Goal: Task Accomplishment & Management: Manage account settings

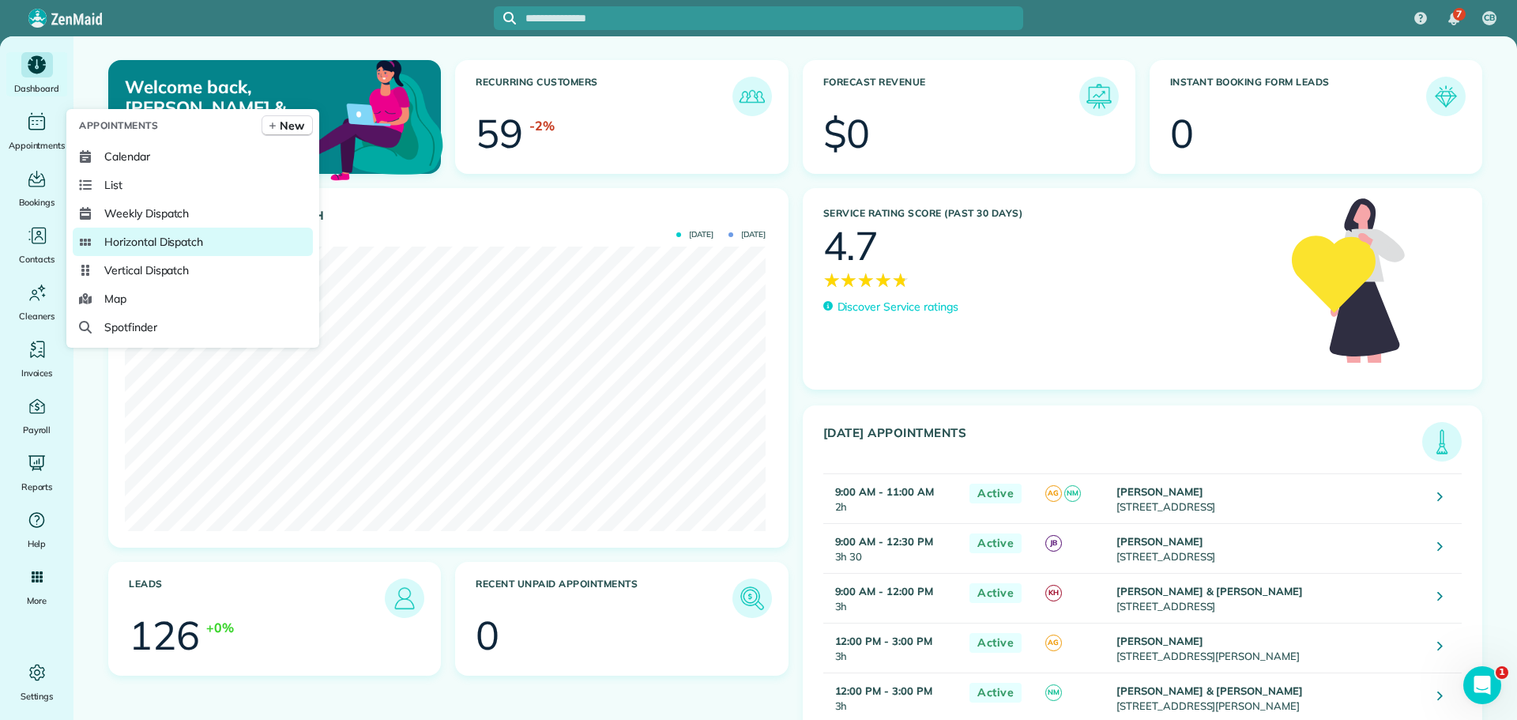
click at [148, 239] on span "Horizontal Dispatch" at bounding box center [153, 242] width 99 height 16
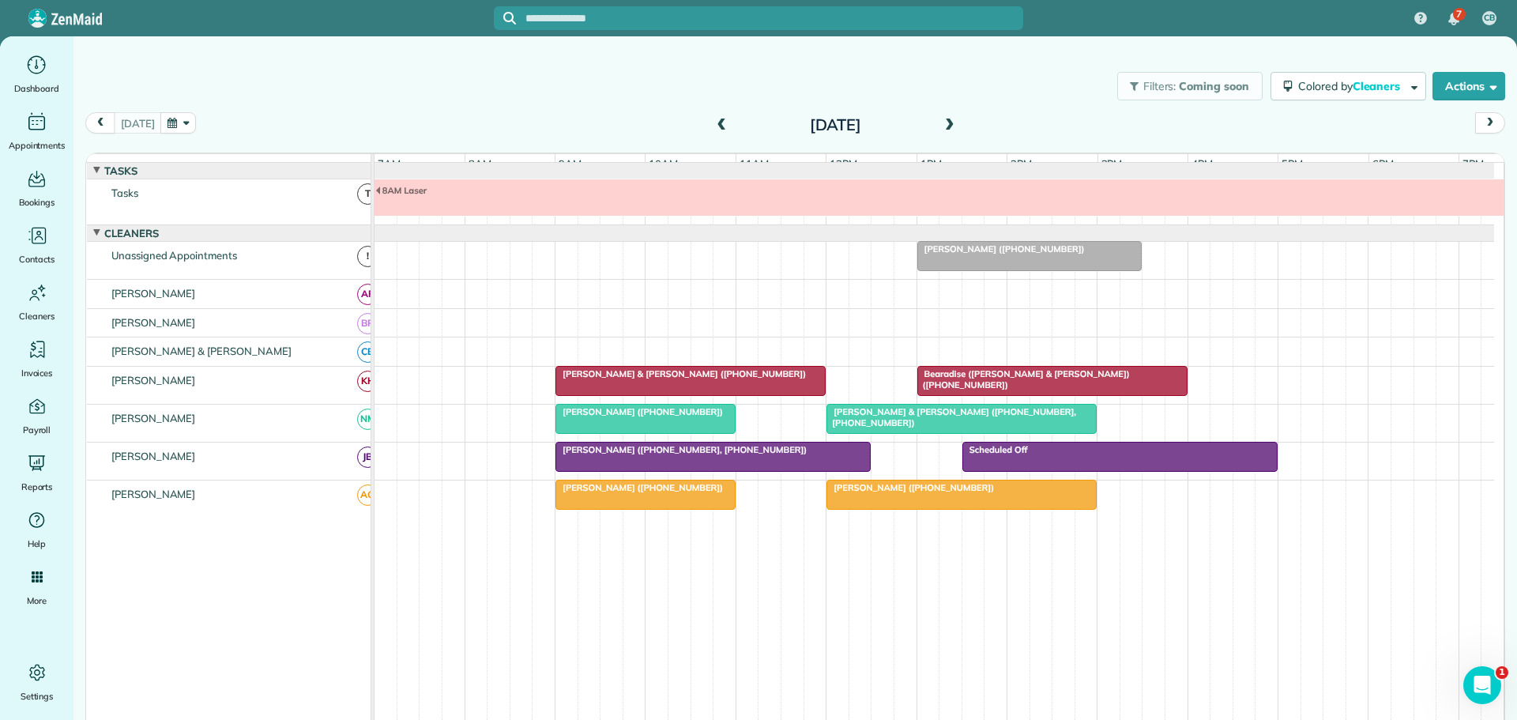
click at [714, 125] on span at bounding box center [721, 125] width 17 height 14
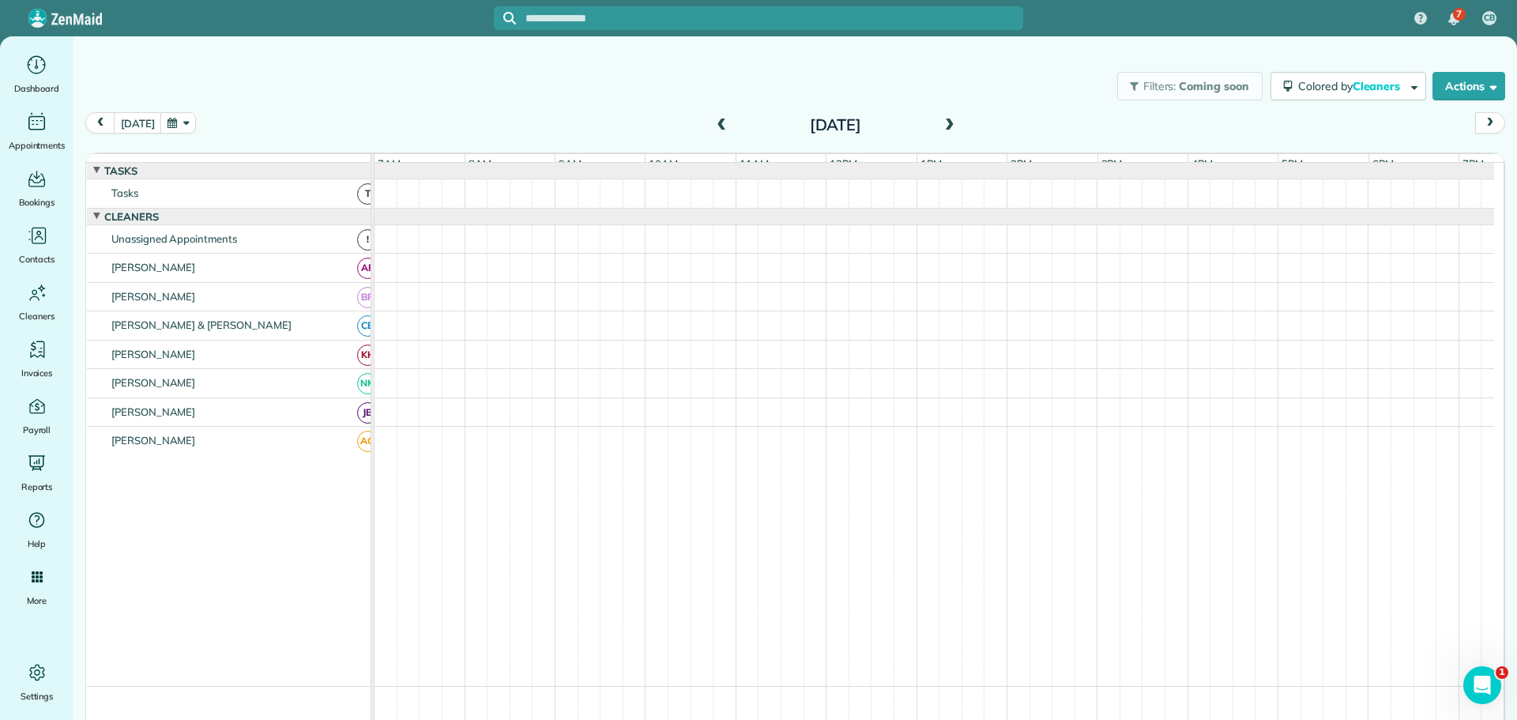
scroll to position [17, 0]
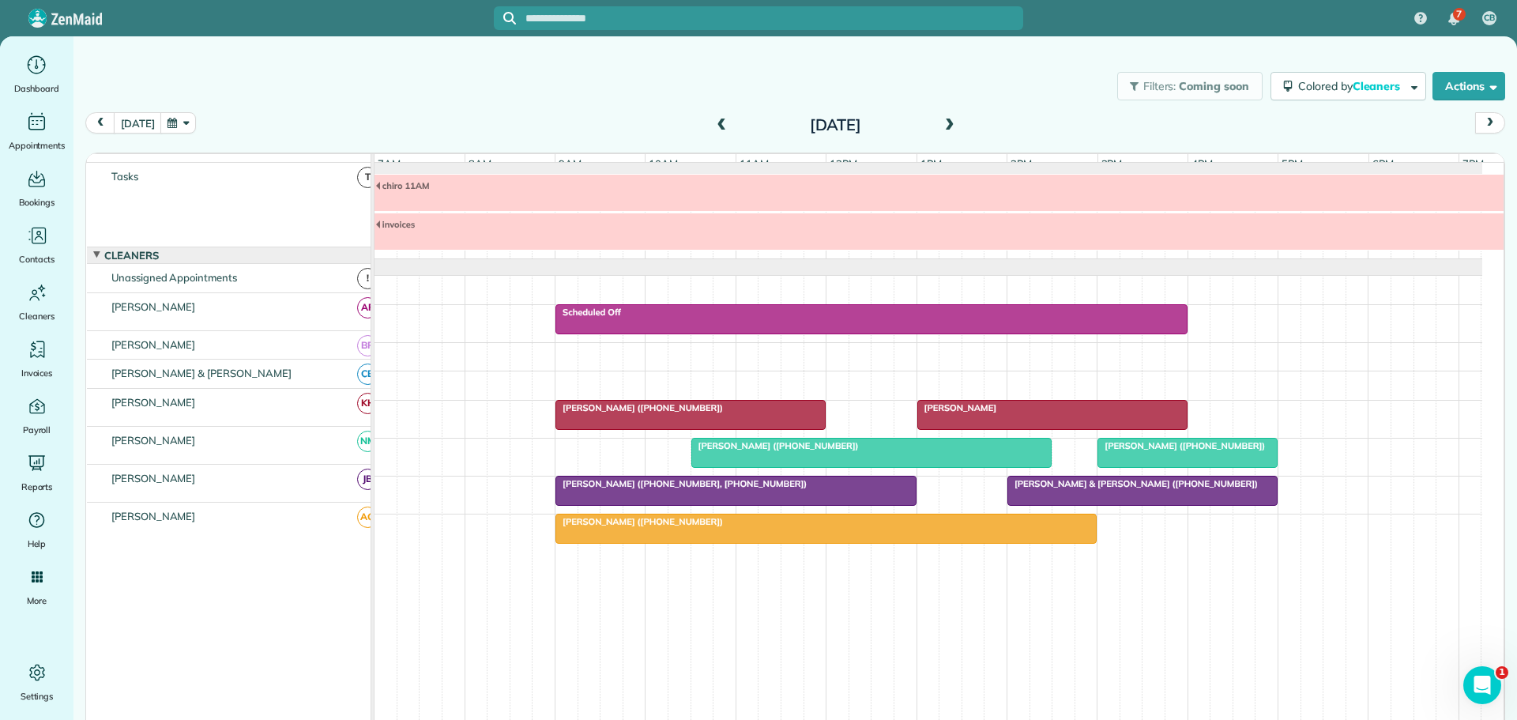
click at [1162, 445] on span "[PERSON_NAME] ([PHONE_NUMBER])" at bounding box center [1181, 445] width 169 height 11
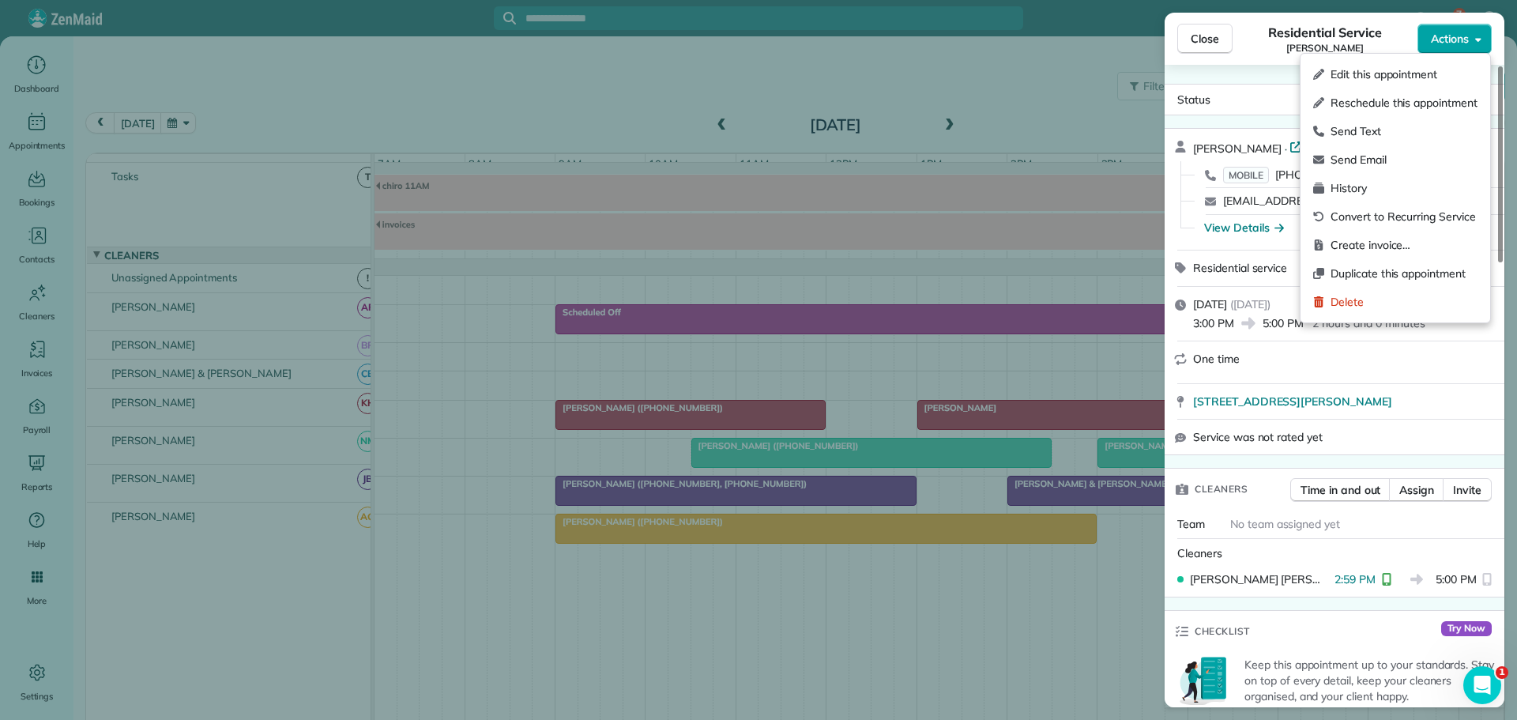
click at [1459, 41] on span "Actions" at bounding box center [1450, 39] width 38 height 16
click at [1359, 184] on span "History" at bounding box center [1403, 188] width 147 height 16
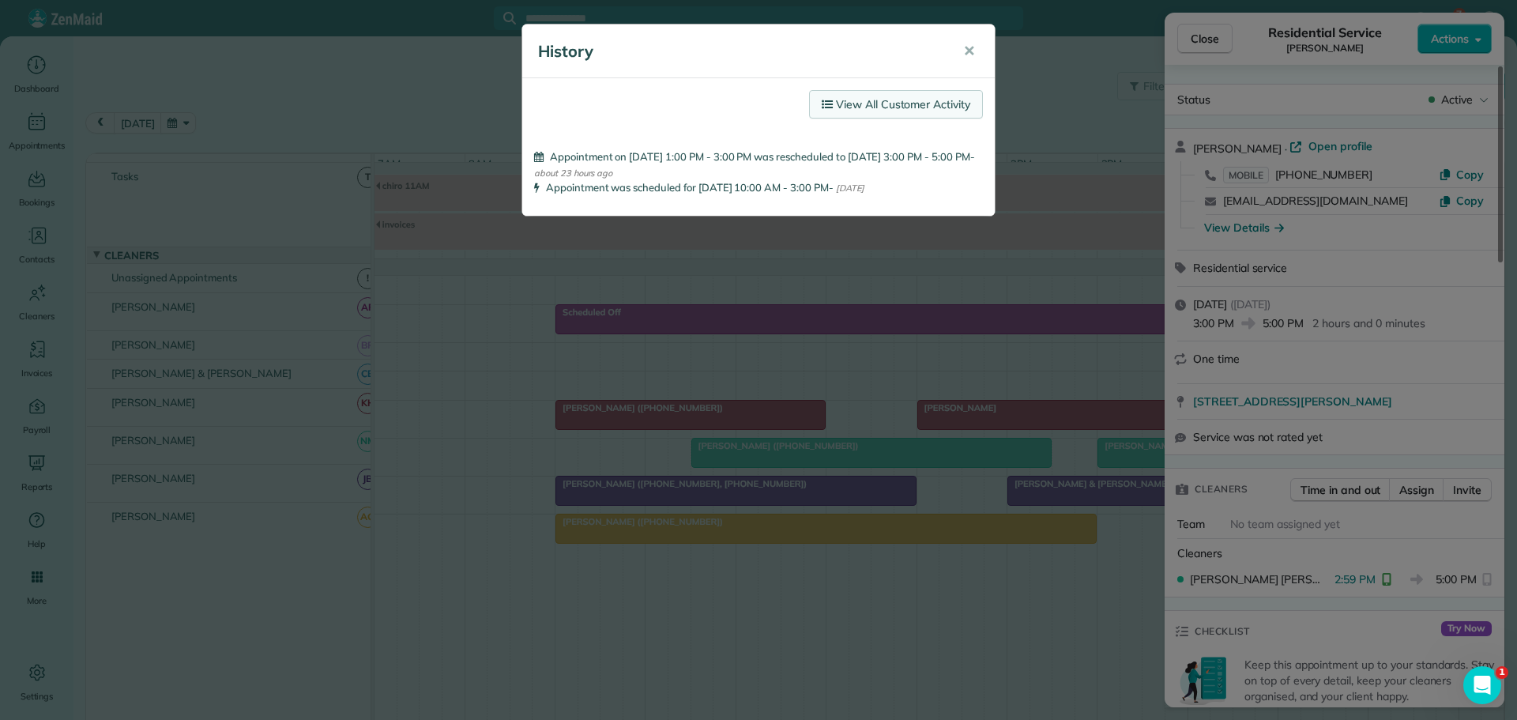
click at [906, 107] on link "View All Customer Activity" at bounding box center [896, 104] width 174 height 28
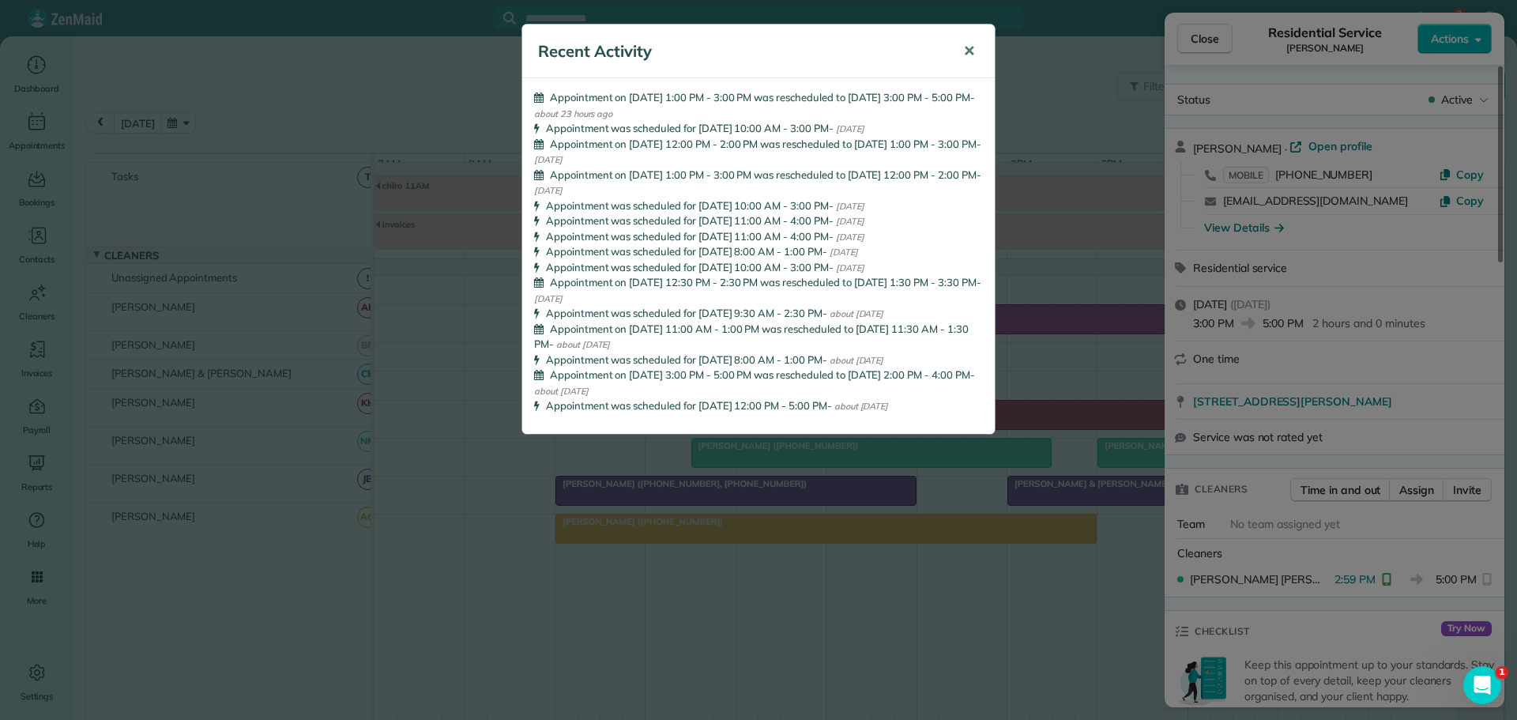
click at [971, 50] on span "✕" at bounding box center [969, 51] width 12 height 18
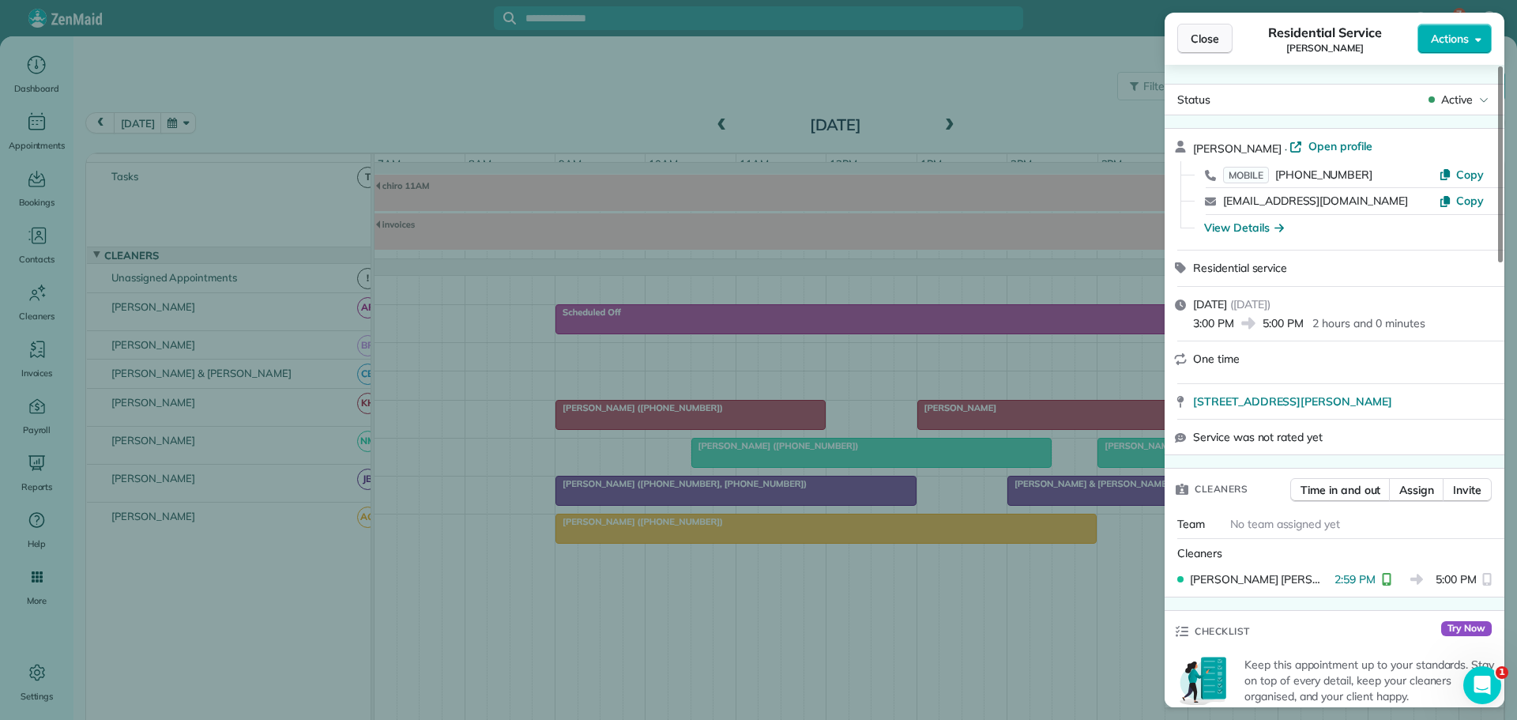
click at [1213, 39] on span "Close" at bounding box center [1205, 39] width 28 height 16
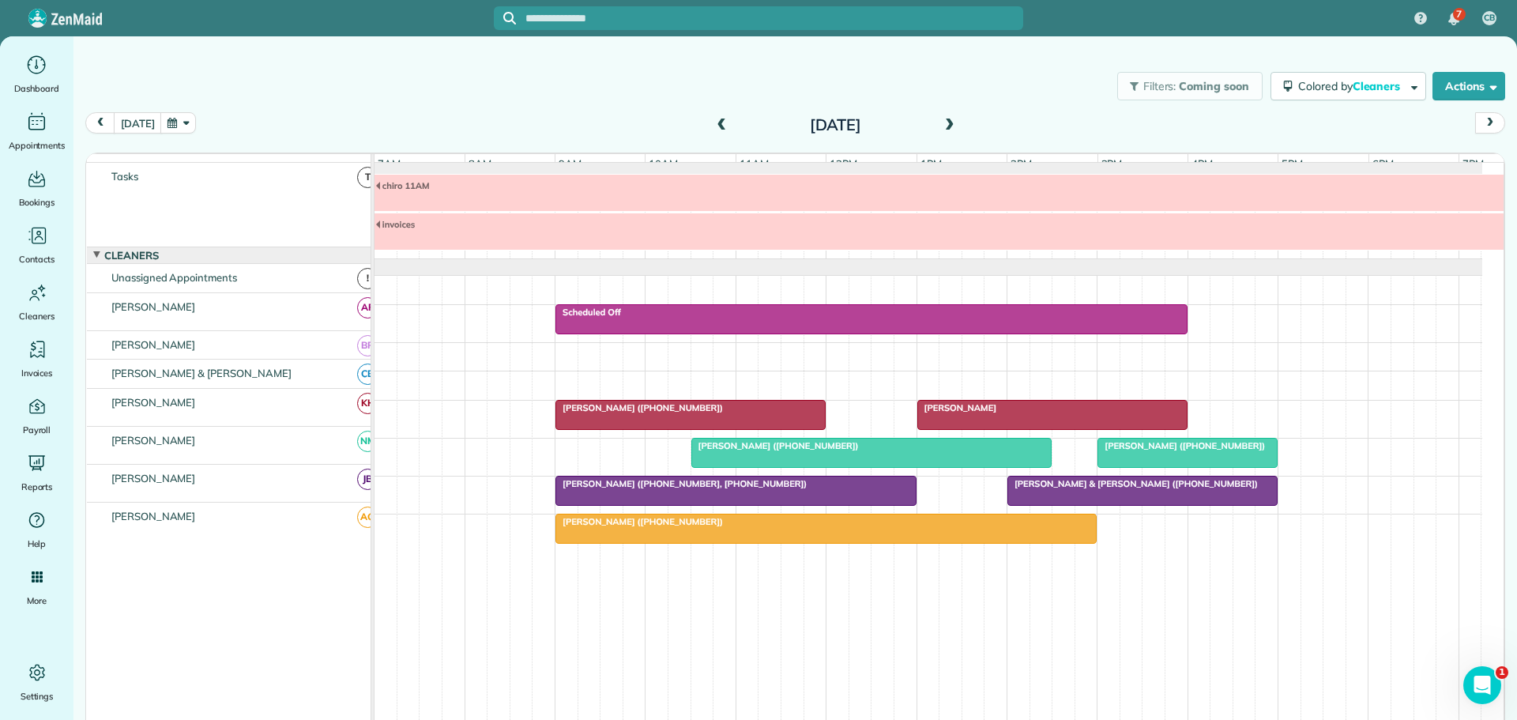
click at [806, 450] on span "[PERSON_NAME] ([PHONE_NUMBER])" at bounding box center [774, 445] width 169 height 11
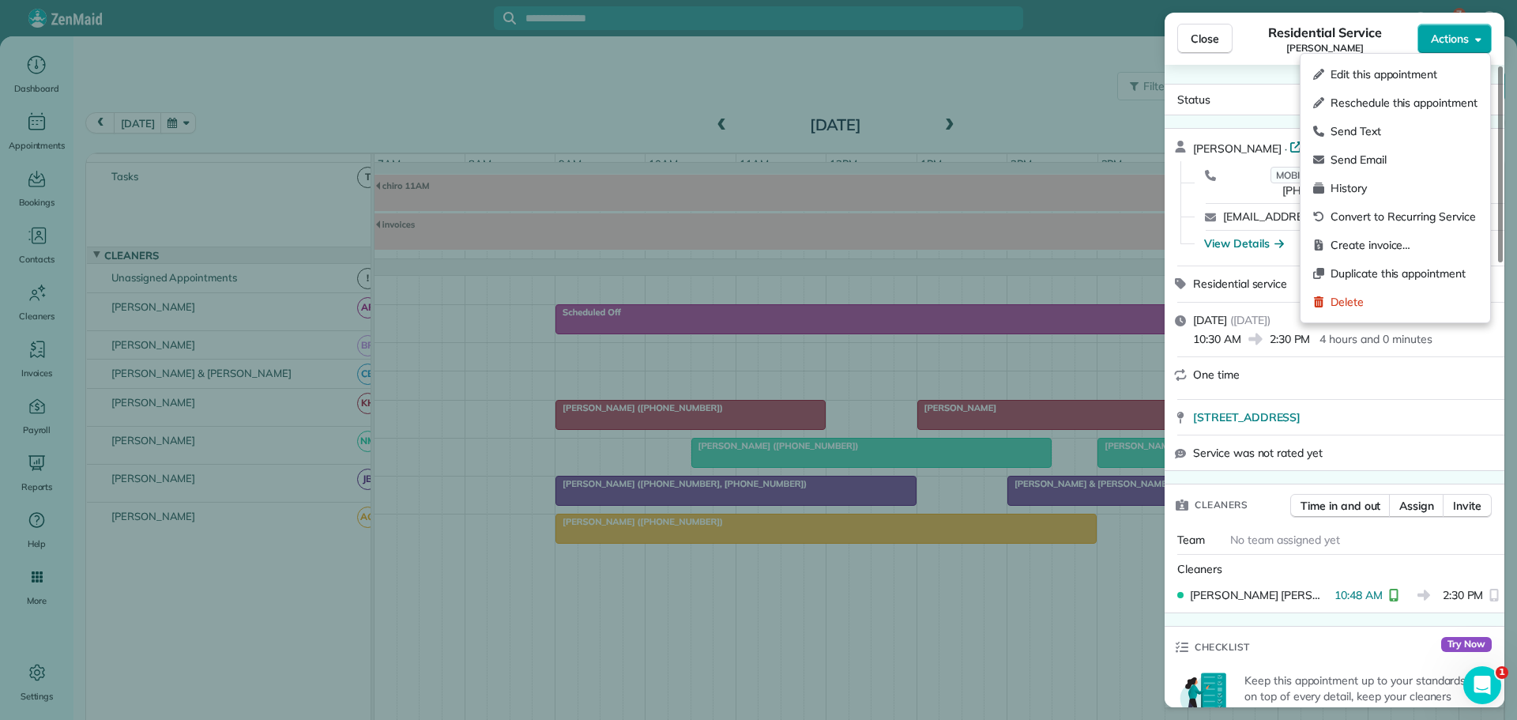
click at [1466, 32] on span "Actions" at bounding box center [1450, 39] width 38 height 16
click at [1375, 189] on span "History" at bounding box center [1403, 188] width 147 height 16
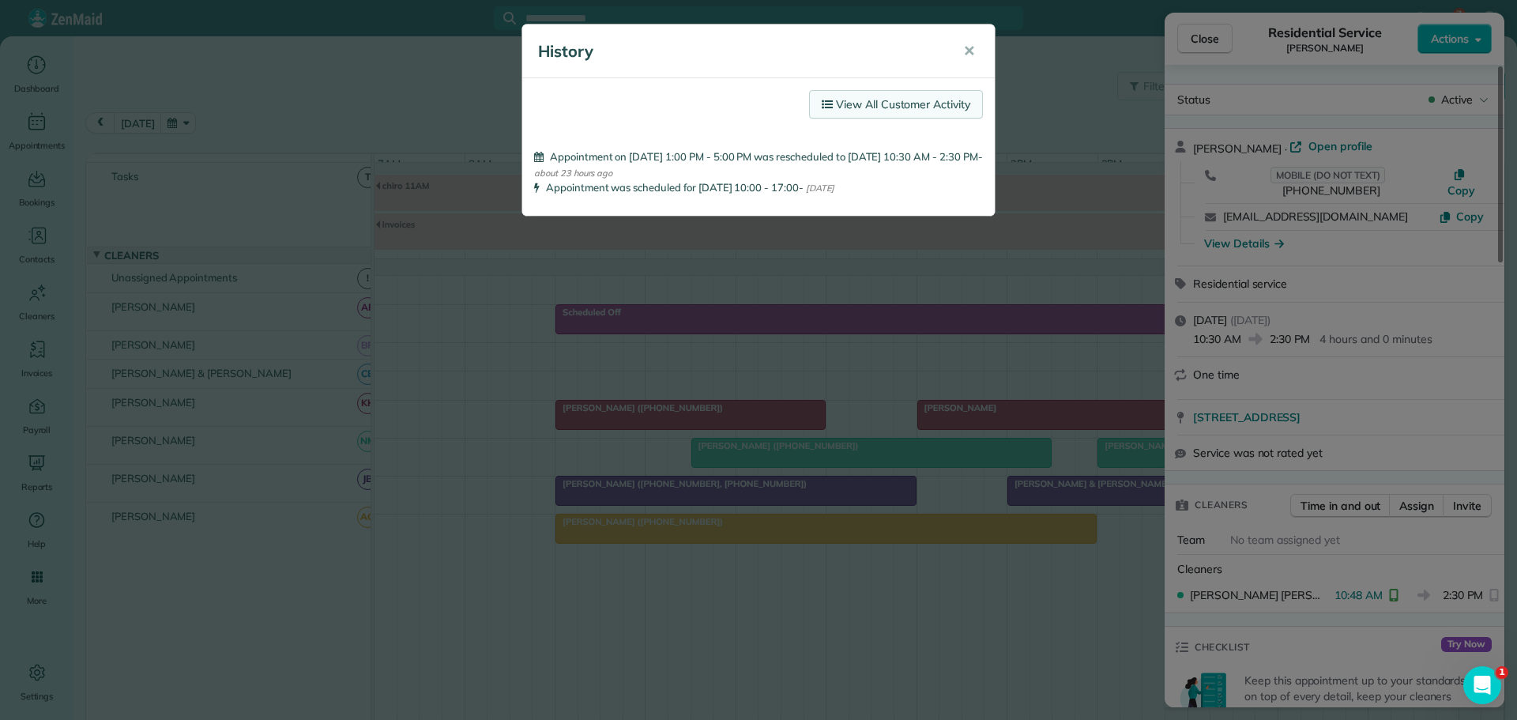
click at [913, 92] on link "View All Customer Activity" at bounding box center [896, 104] width 174 height 28
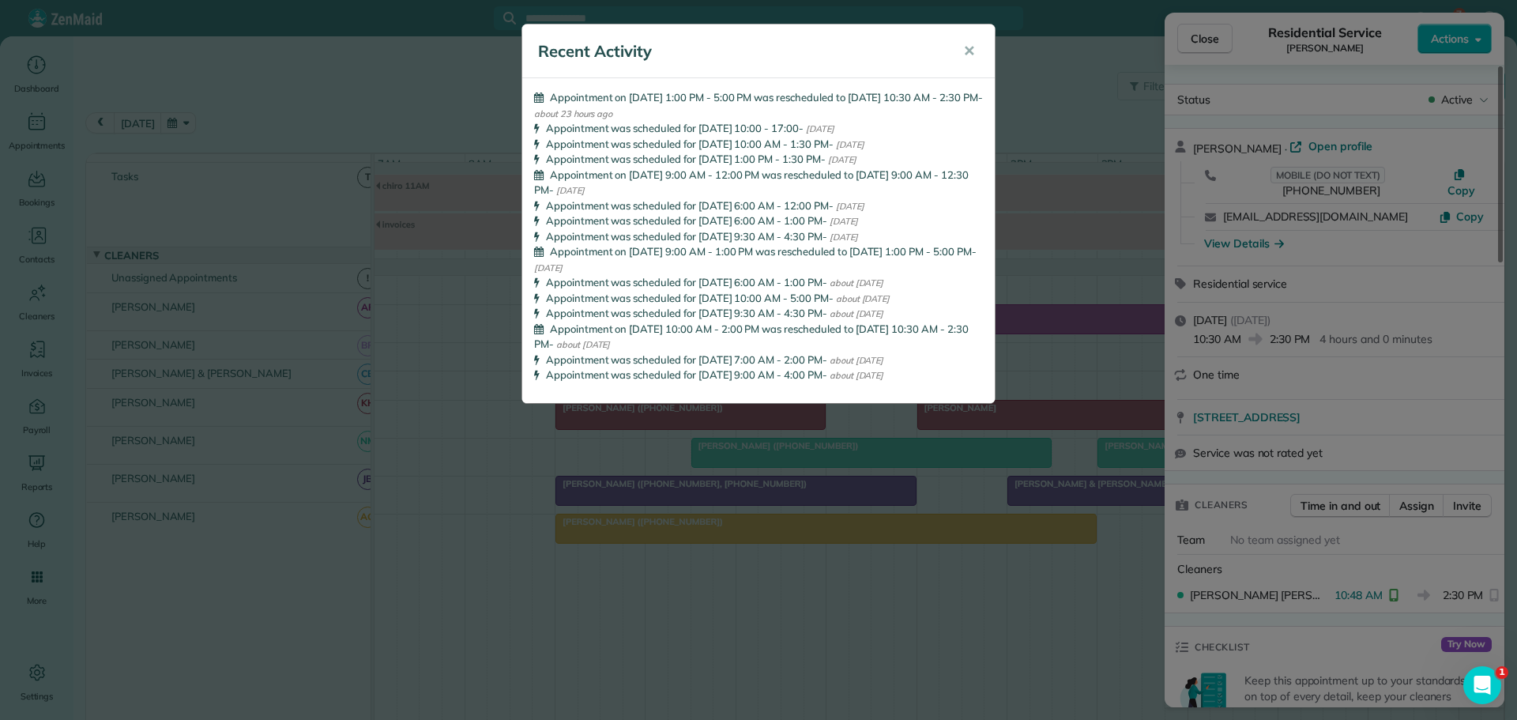
drag, startPoint x: 969, startPoint y: 48, endPoint x: 1085, endPoint y: 33, distance: 117.1
click at [971, 48] on span "✕" at bounding box center [969, 51] width 12 height 18
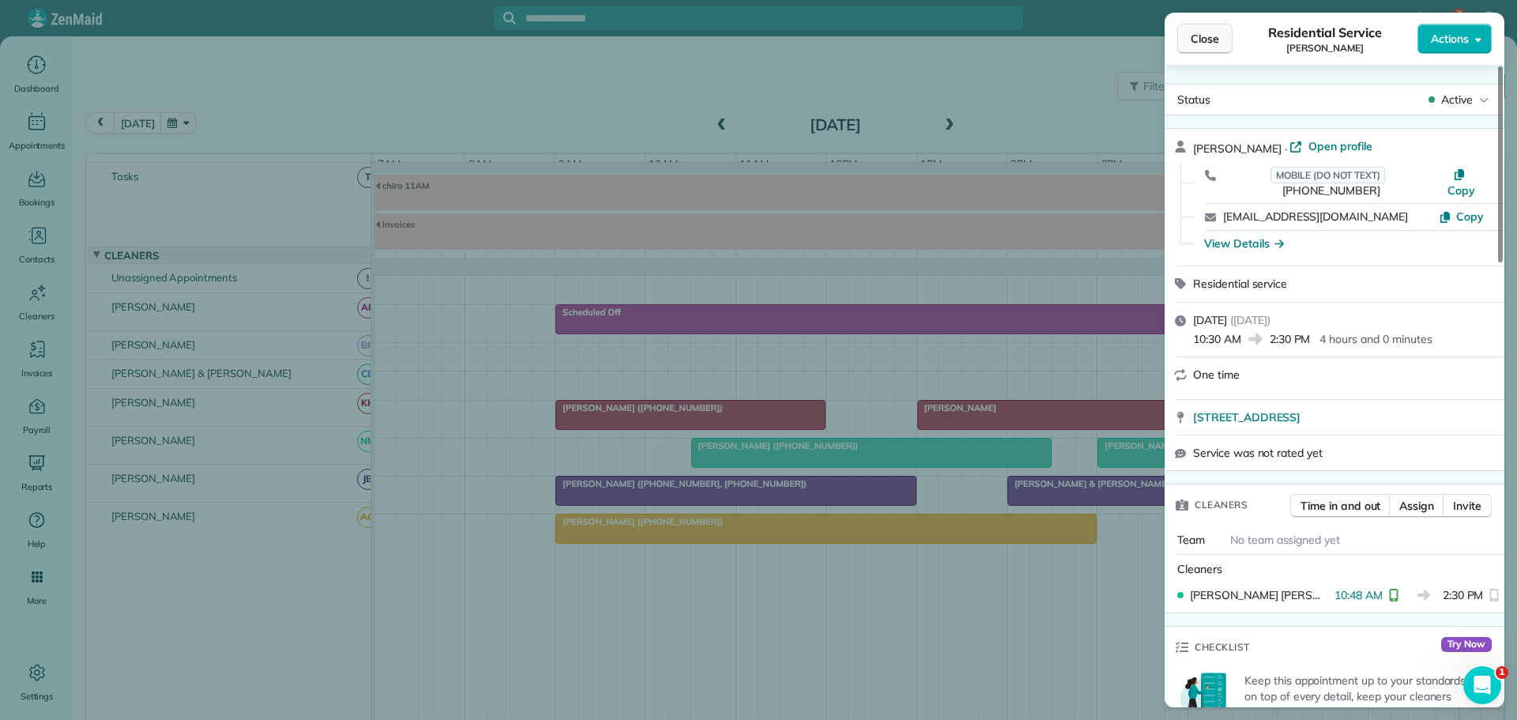
click at [1205, 34] on span "Close" at bounding box center [1205, 39] width 28 height 16
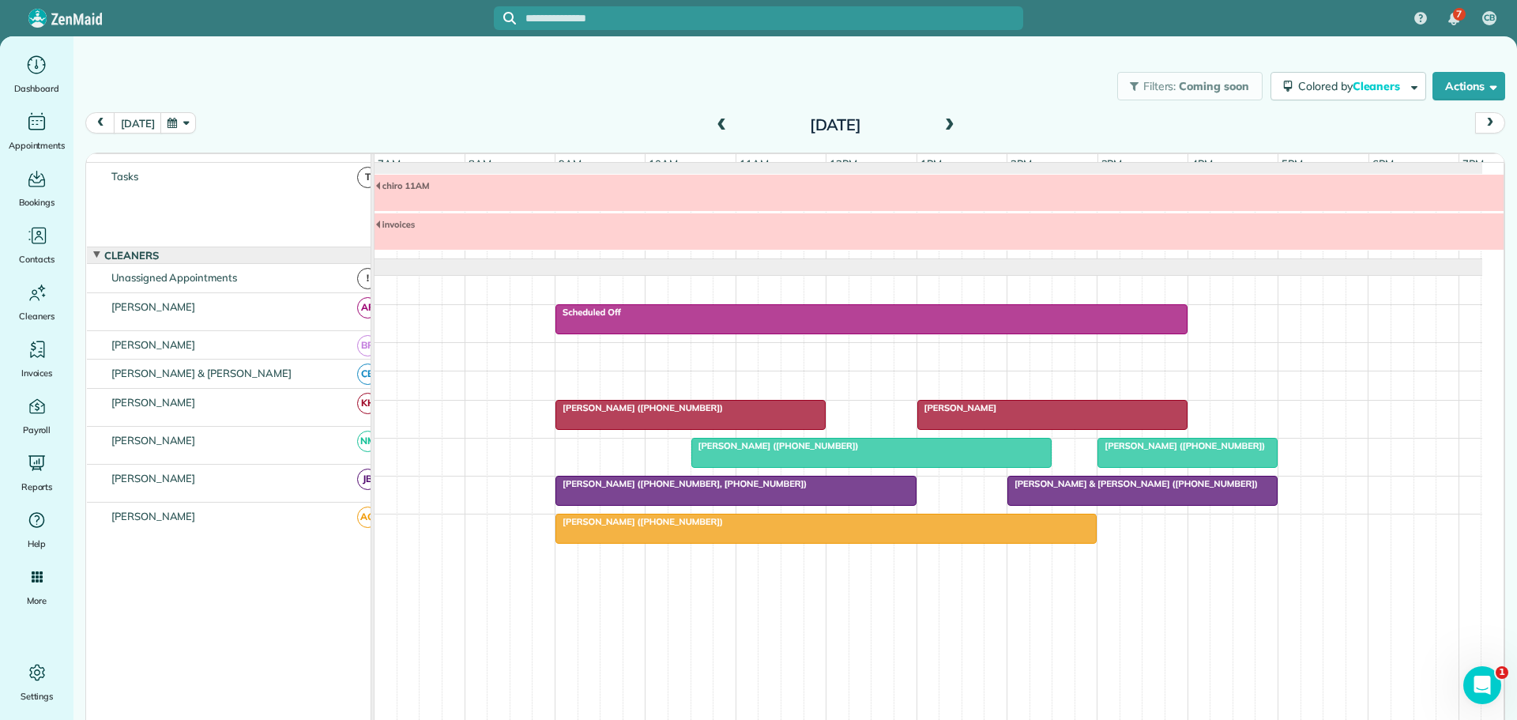
click at [177, 118] on button "button" at bounding box center [178, 122] width 36 height 21
click at [311, 252] on link "25" at bounding box center [314, 254] width 25 height 25
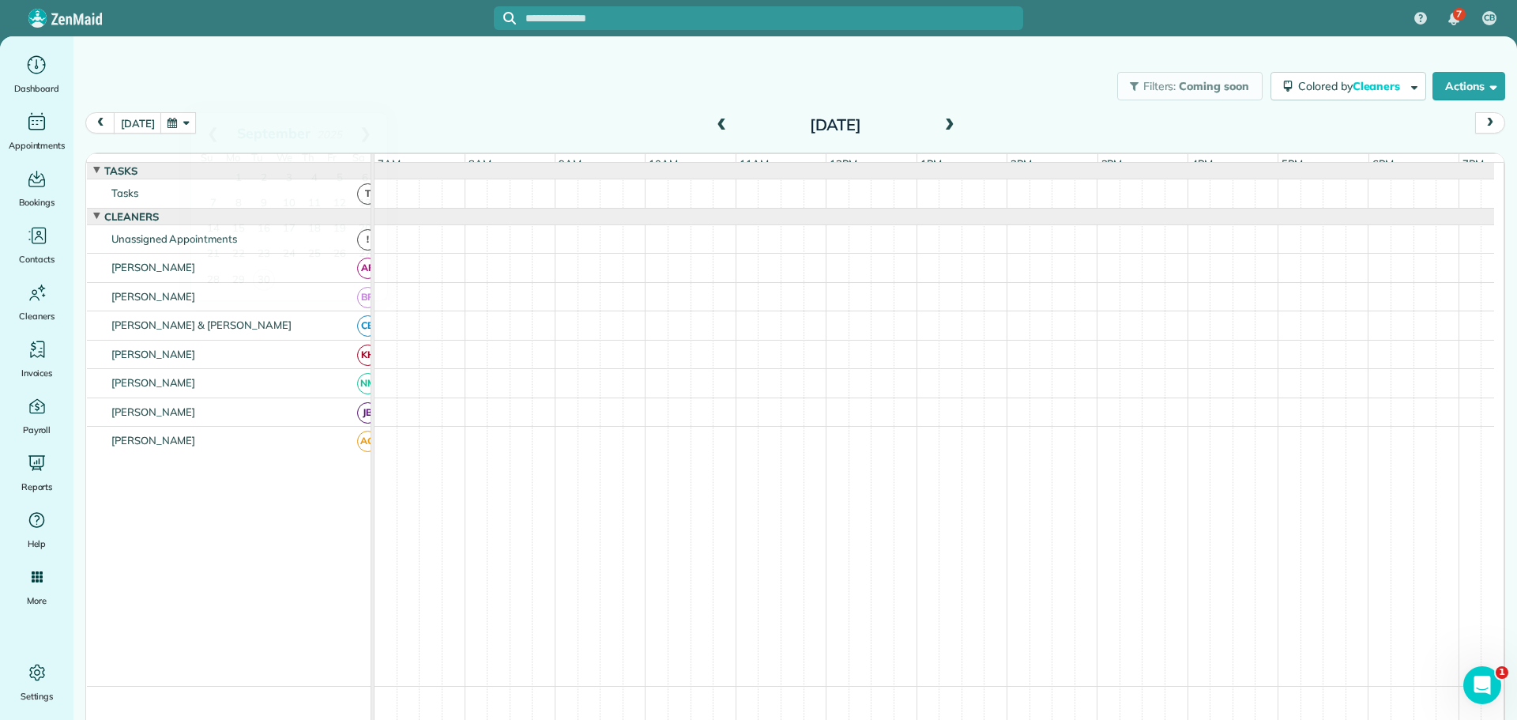
scroll to position [12, 0]
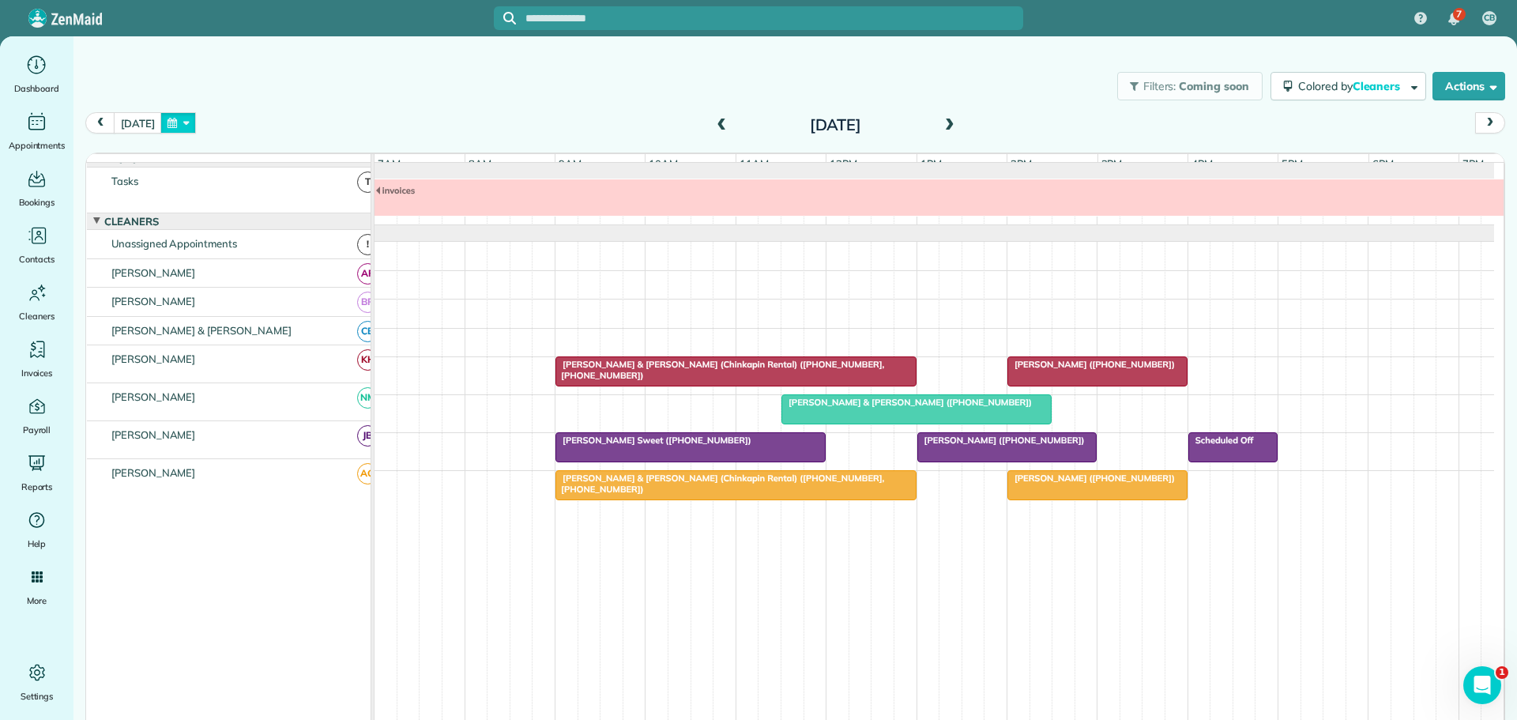
click at [182, 118] on button "button" at bounding box center [178, 122] width 36 height 21
click at [343, 224] on link "19" at bounding box center [339, 228] width 25 height 25
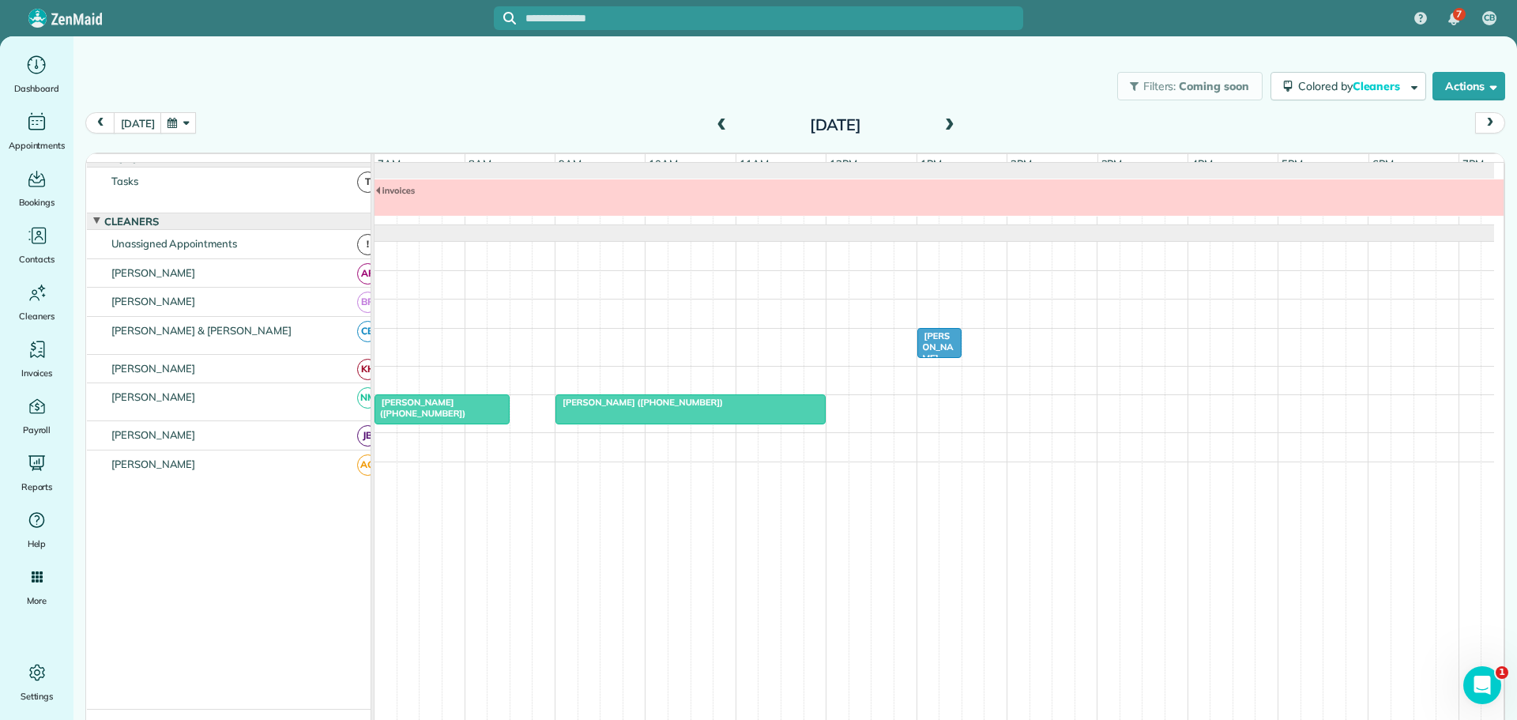
click at [942, 354] on span "[PERSON_NAME] ([PHONE_NUMBER])" at bounding box center [935, 364] width 39 height 68
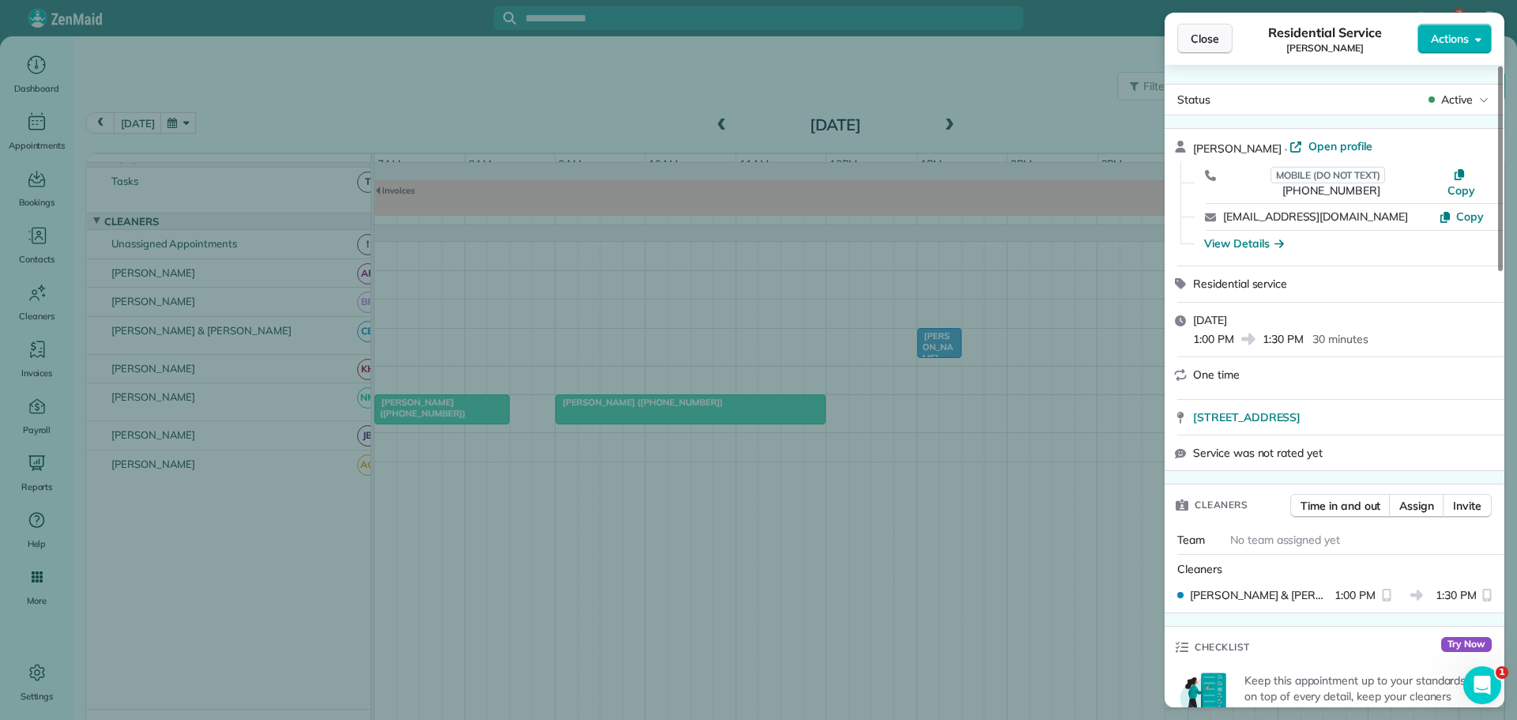
click at [1218, 41] on span "Close" at bounding box center [1205, 39] width 28 height 16
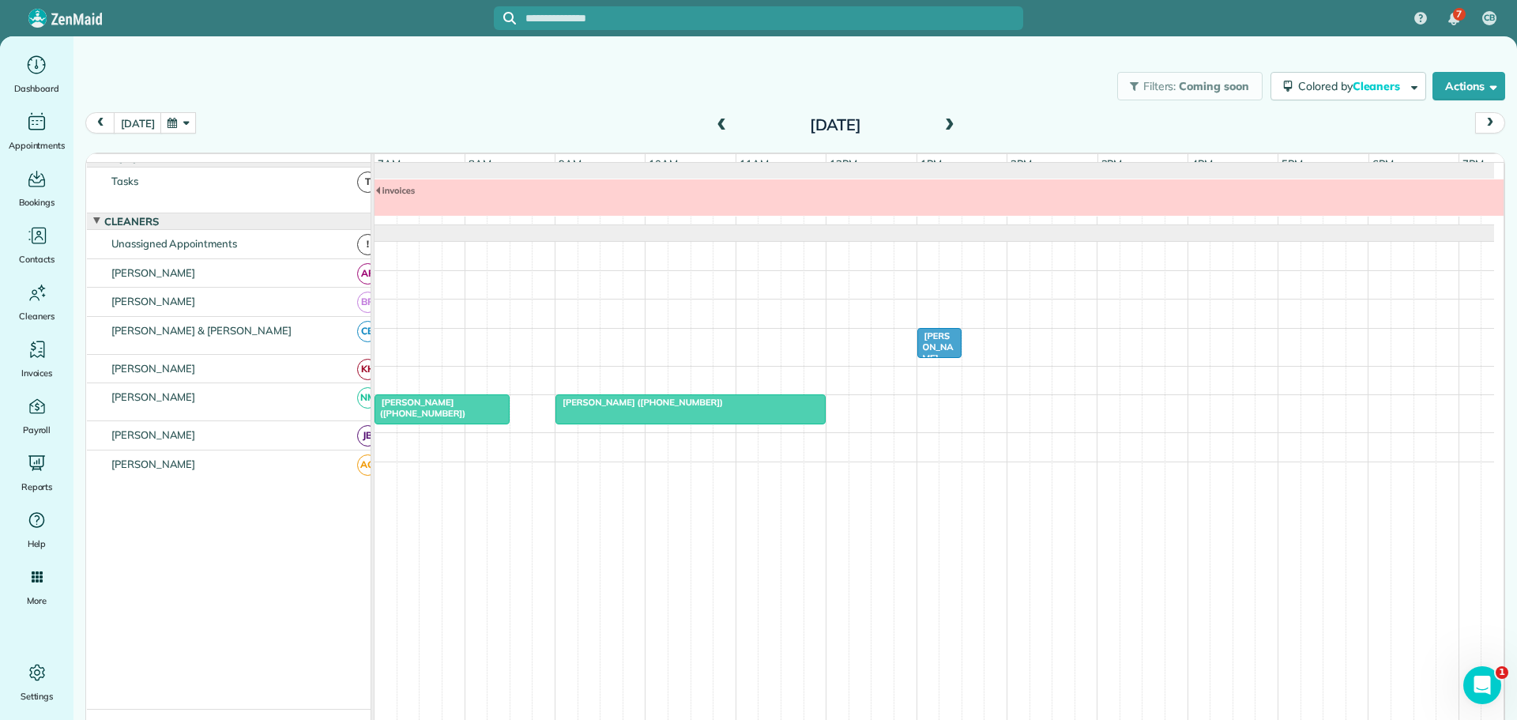
click at [717, 122] on span at bounding box center [721, 125] width 17 height 14
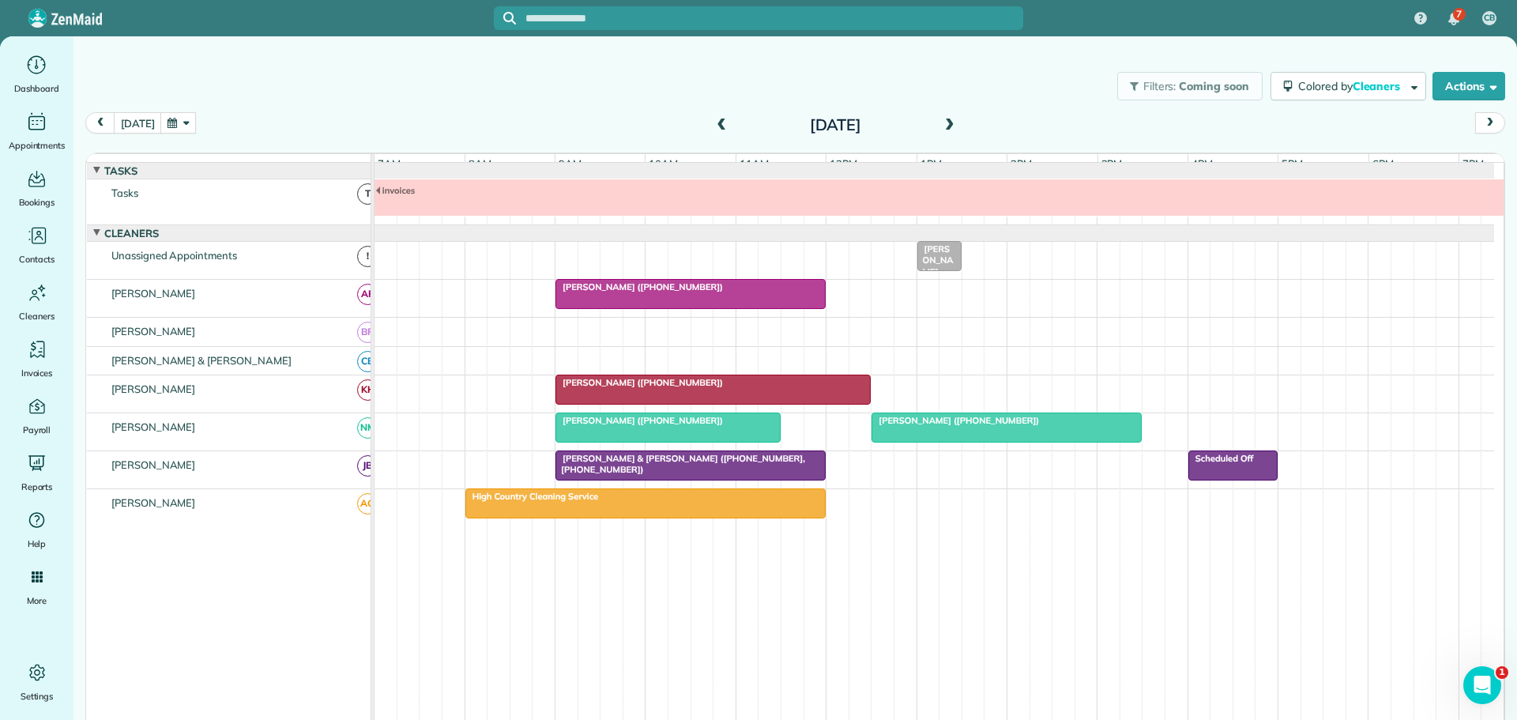
scroll to position [12, 0]
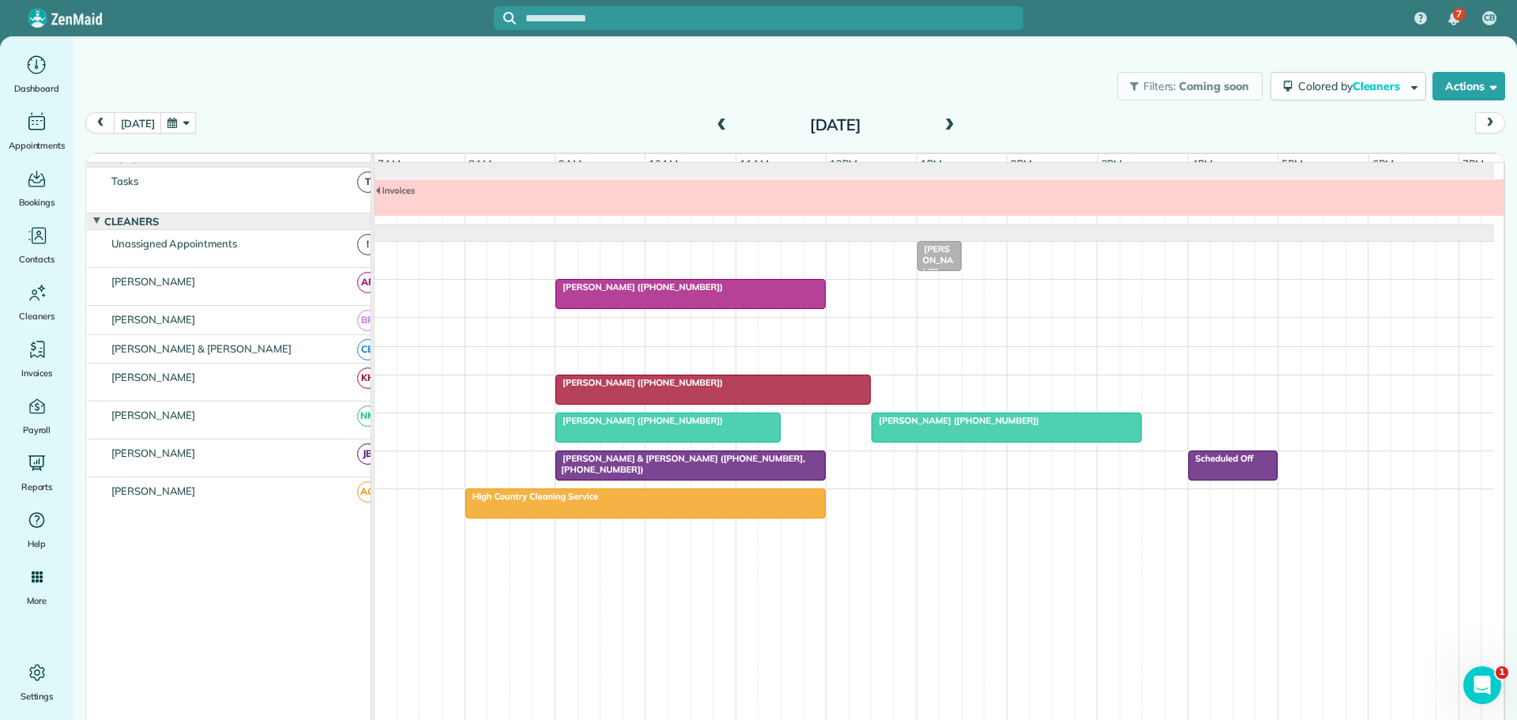
click at [717, 122] on span at bounding box center [721, 125] width 17 height 14
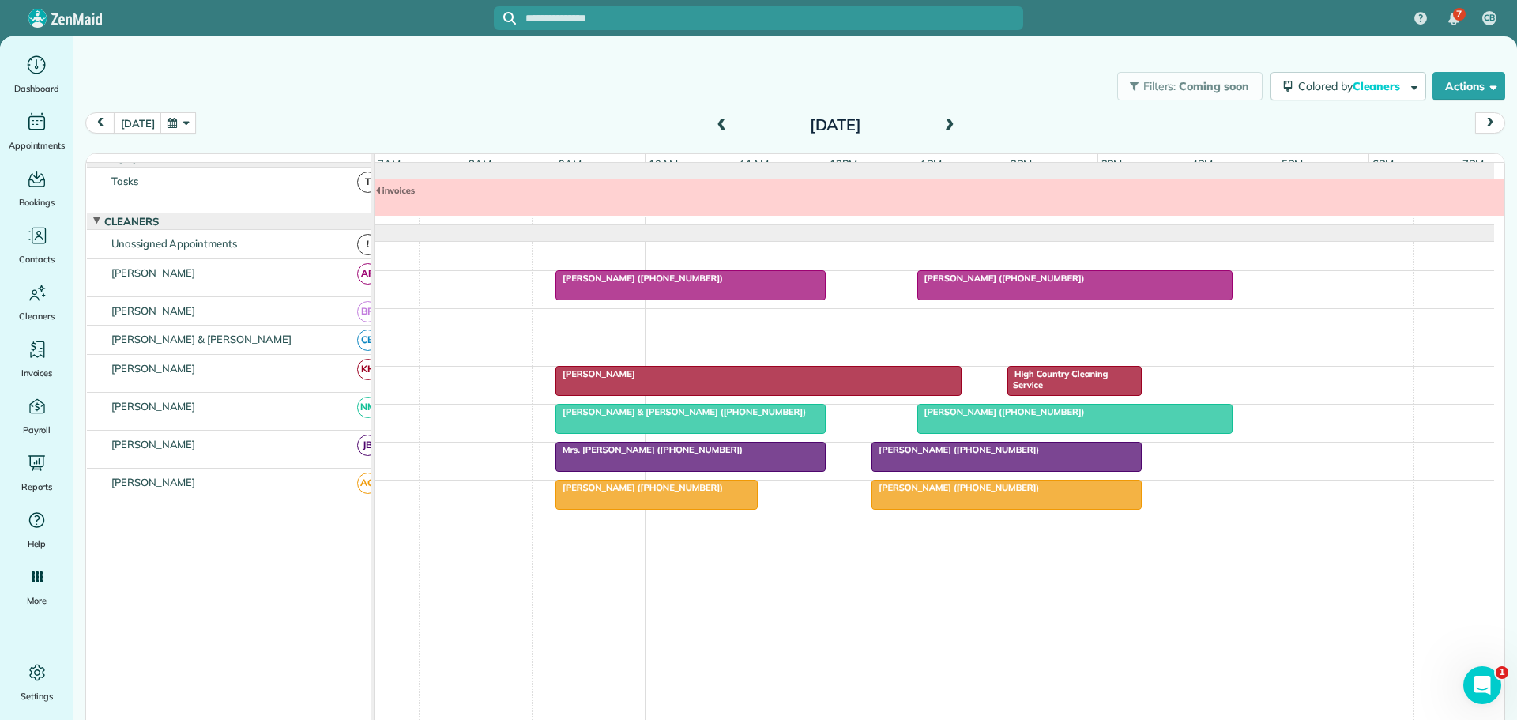
click at [717, 122] on span at bounding box center [721, 125] width 17 height 14
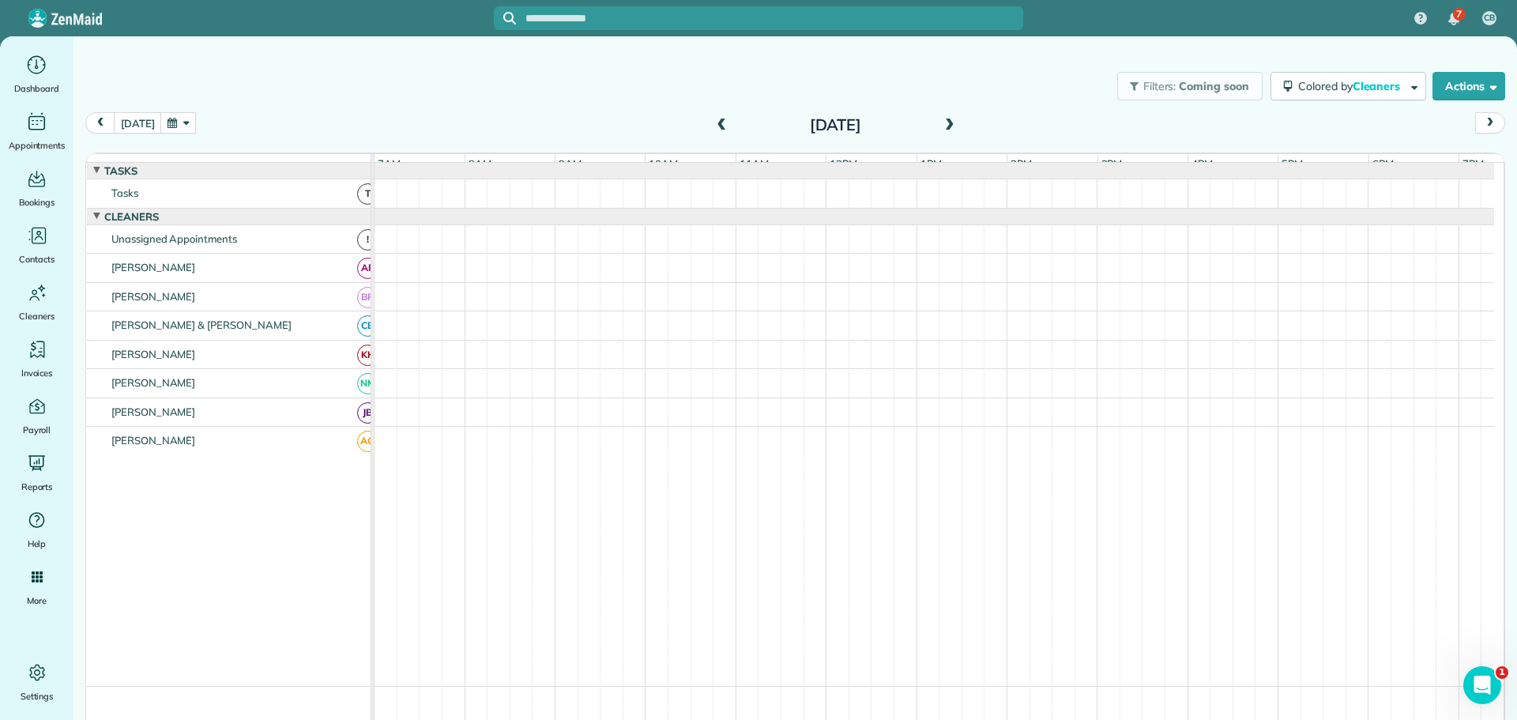
scroll to position [17, 0]
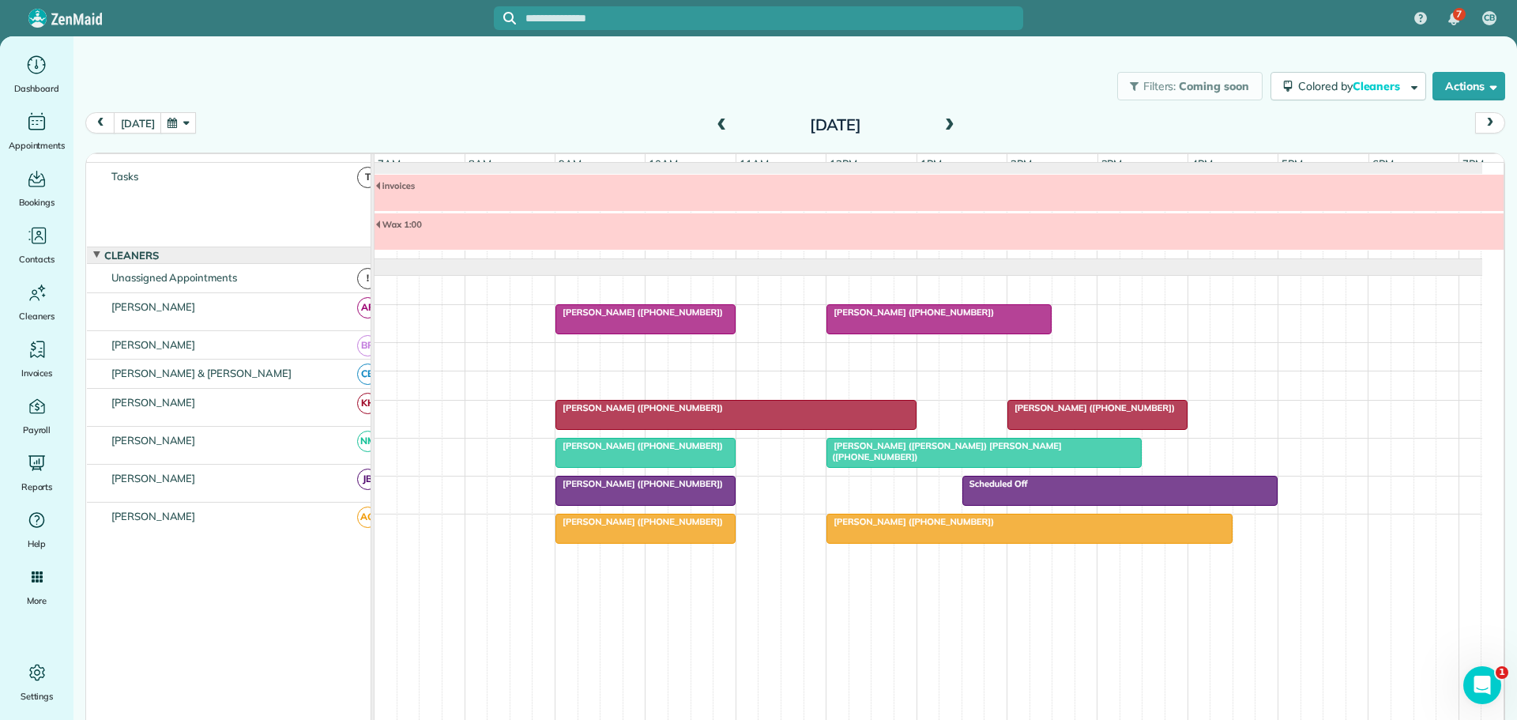
click at [697, 409] on div "[PERSON_NAME] ([PHONE_NUMBER])" at bounding box center [736, 407] width 352 height 11
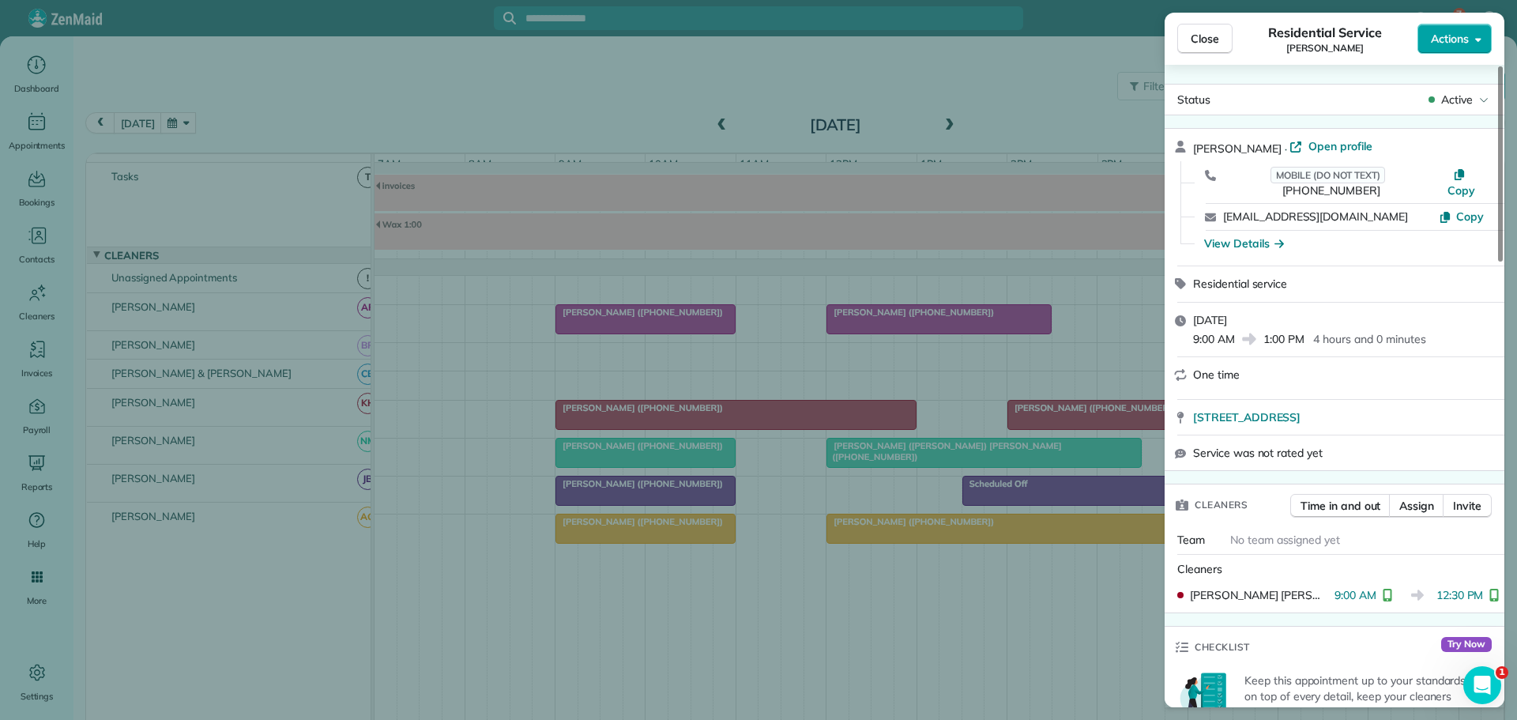
click at [1443, 42] on span "Actions" at bounding box center [1450, 39] width 38 height 16
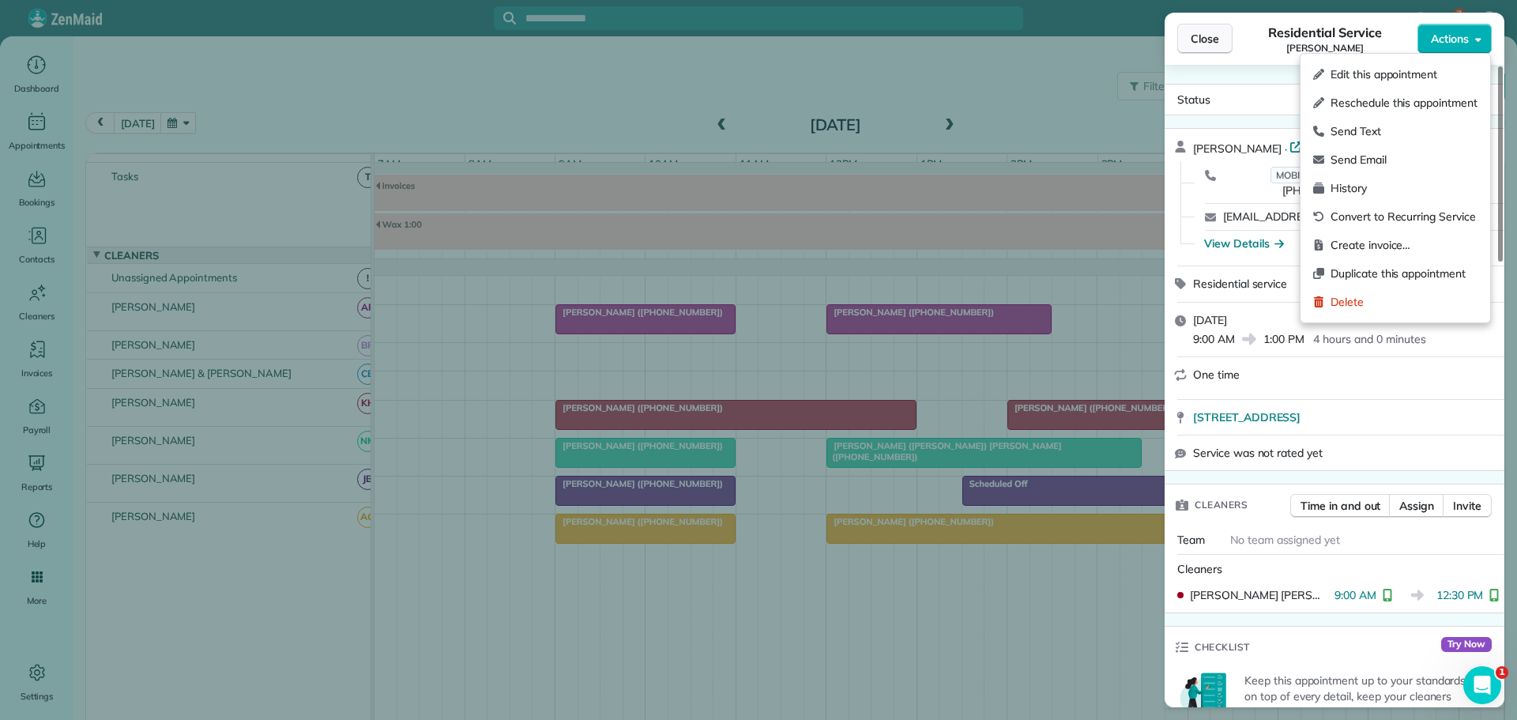
click at [1215, 41] on span "Close" at bounding box center [1205, 39] width 28 height 16
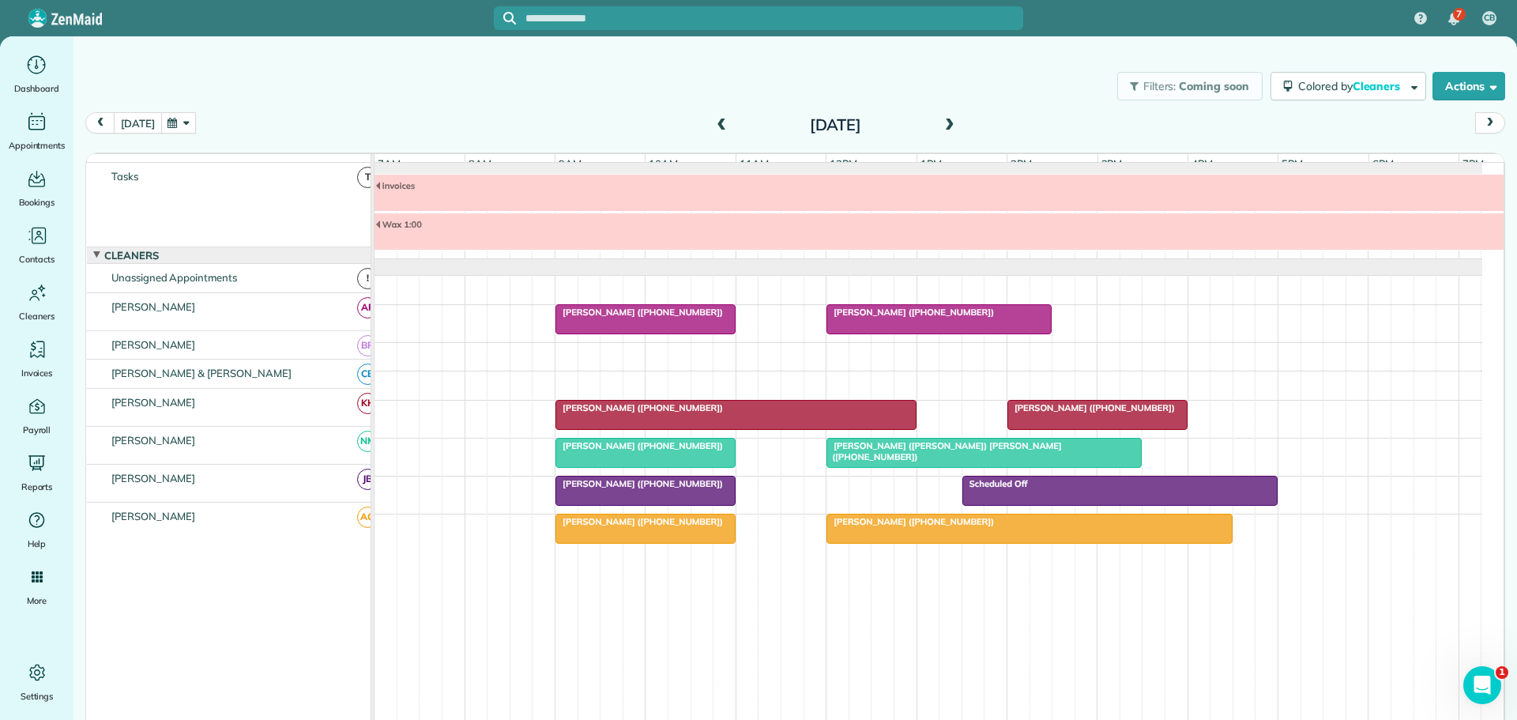
click at [130, 122] on button "[DATE]" at bounding box center [137, 122] width 47 height 21
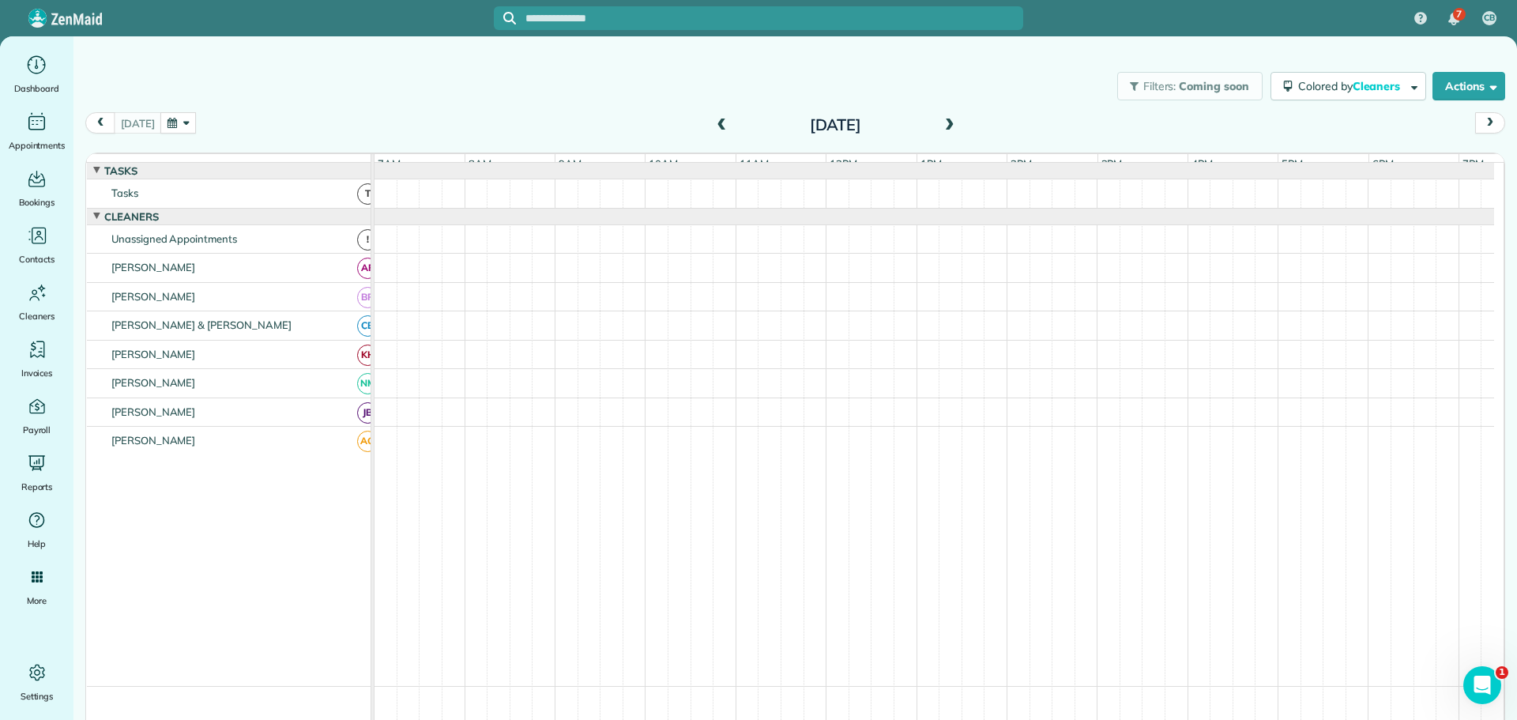
scroll to position [12, 0]
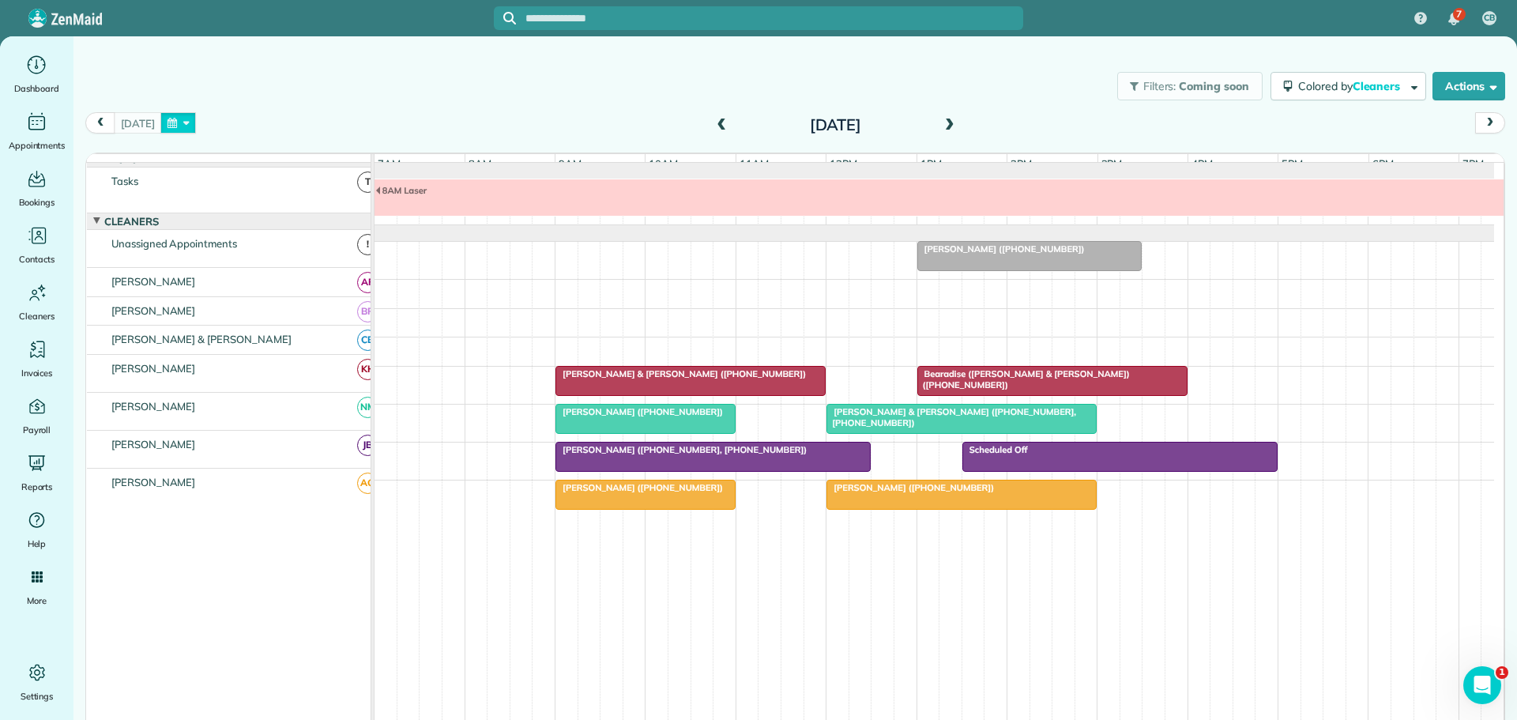
click at [177, 120] on button "button" at bounding box center [178, 122] width 36 height 21
click at [266, 244] on link "23" at bounding box center [263, 254] width 25 height 25
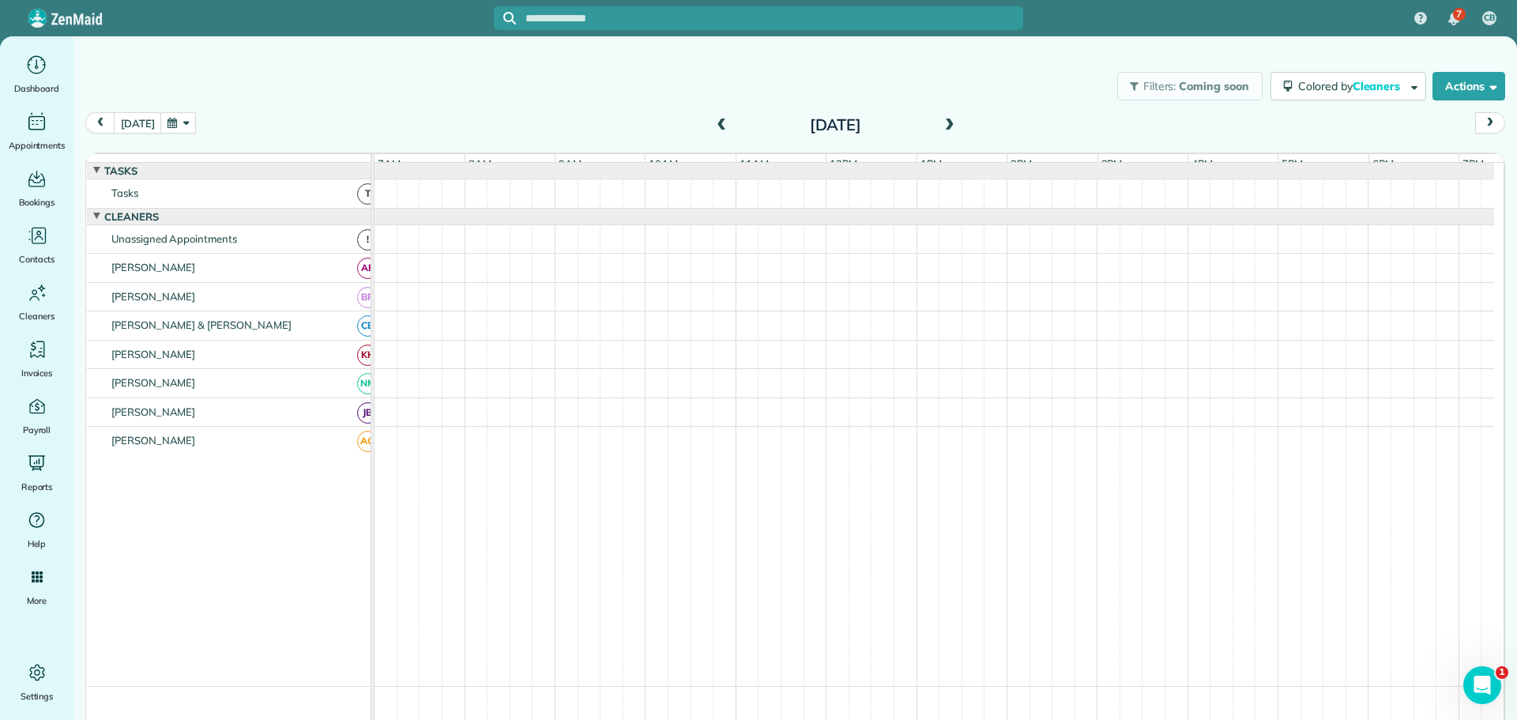
scroll to position [17, 0]
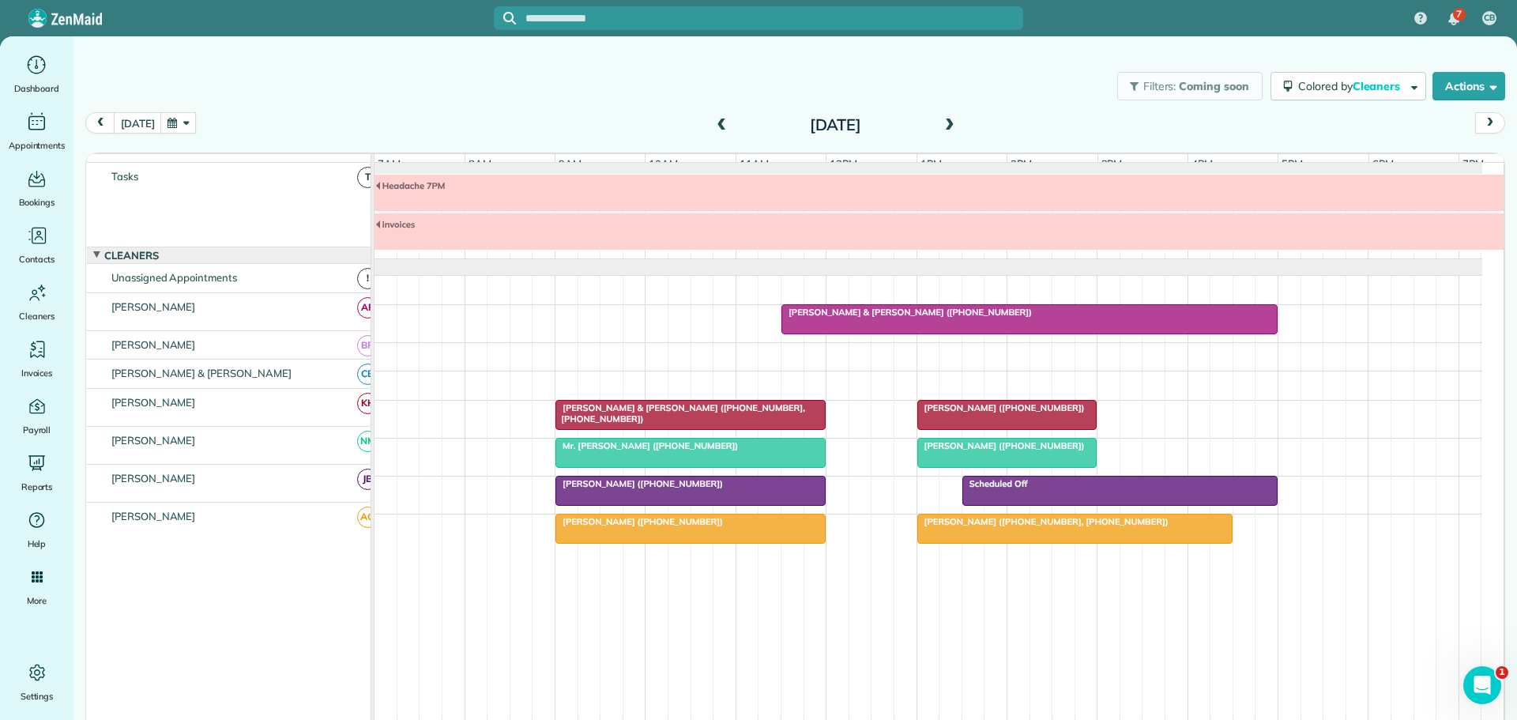
click at [941, 118] on span at bounding box center [949, 125] width 17 height 14
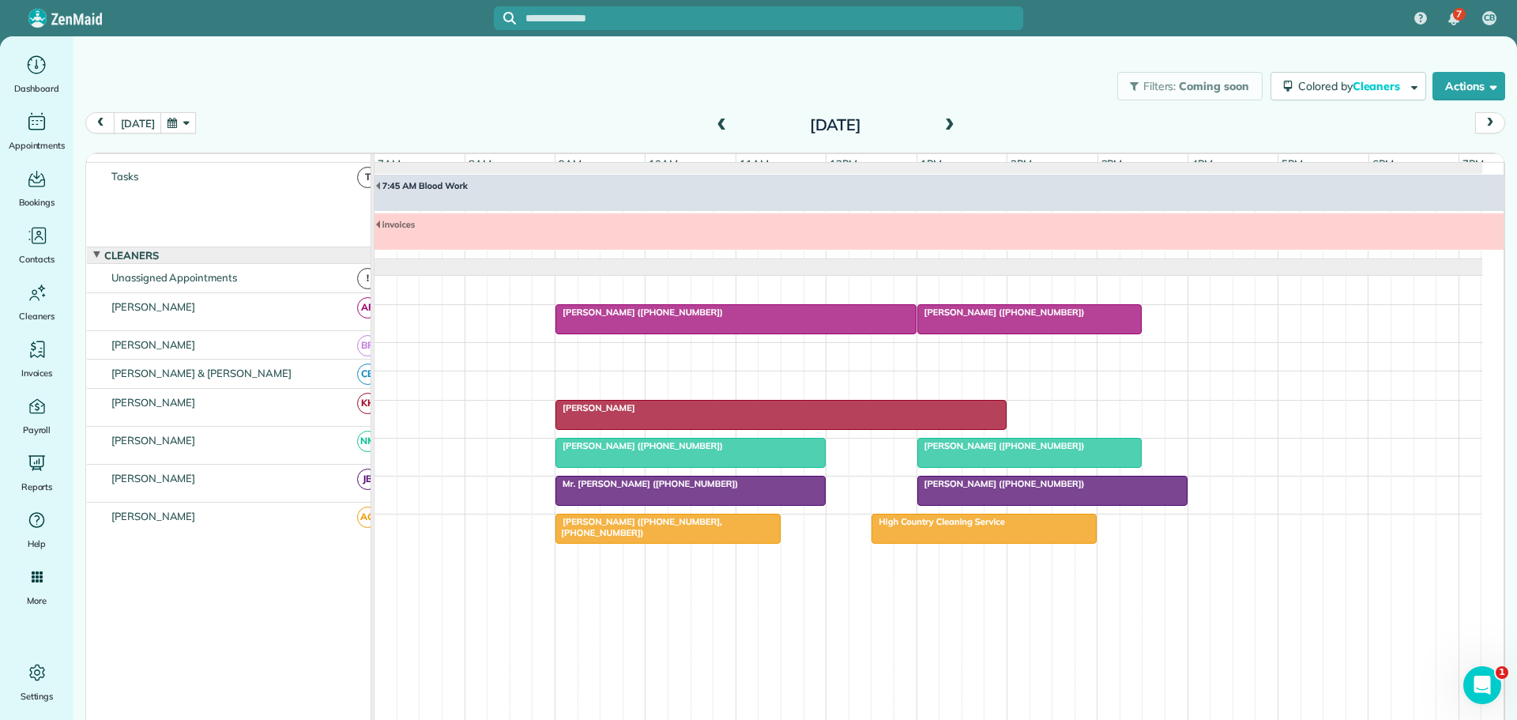
click at [621, 408] on div "[PERSON_NAME]" at bounding box center [781, 407] width 442 height 11
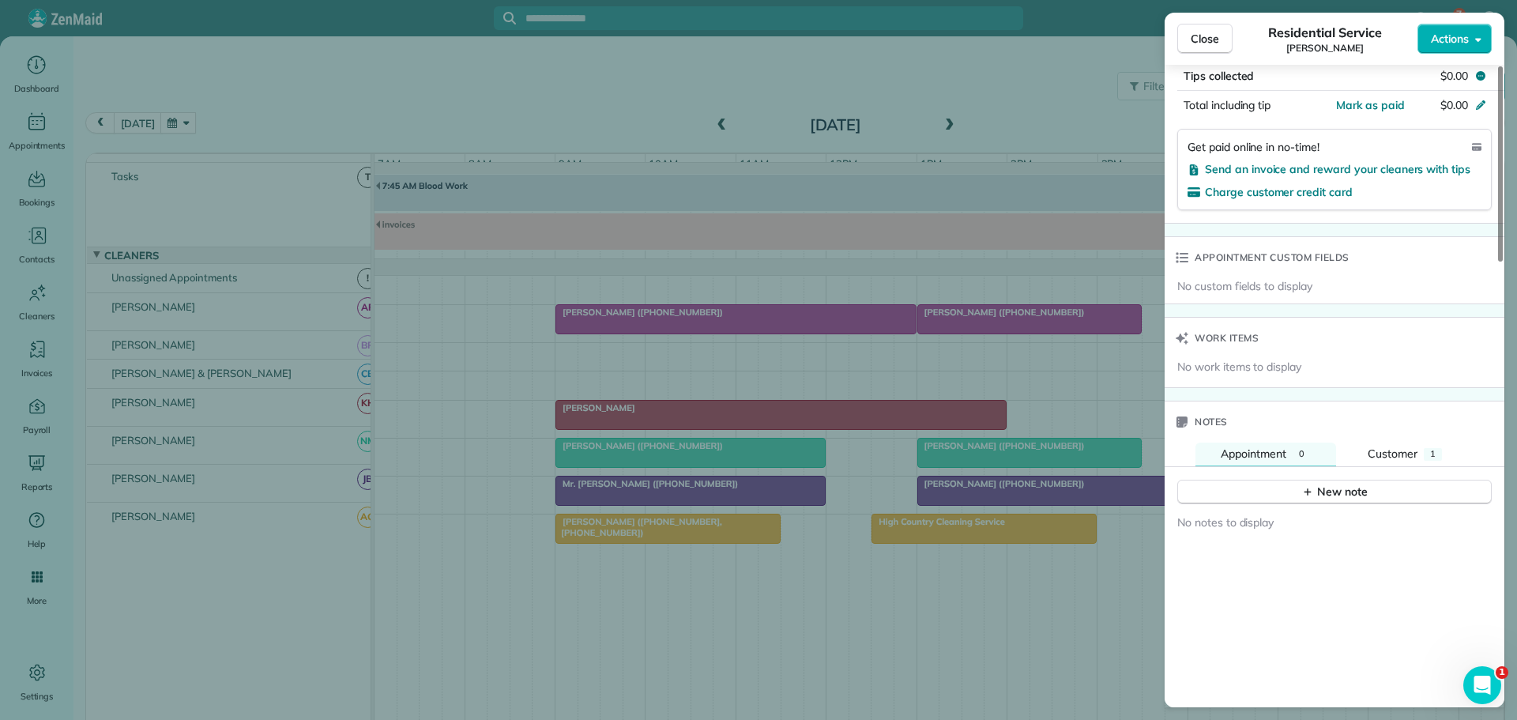
scroll to position [1030, 0]
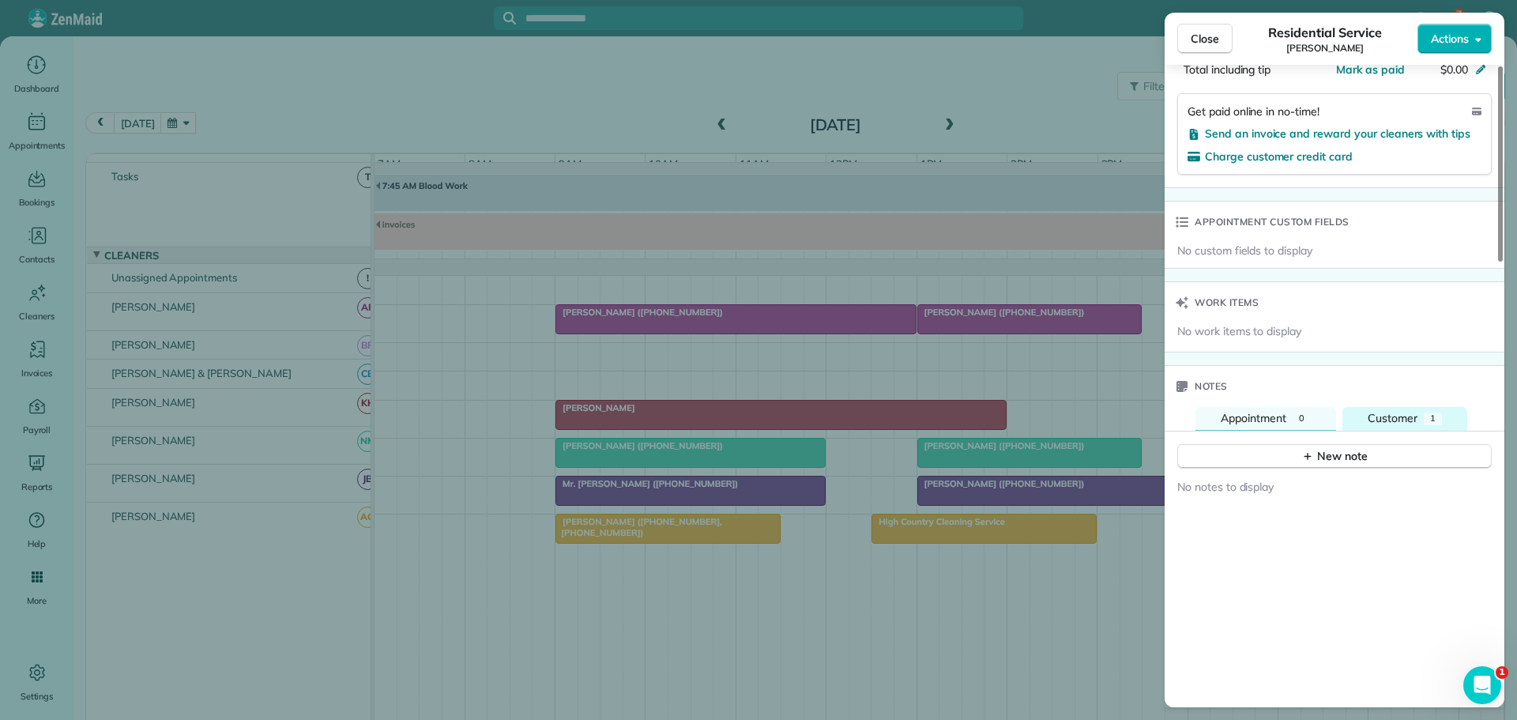
click at [1394, 408] on button "Customer 1" at bounding box center [1404, 419] width 125 height 24
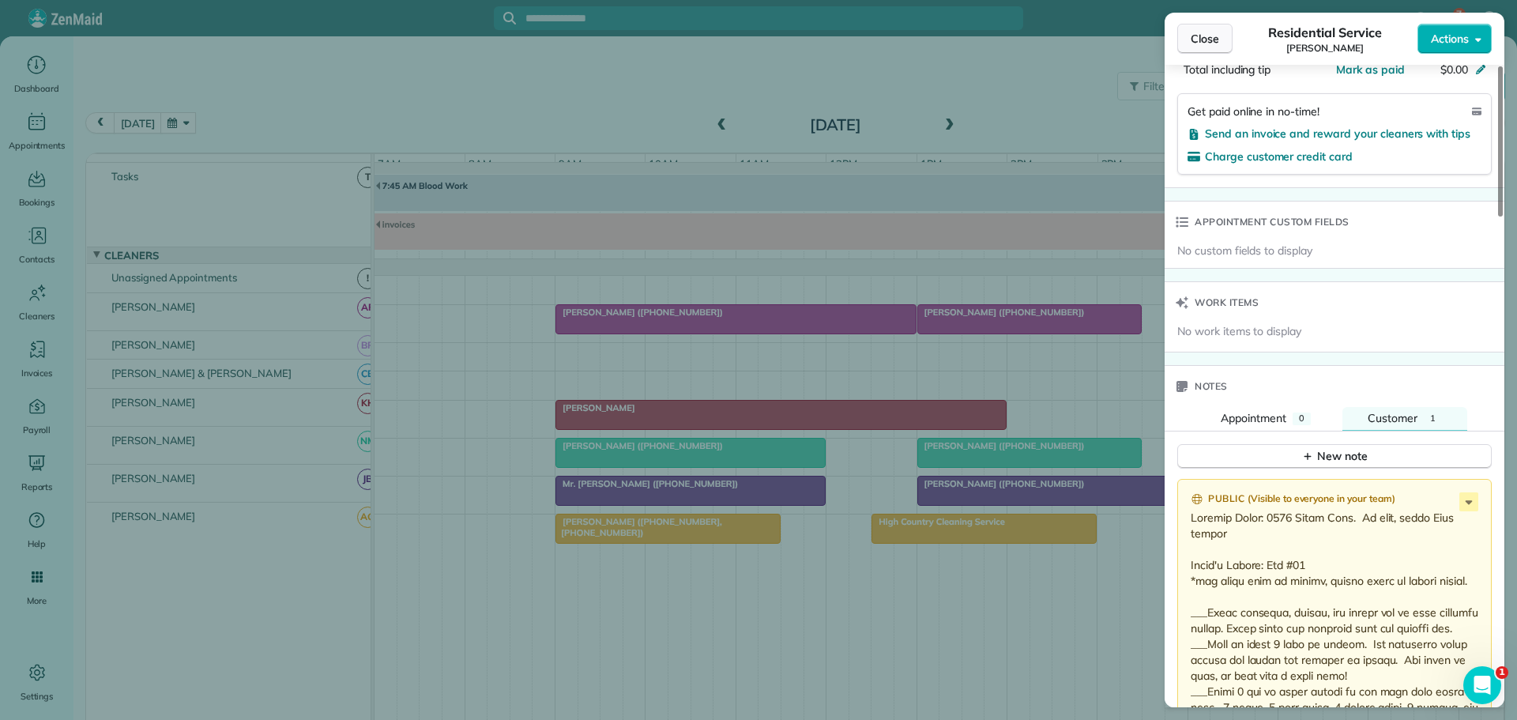
click at [1200, 33] on span "Close" at bounding box center [1205, 39] width 28 height 16
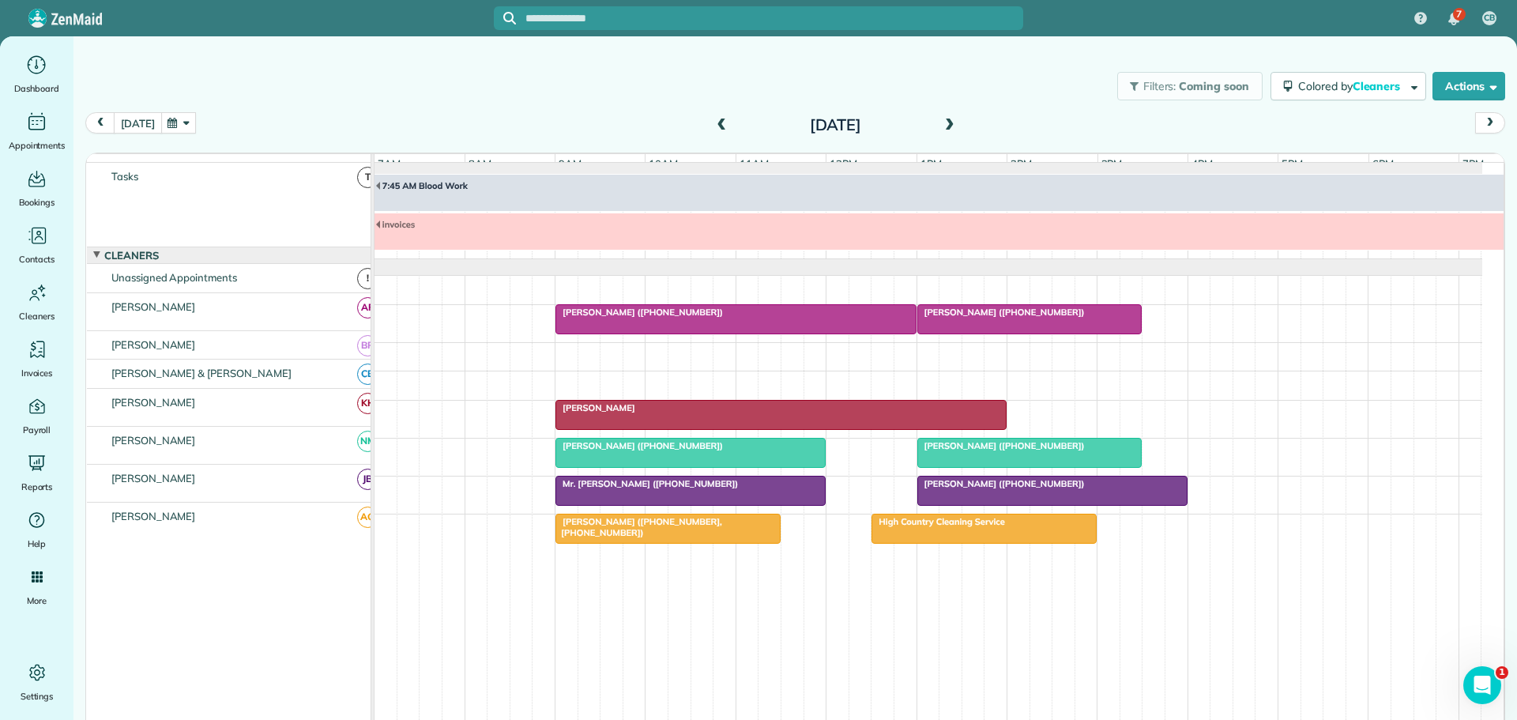
drag, startPoint x: 136, startPoint y: 122, endPoint x: 432, endPoint y: 555, distance: 525.2
click at [136, 126] on button "[DATE]" at bounding box center [137, 122] width 47 height 21
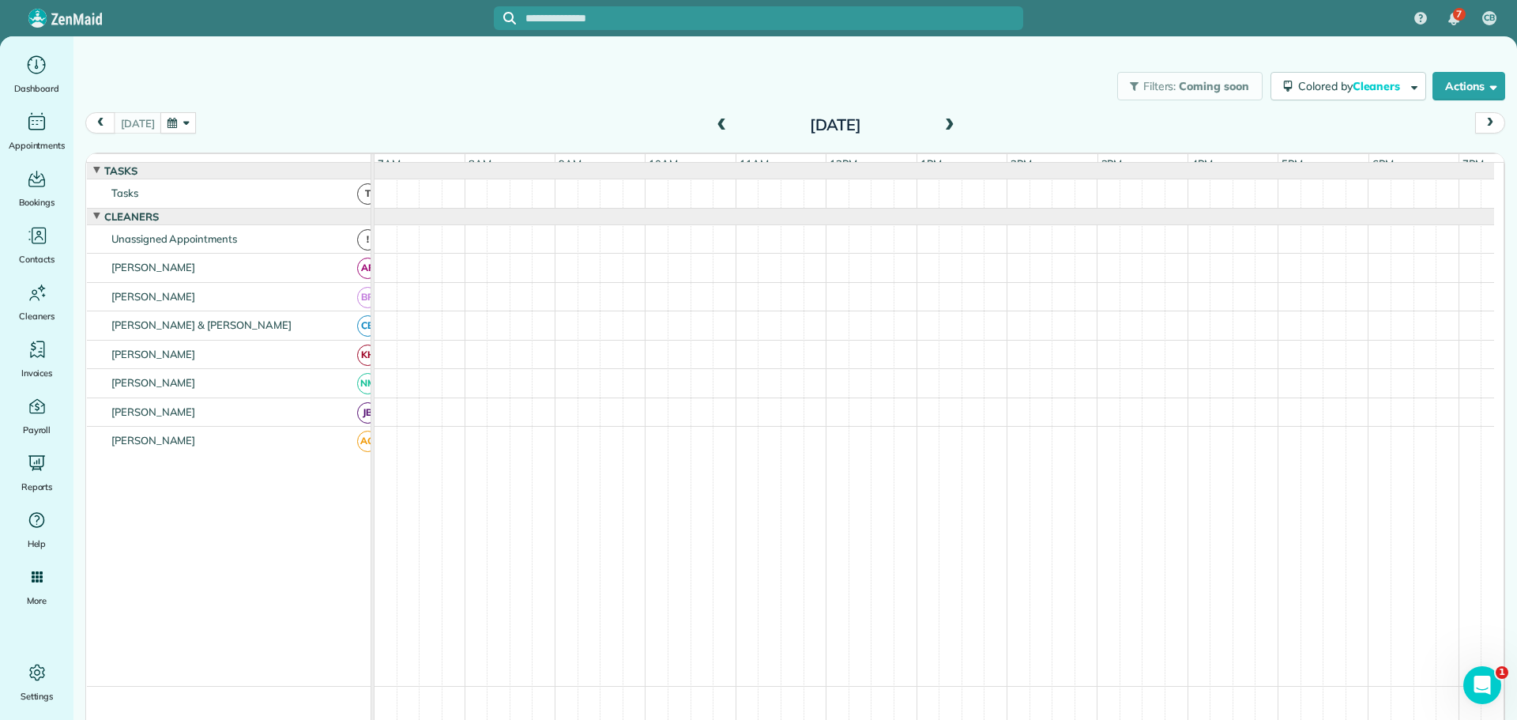
scroll to position [12, 0]
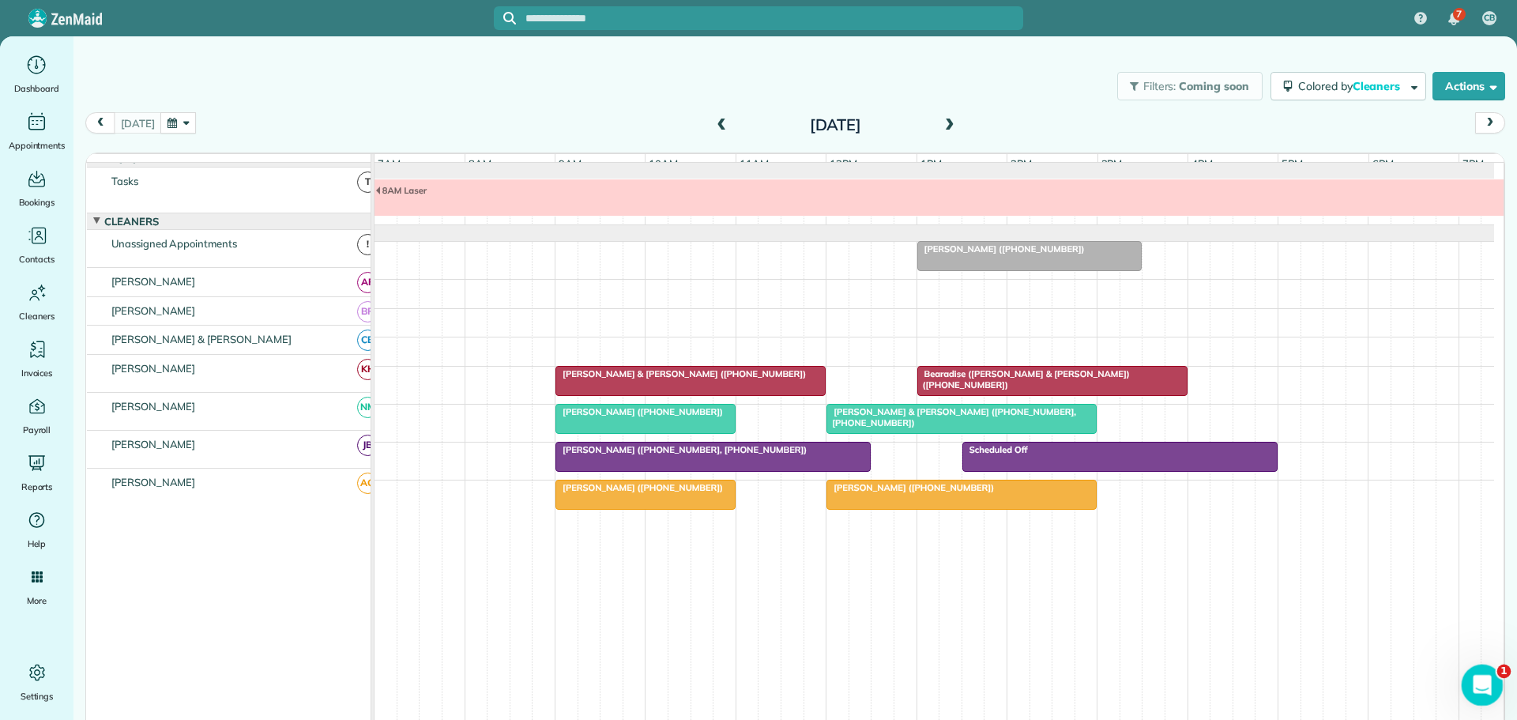
click at [1482, 684] on icon "Open Intercom Messenger" at bounding box center [1480, 683] width 26 height 26
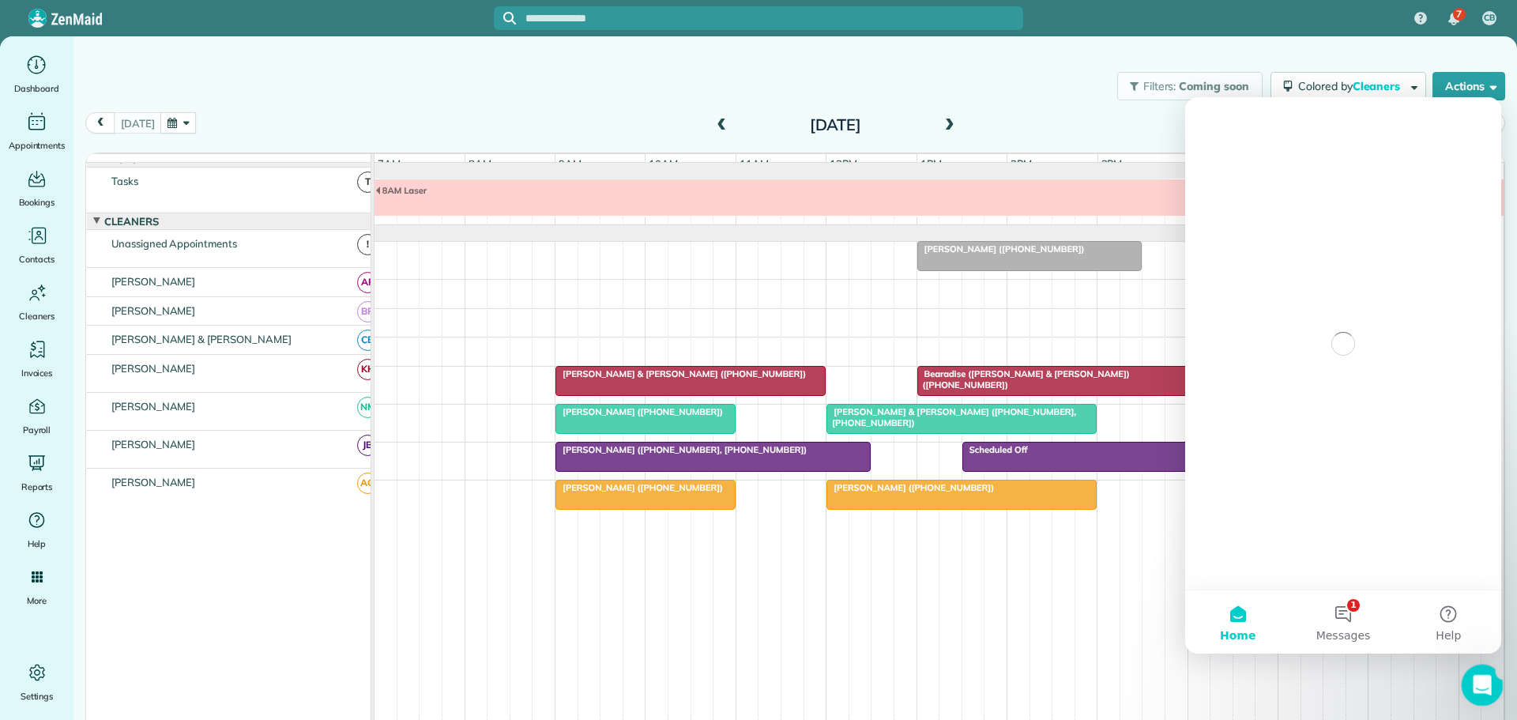
scroll to position [0, 0]
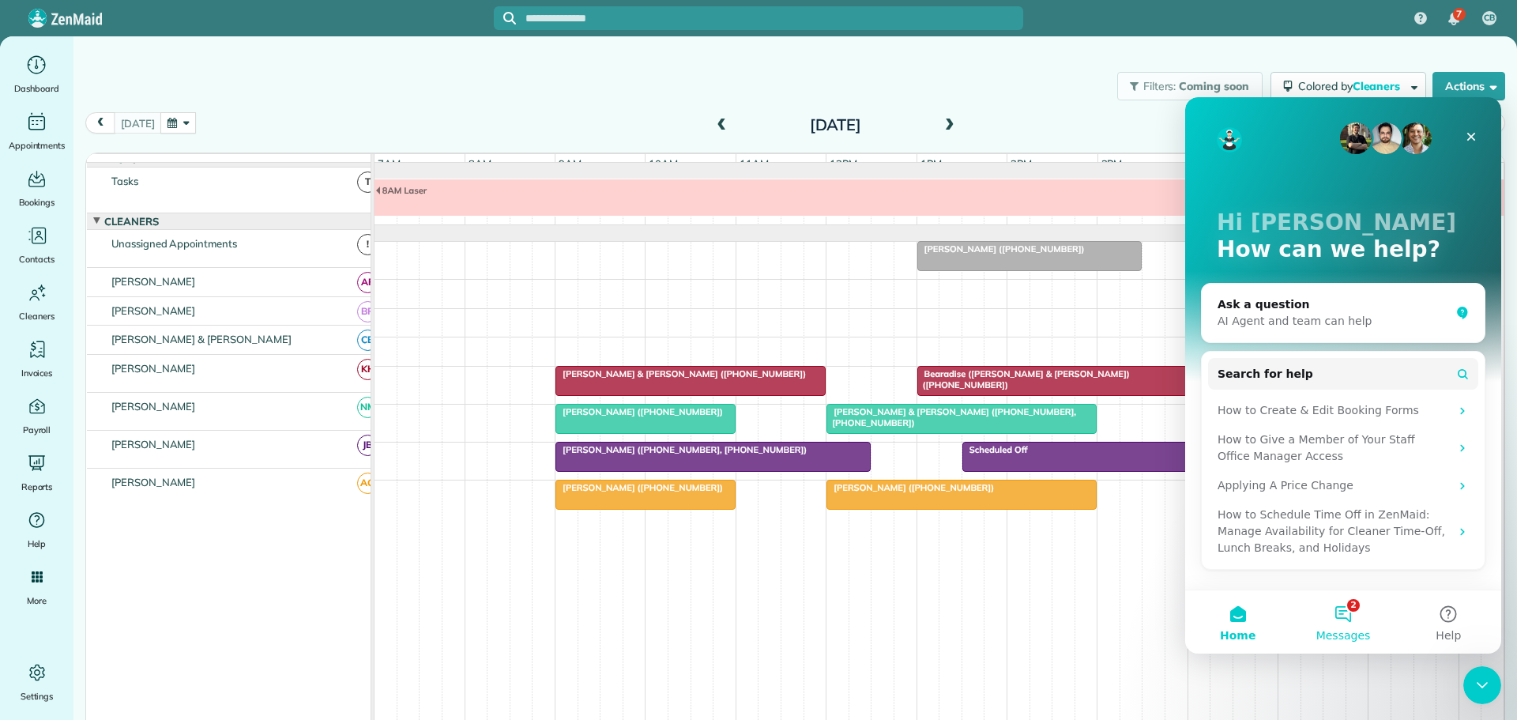
click at [1348, 609] on button "2 Messages" at bounding box center [1342, 621] width 105 height 63
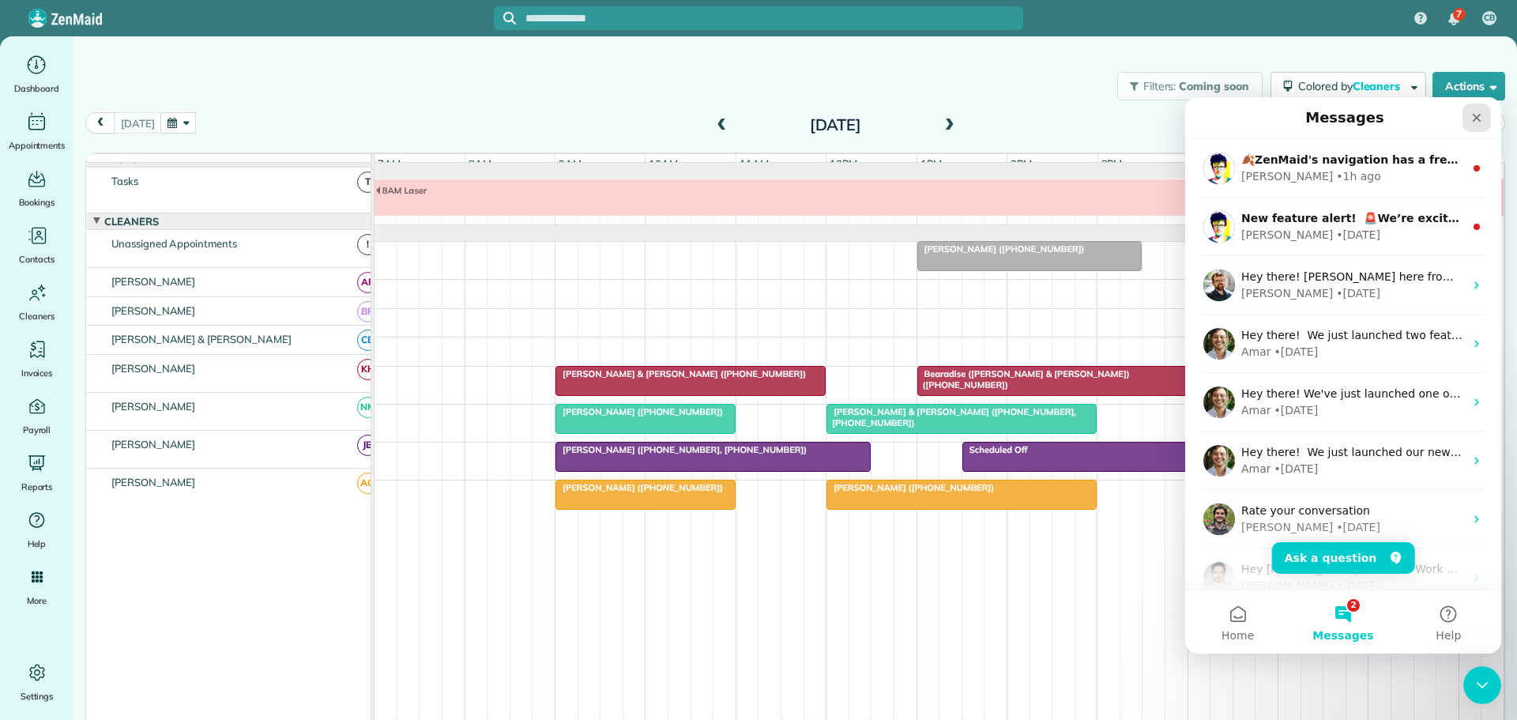
click at [1477, 116] on icon "Close" at bounding box center [1477, 118] width 9 height 9
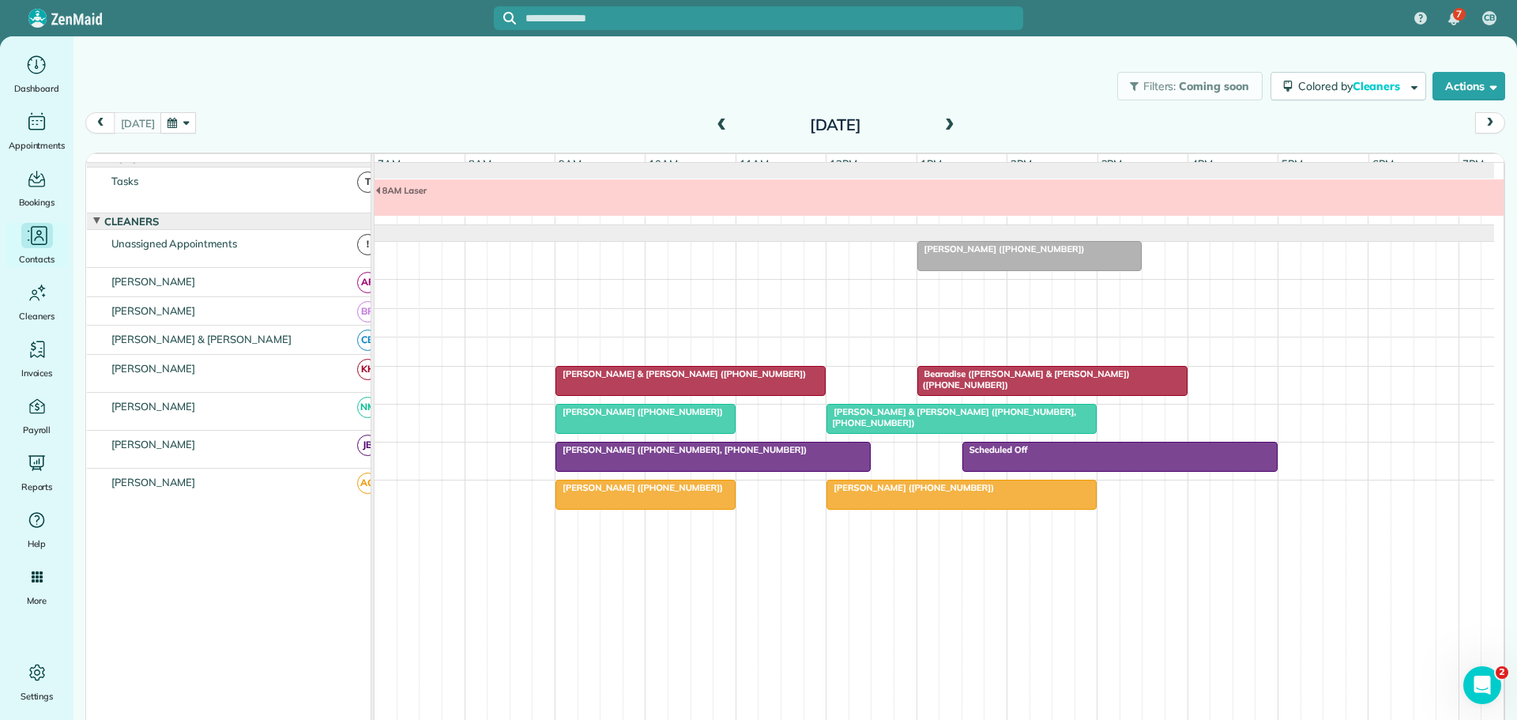
click at [31, 228] on icon "Main" at bounding box center [37, 236] width 24 height 24
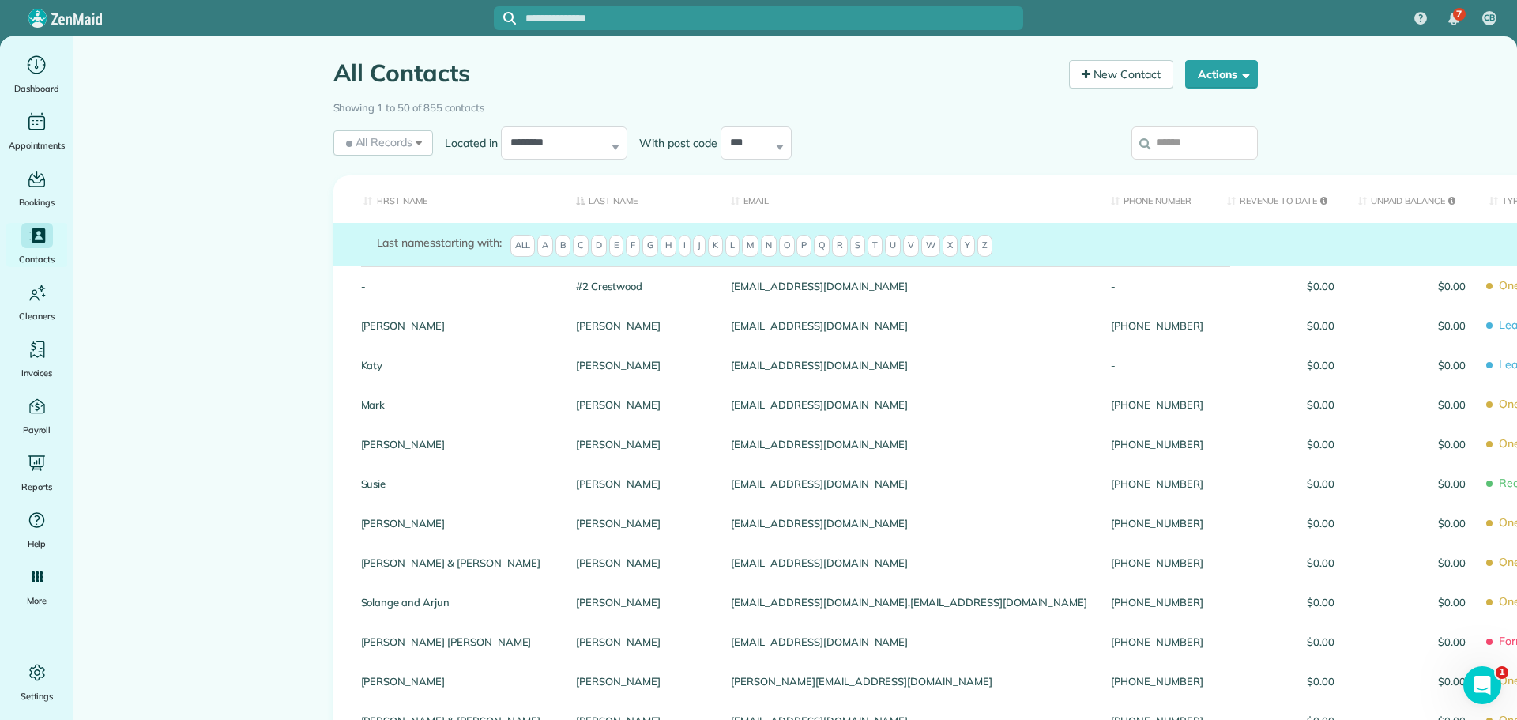
click at [1175, 148] on input "search" at bounding box center [1194, 142] width 126 height 33
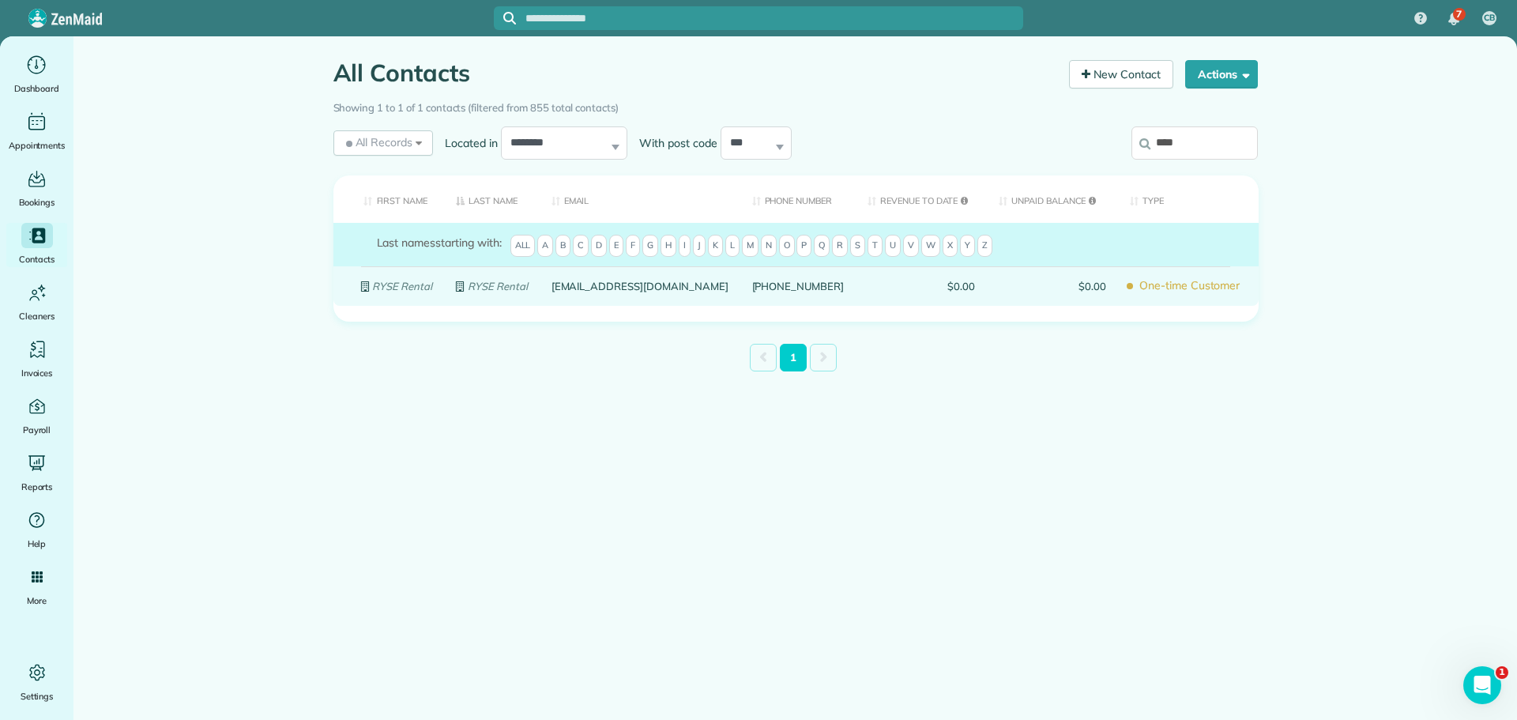
type input "****"
click at [393, 288] on em "RYSE Rental" at bounding box center [402, 286] width 60 height 13
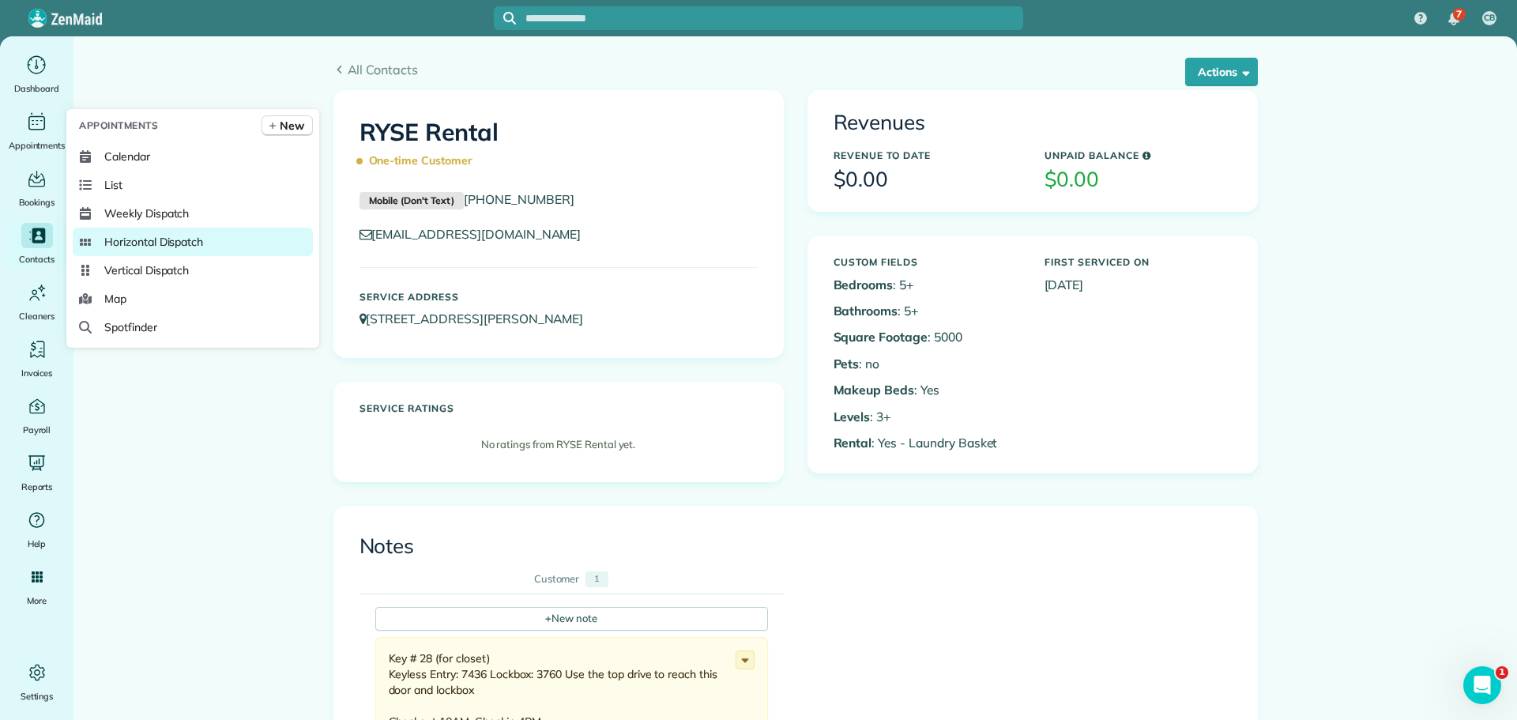
click at [167, 239] on span "Horizontal Dispatch" at bounding box center [153, 242] width 99 height 16
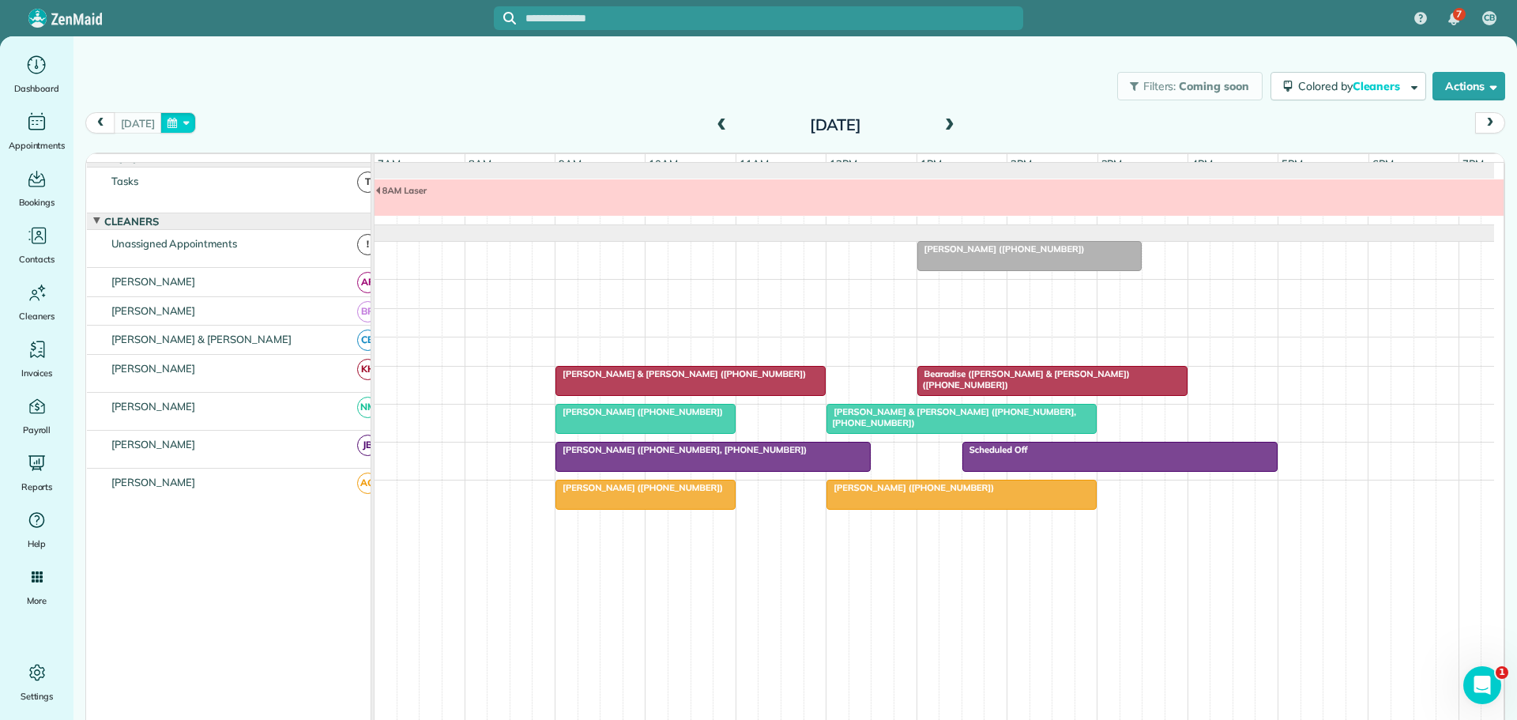
click at [182, 115] on button "button" at bounding box center [178, 122] width 36 height 21
click at [366, 135] on link "Next" at bounding box center [365, 132] width 43 height 39
click at [263, 277] on link "28" at bounding box center [263, 279] width 25 height 25
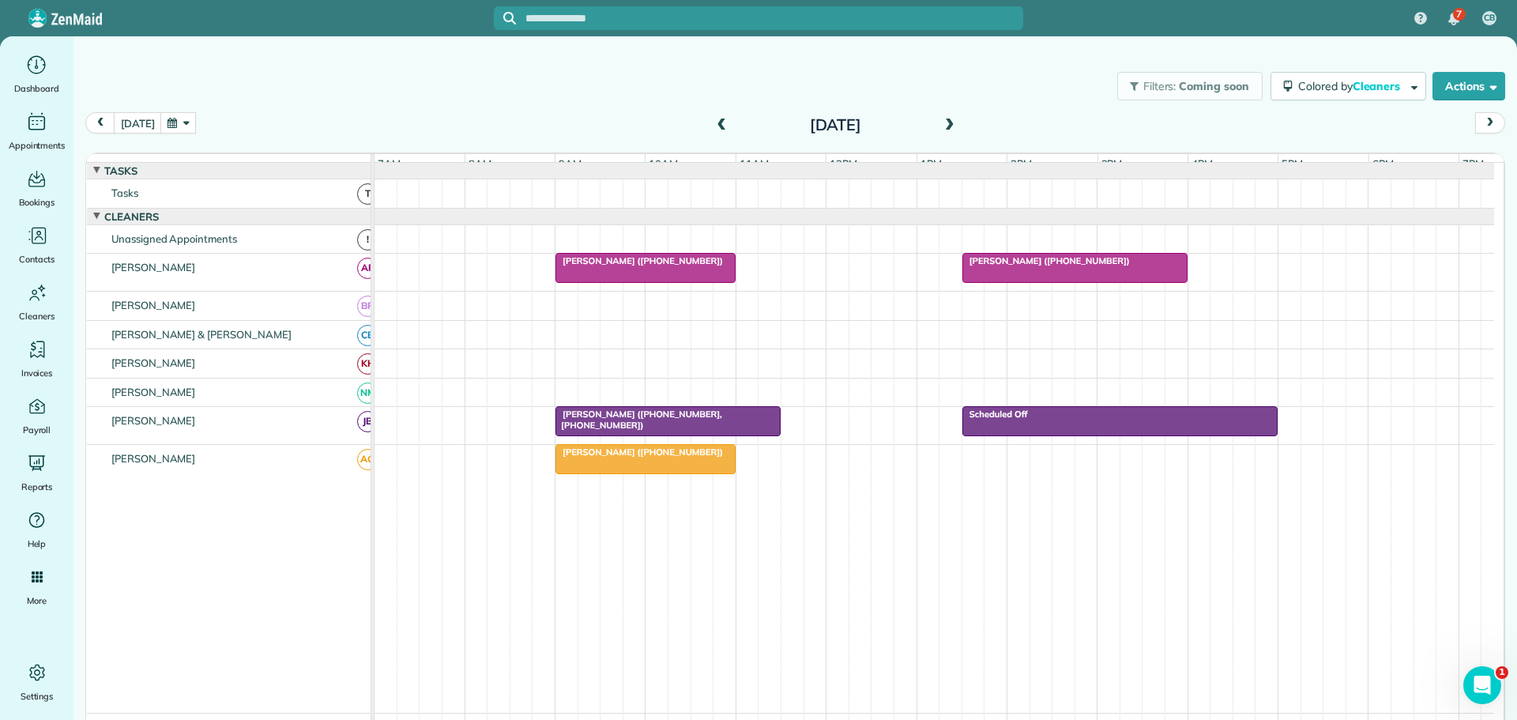
click at [526, 205] on div at bounding box center [933, 193] width 1119 height 28
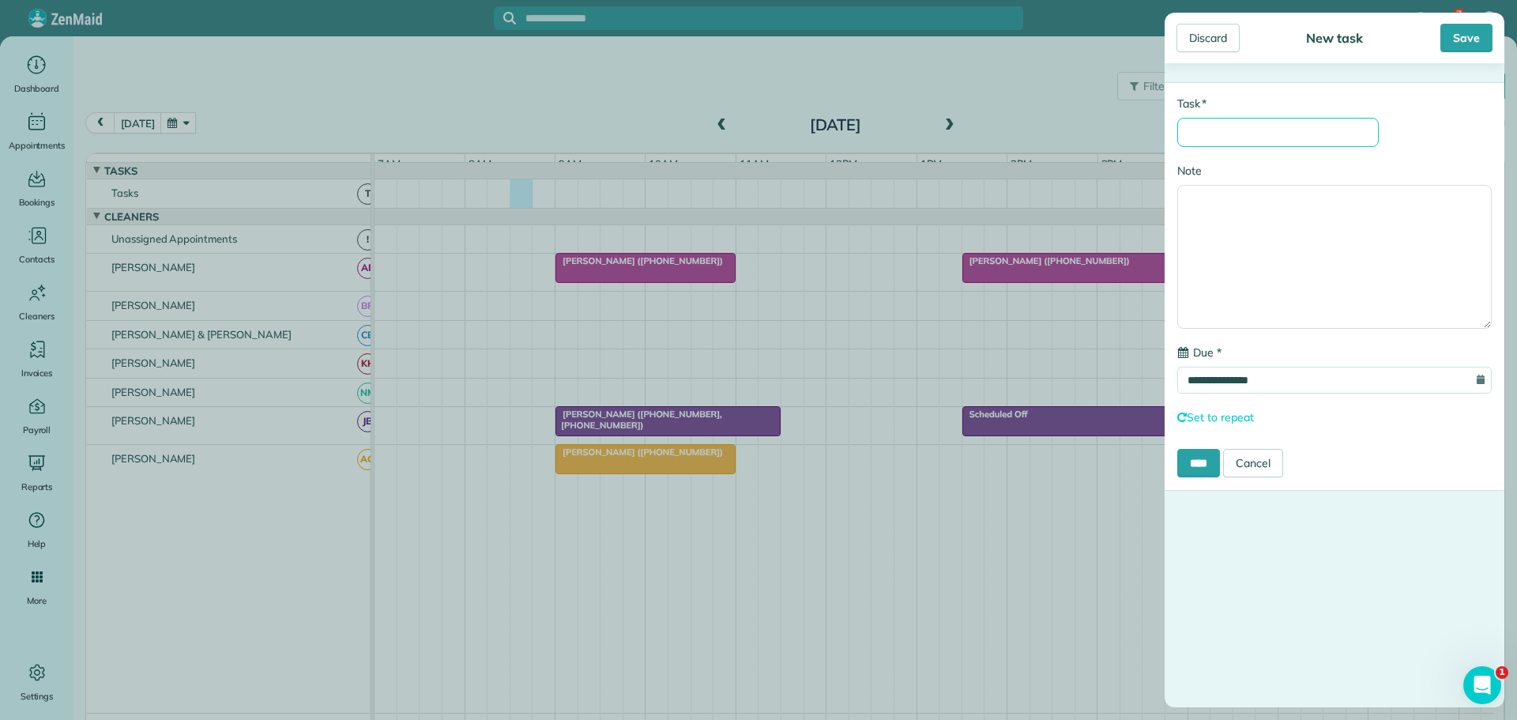
click at [1203, 137] on input "* Task" at bounding box center [1277, 132] width 201 height 29
type input "**********"
click at [1196, 465] on input "****" at bounding box center [1198, 463] width 43 height 28
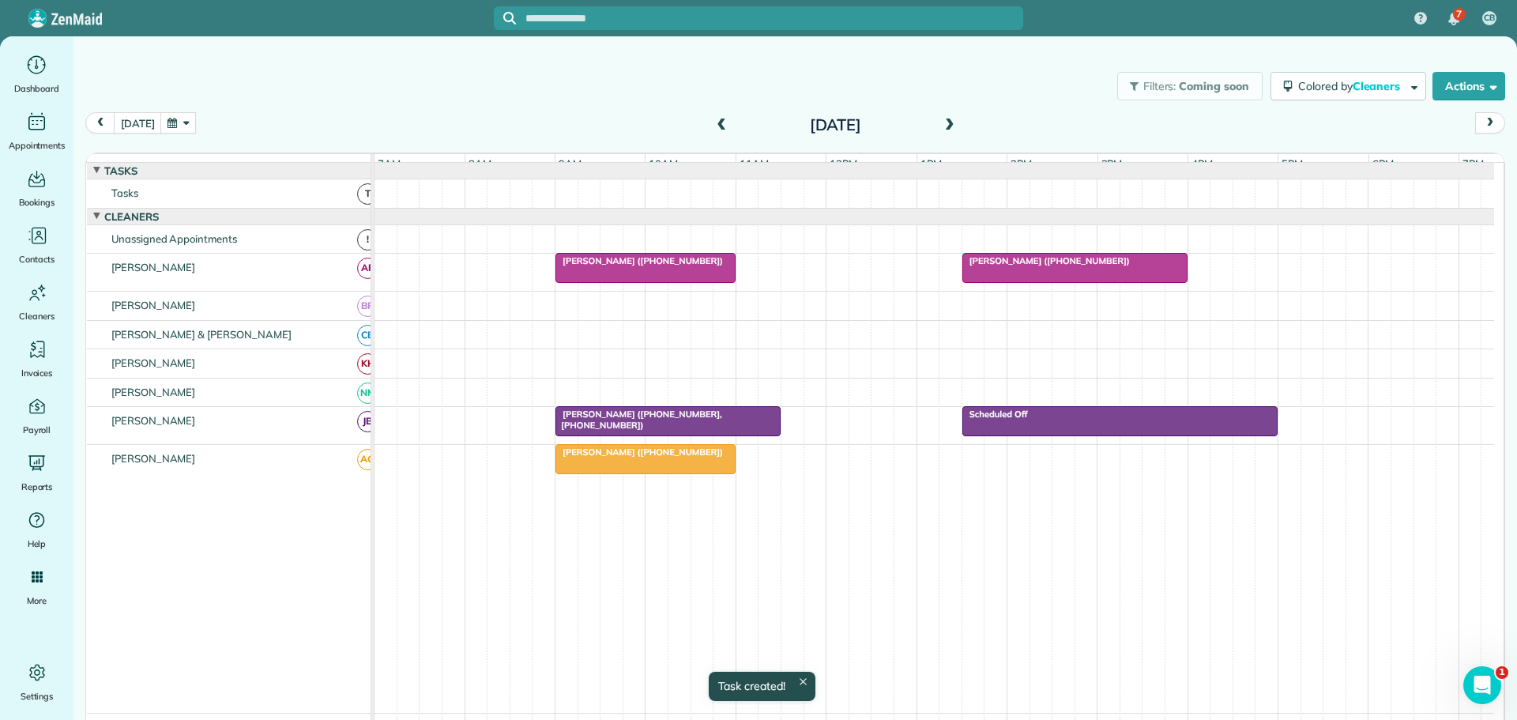
scroll to position [12, 0]
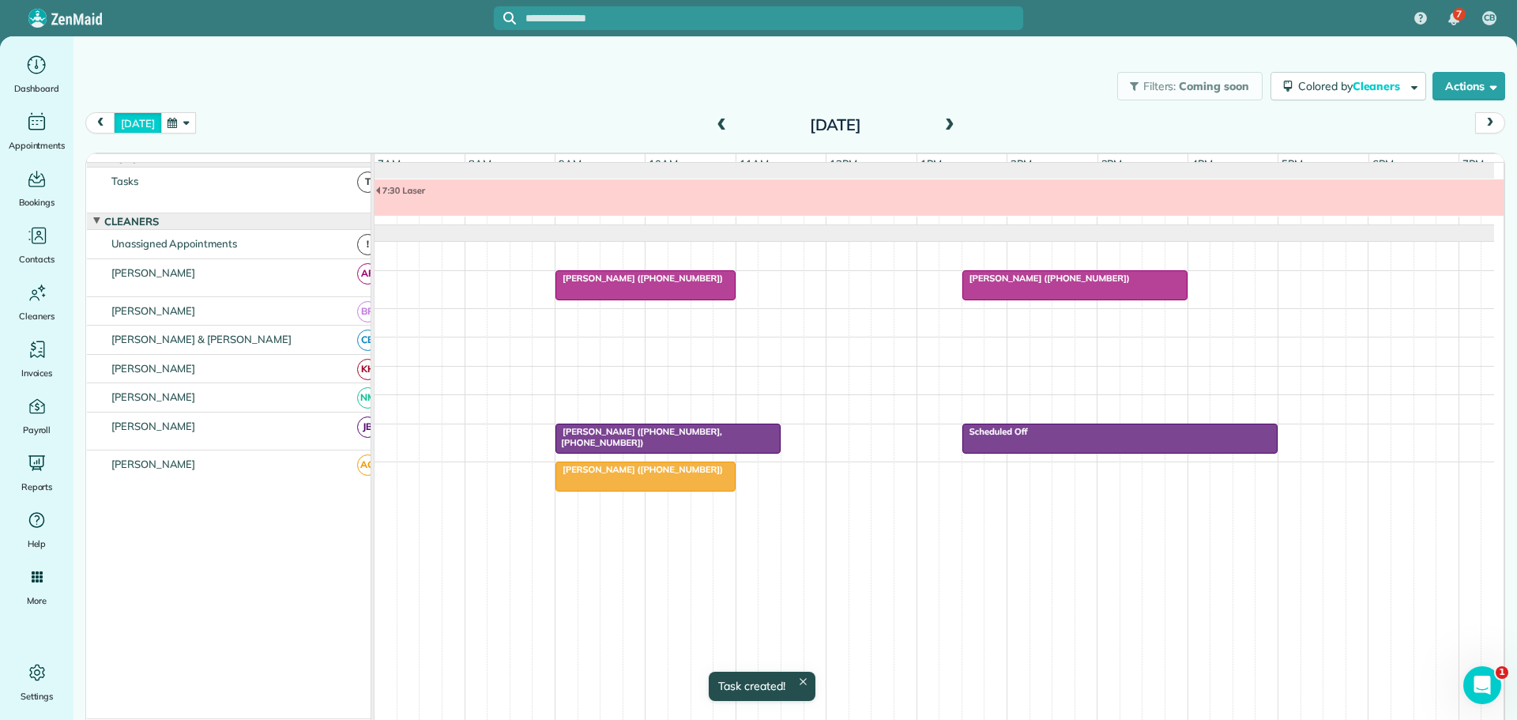
click at [136, 120] on button "[DATE]" at bounding box center [137, 122] width 47 height 21
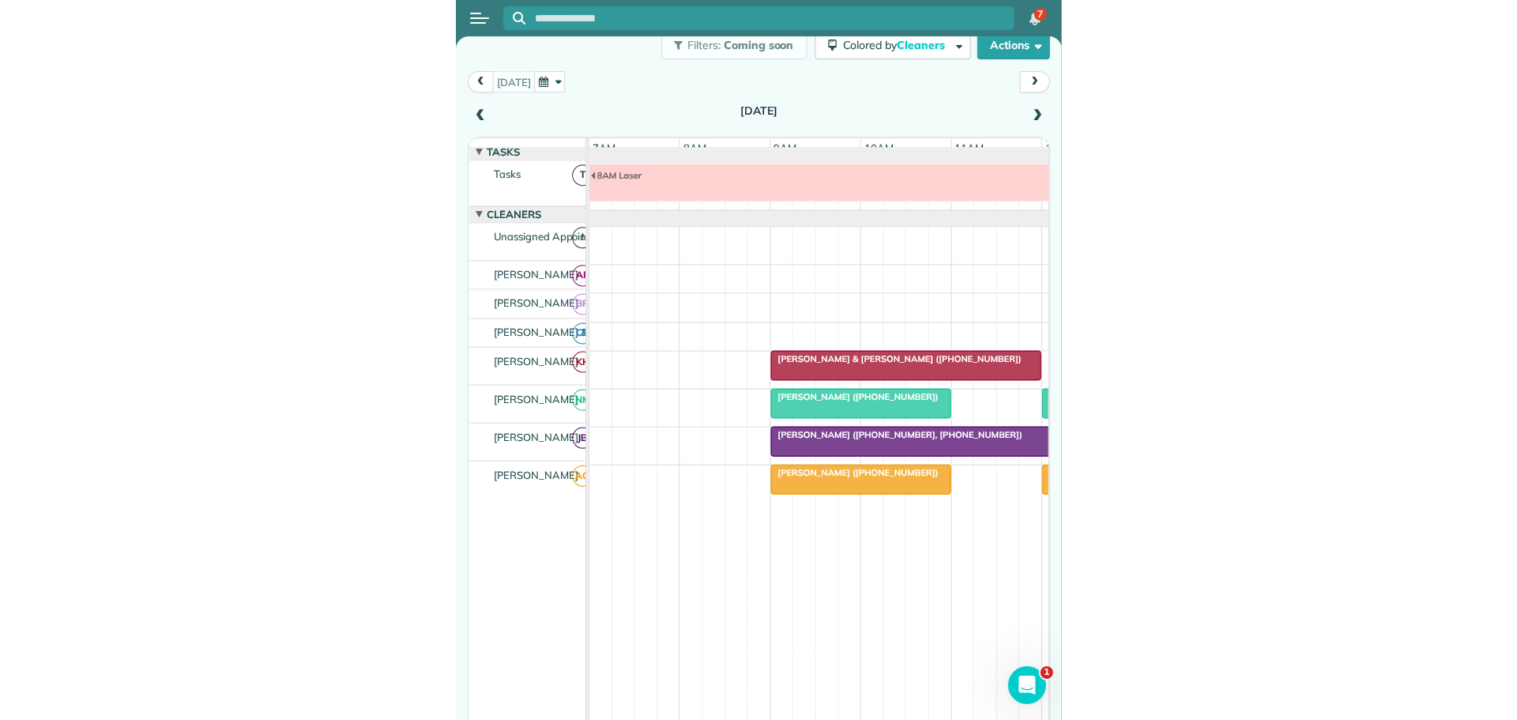
scroll to position [0, 0]
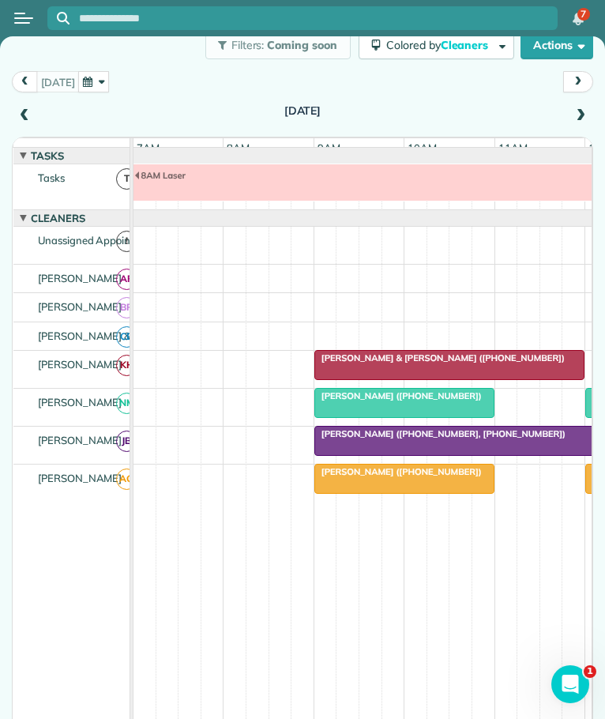
click at [377, 363] on span "[PERSON_NAME] & [PERSON_NAME] ([PHONE_NUMBER])" at bounding box center [440, 357] width 252 height 11
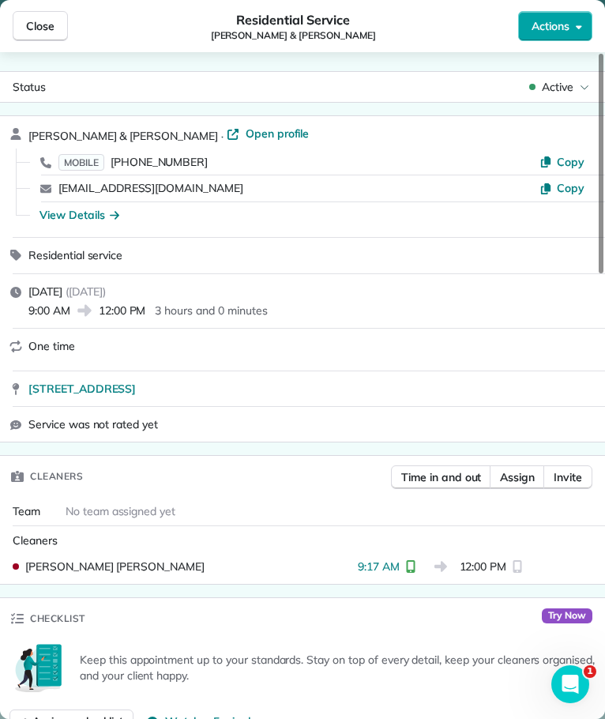
click at [574, 15] on button "Actions" at bounding box center [555, 26] width 74 height 30
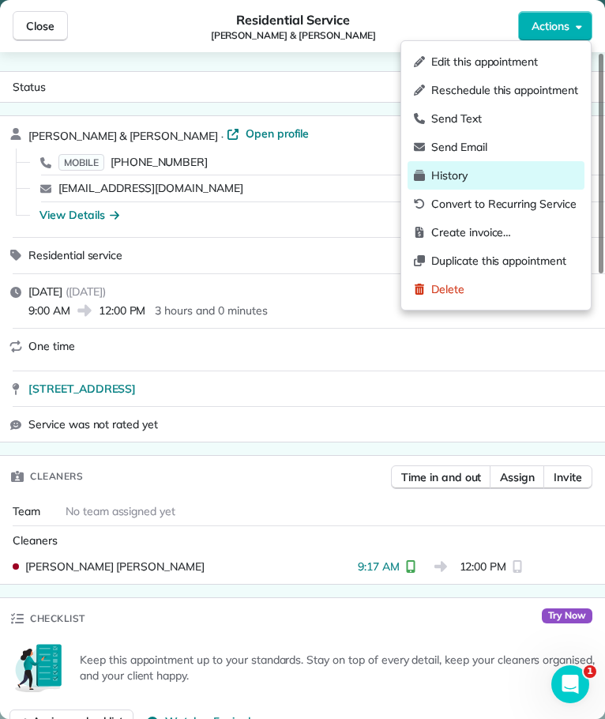
click at [456, 172] on span "History" at bounding box center [504, 175] width 147 height 16
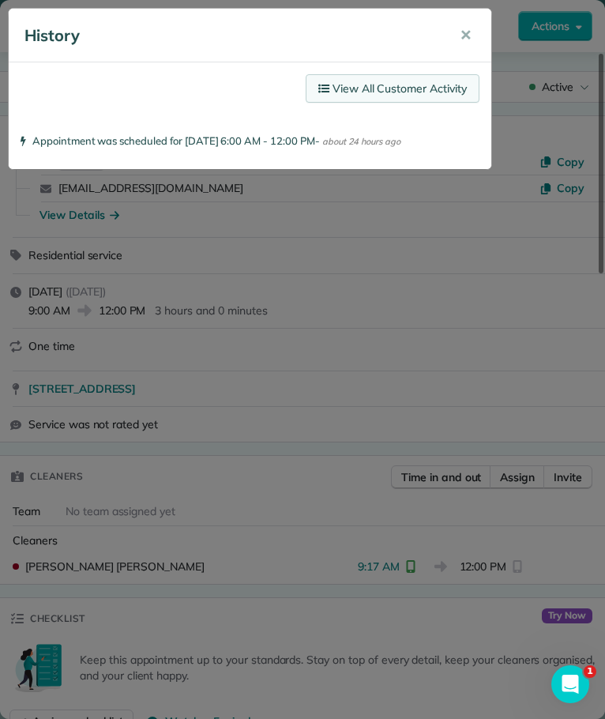
click at [411, 85] on link "View All Customer Activity" at bounding box center [393, 88] width 174 height 28
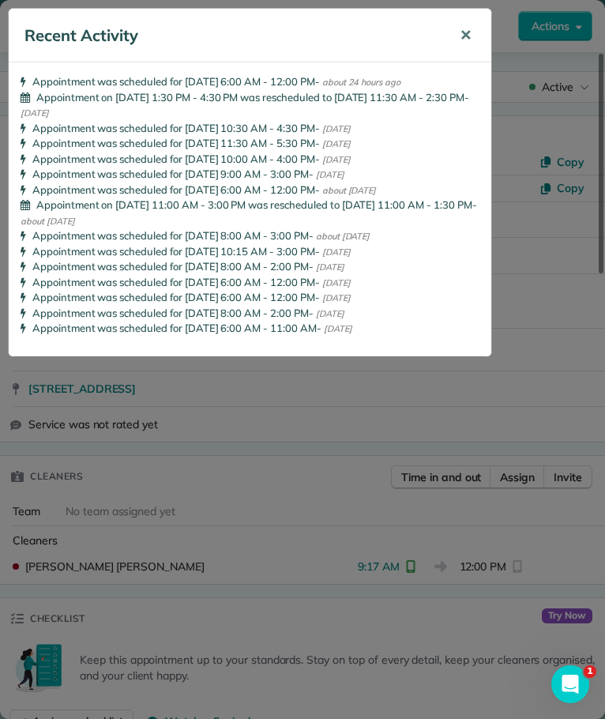
click at [468, 32] on span "✕" at bounding box center [466, 35] width 12 height 18
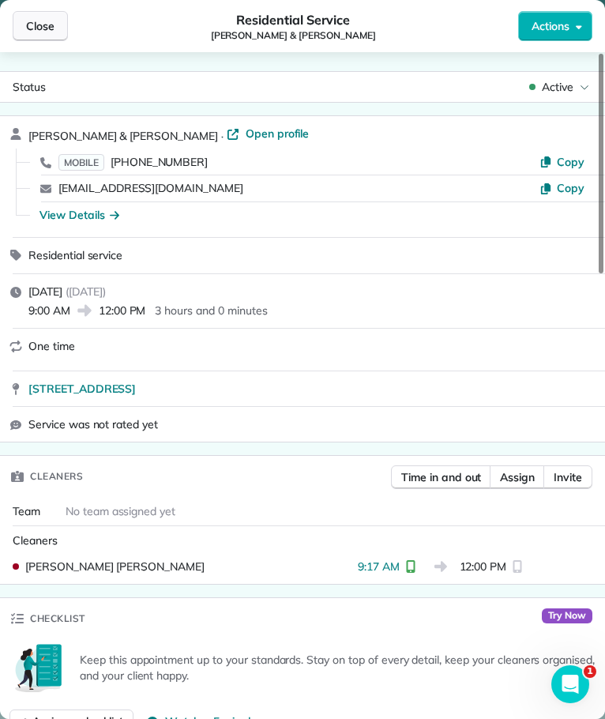
click at [33, 30] on span "Close" at bounding box center [40, 26] width 28 height 16
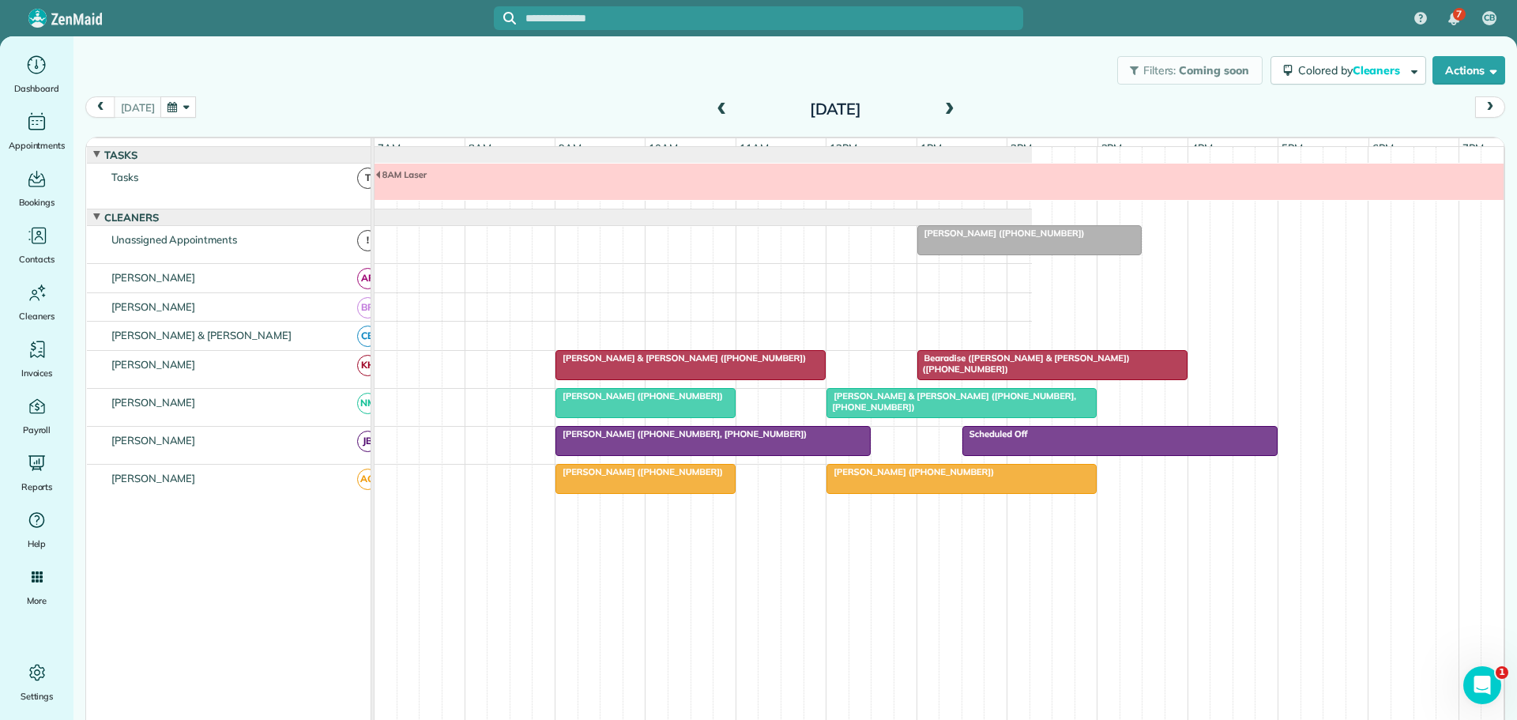
scroll to position [16, 0]
click at [995, 370] on span "Bearadise ([PERSON_NAME] & [PERSON_NAME]) ([PHONE_NUMBER])" at bounding box center [1022, 363] width 213 height 22
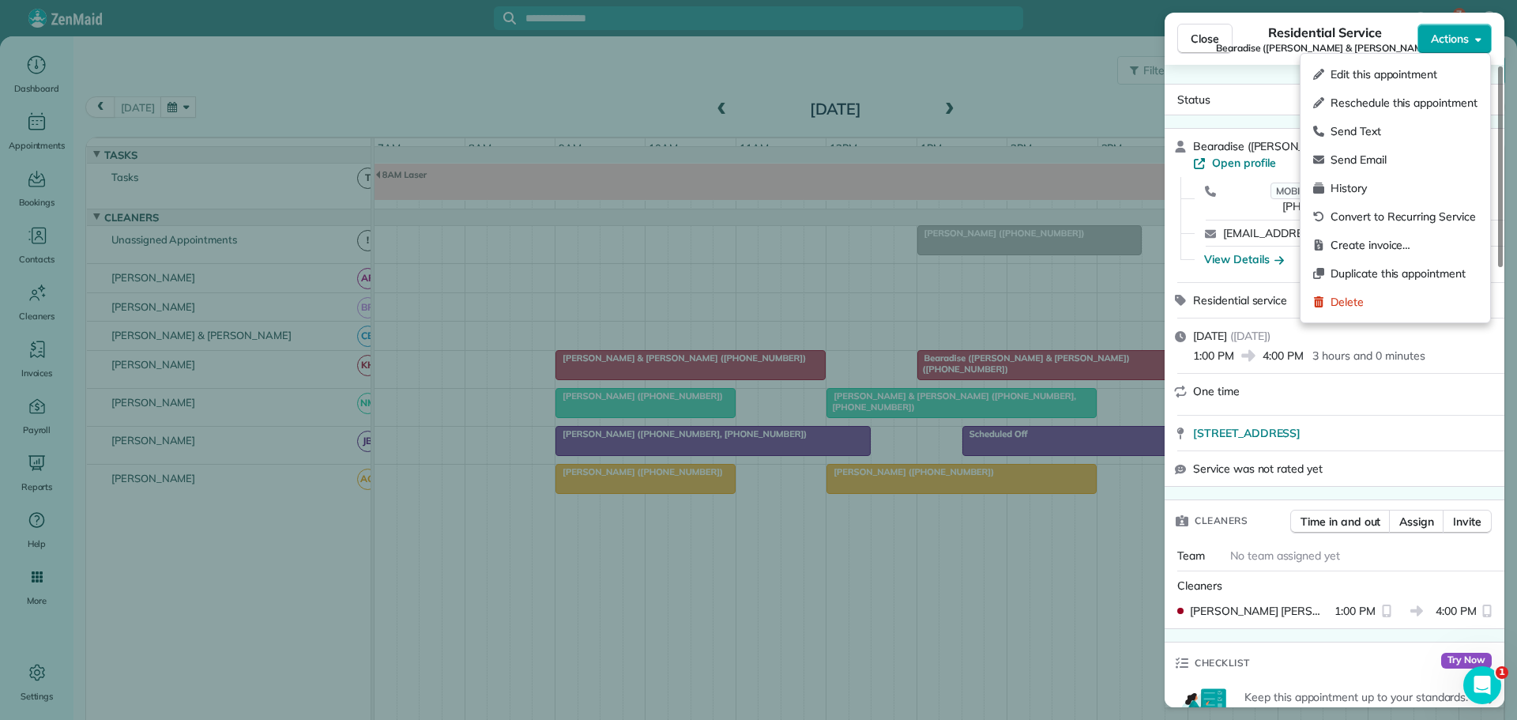
click at [1431, 26] on button "Actions" at bounding box center [1454, 39] width 74 height 30
click at [1349, 182] on span "History" at bounding box center [1403, 188] width 147 height 16
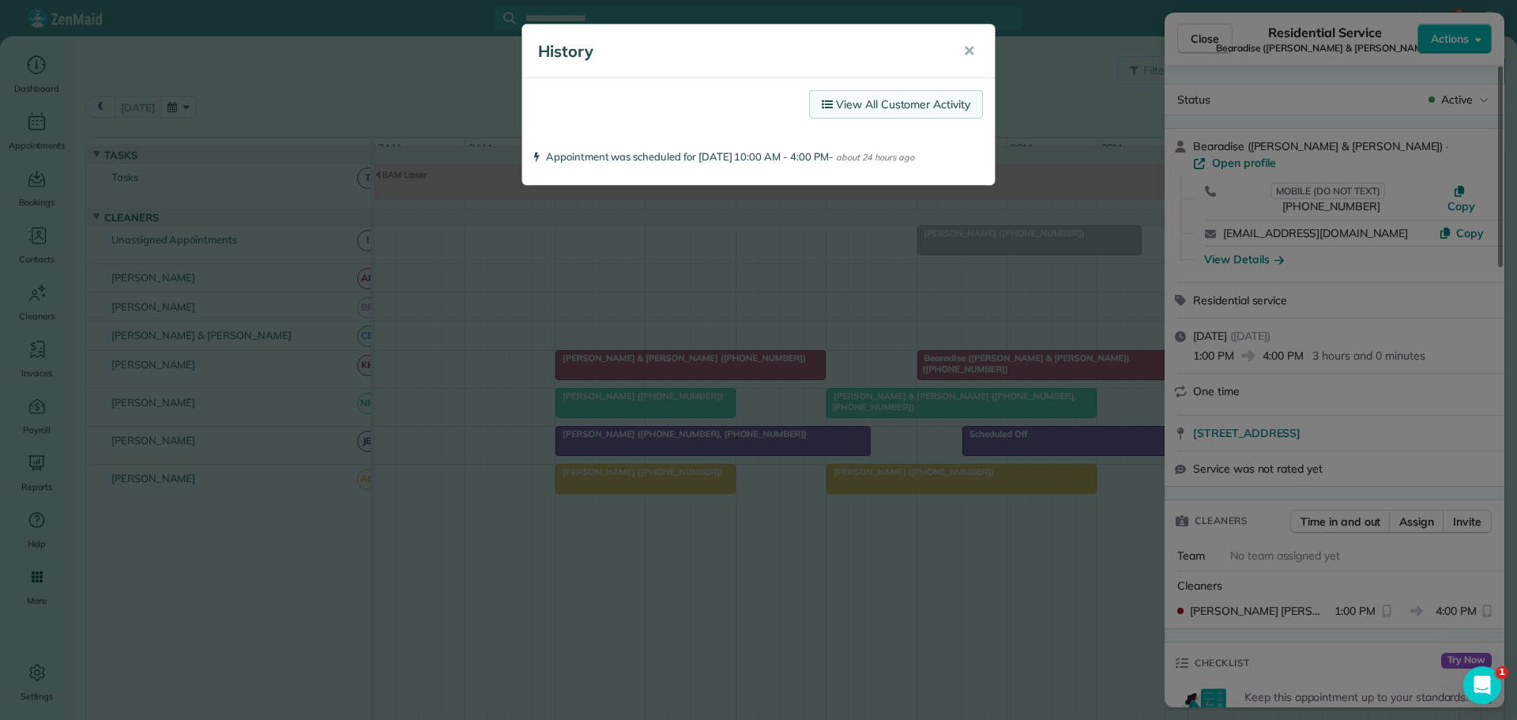
click at [867, 93] on link "View All Customer Activity" at bounding box center [896, 104] width 174 height 28
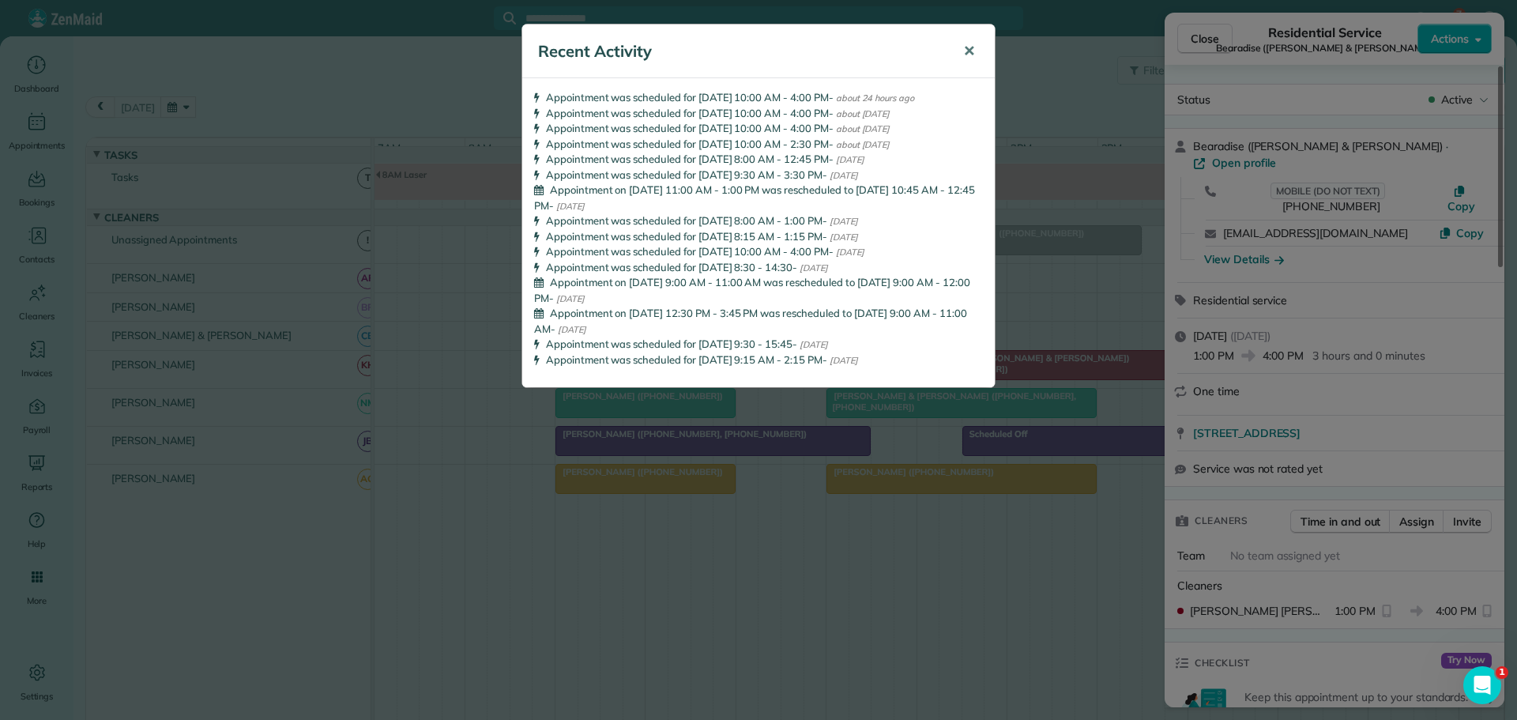
click at [965, 48] on span "✕" at bounding box center [969, 51] width 12 height 18
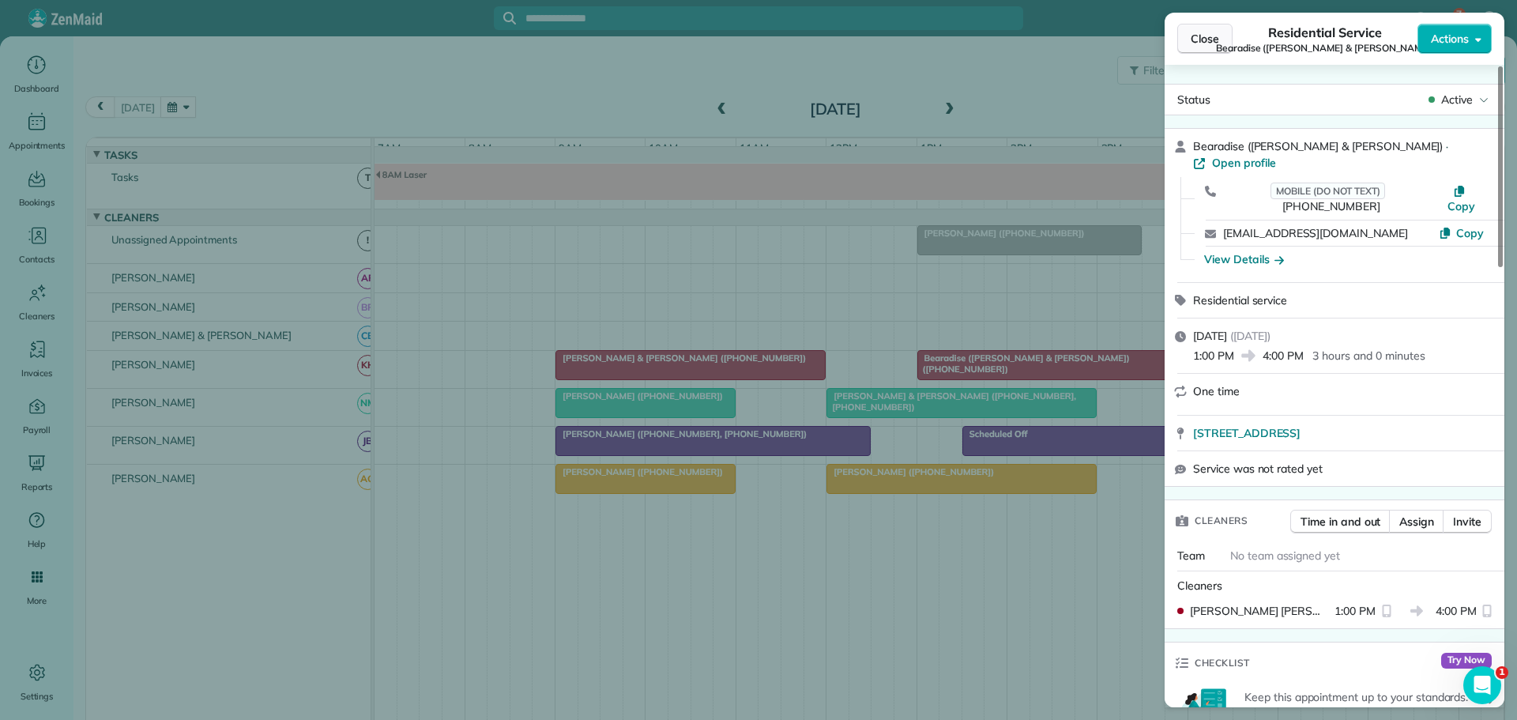
click at [1196, 36] on span "Close" at bounding box center [1205, 39] width 28 height 16
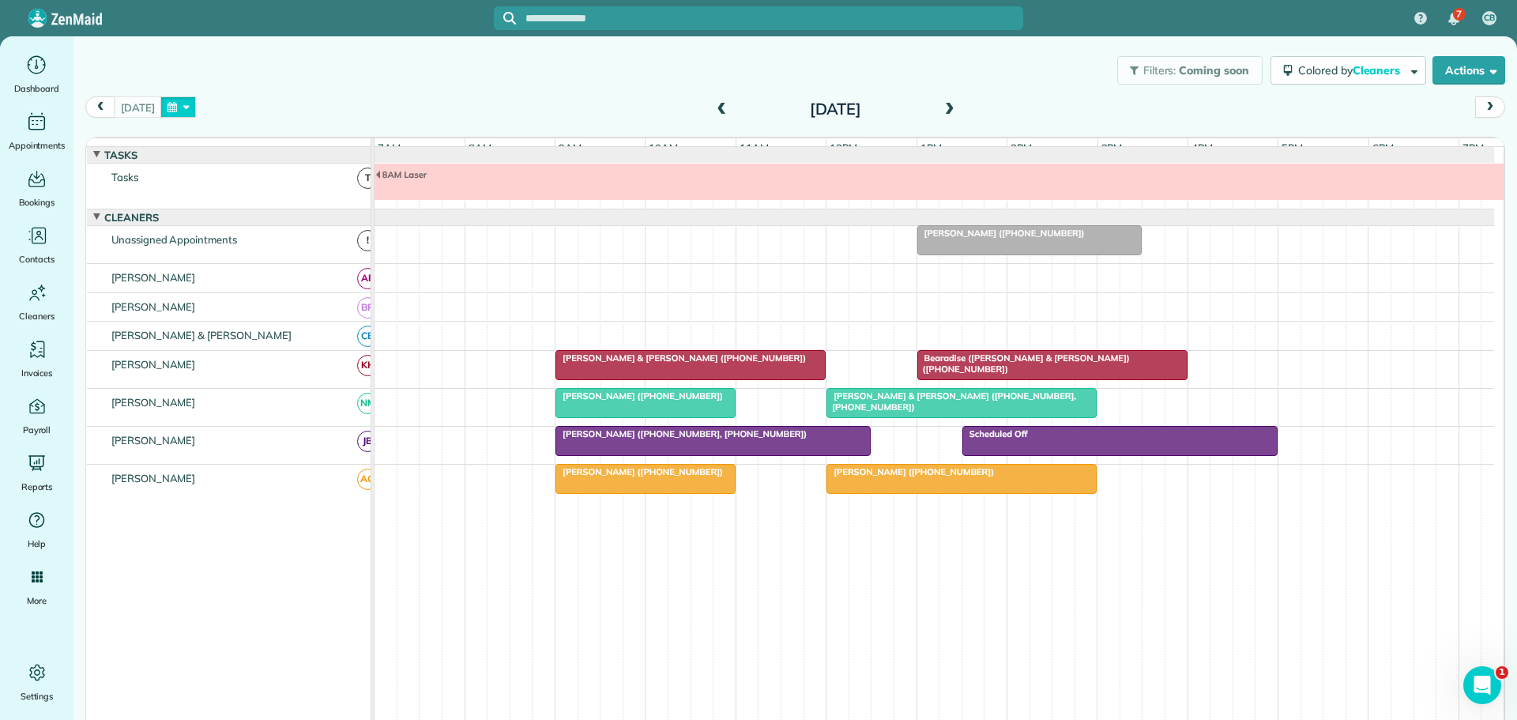
click at [182, 107] on button "button" at bounding box center [178, 106] width 36 height 21
click at [287, 234] on link "24" at bounding box center [288, 238] width 25 height 25
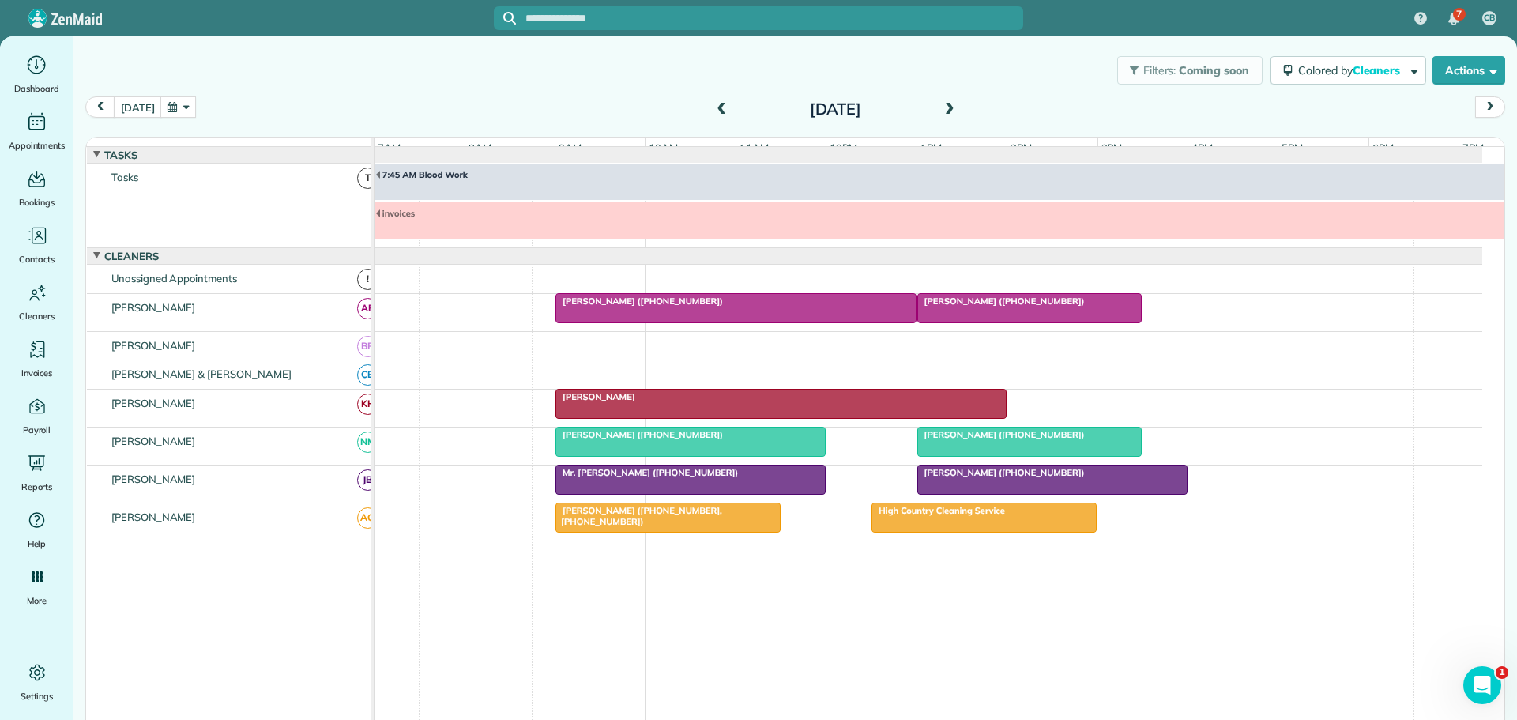
scroll to position [14, 0]
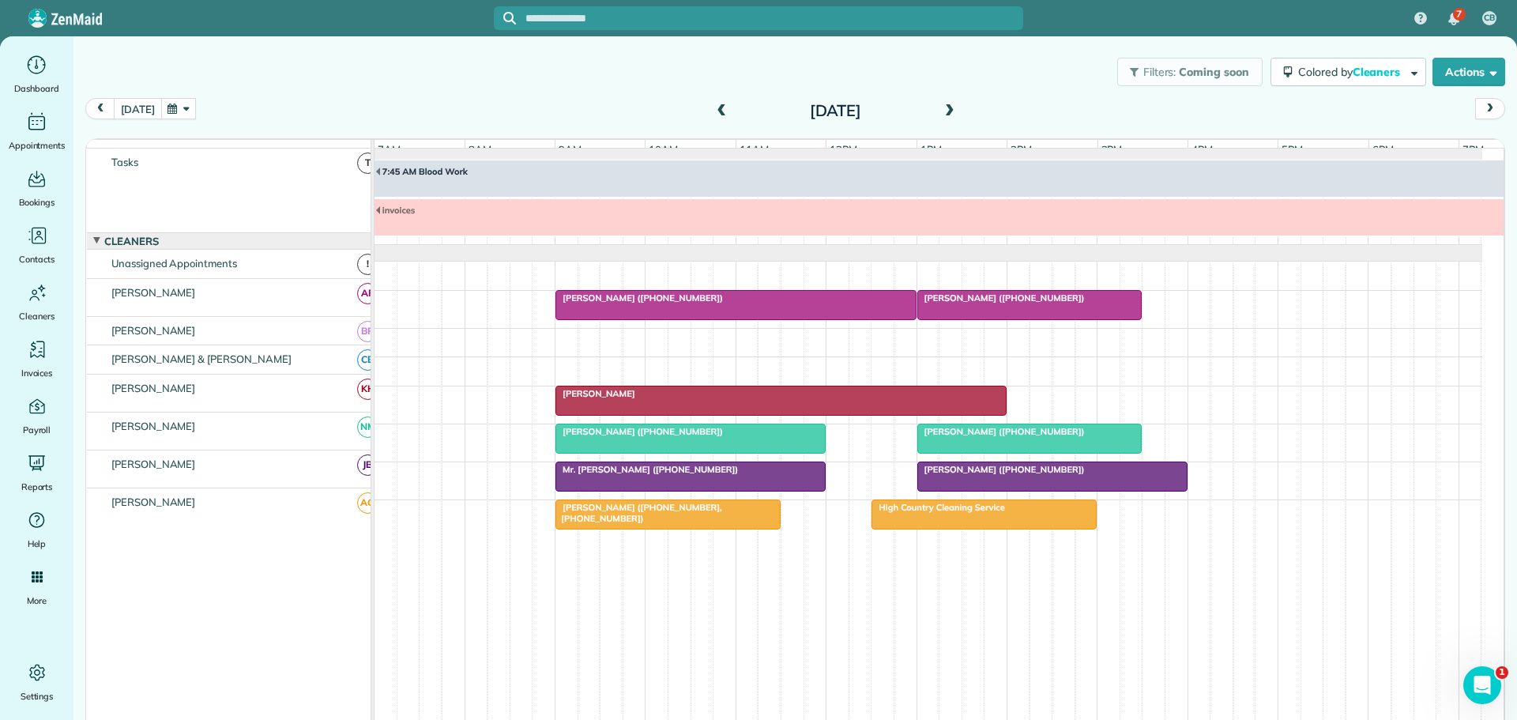
drag, startPoint x: 132, startPoint y: 102, endPoint x: 541, endPoint y: 564, distance: 617.3
click at [133, 106] on button "[DATE]" at bounding box center [137, 108] width 47 height 21
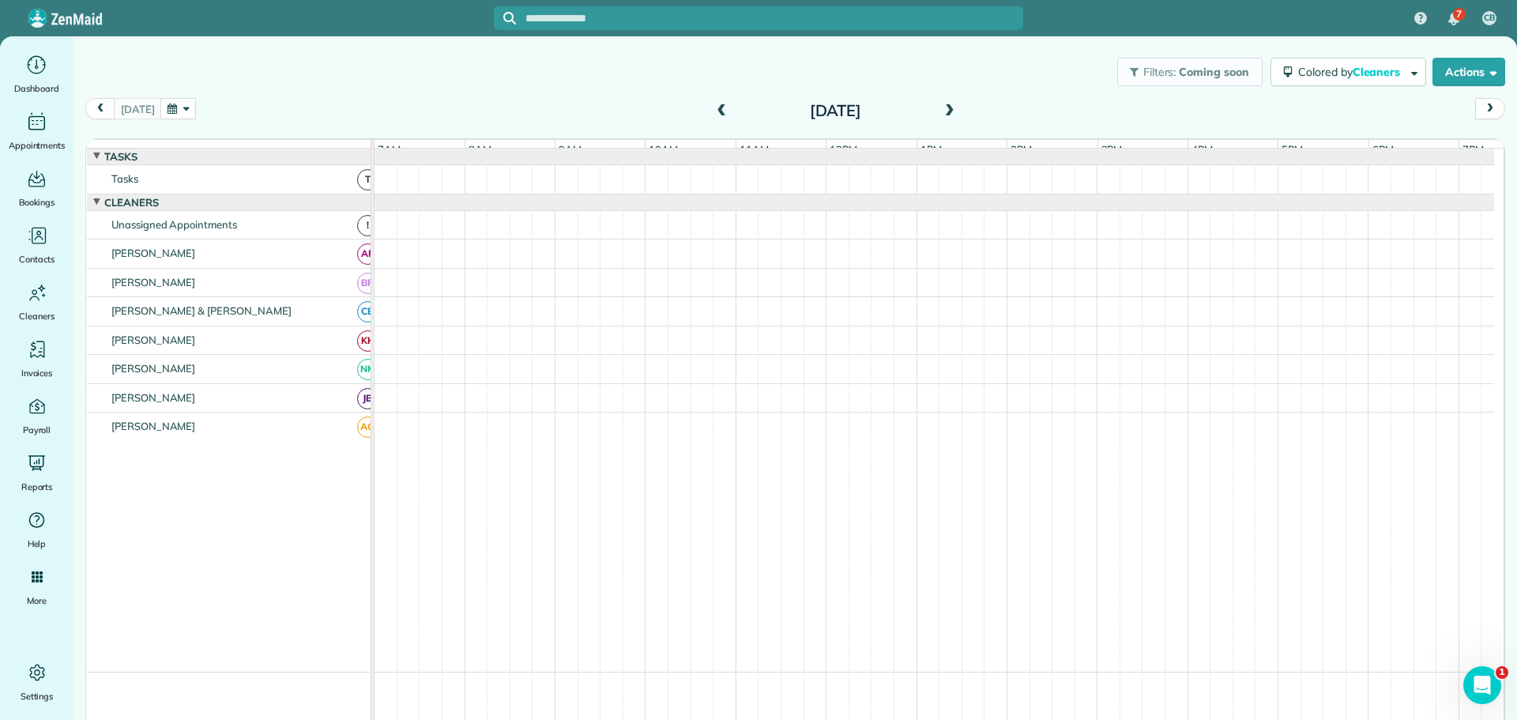
scroll to position [12, 0]
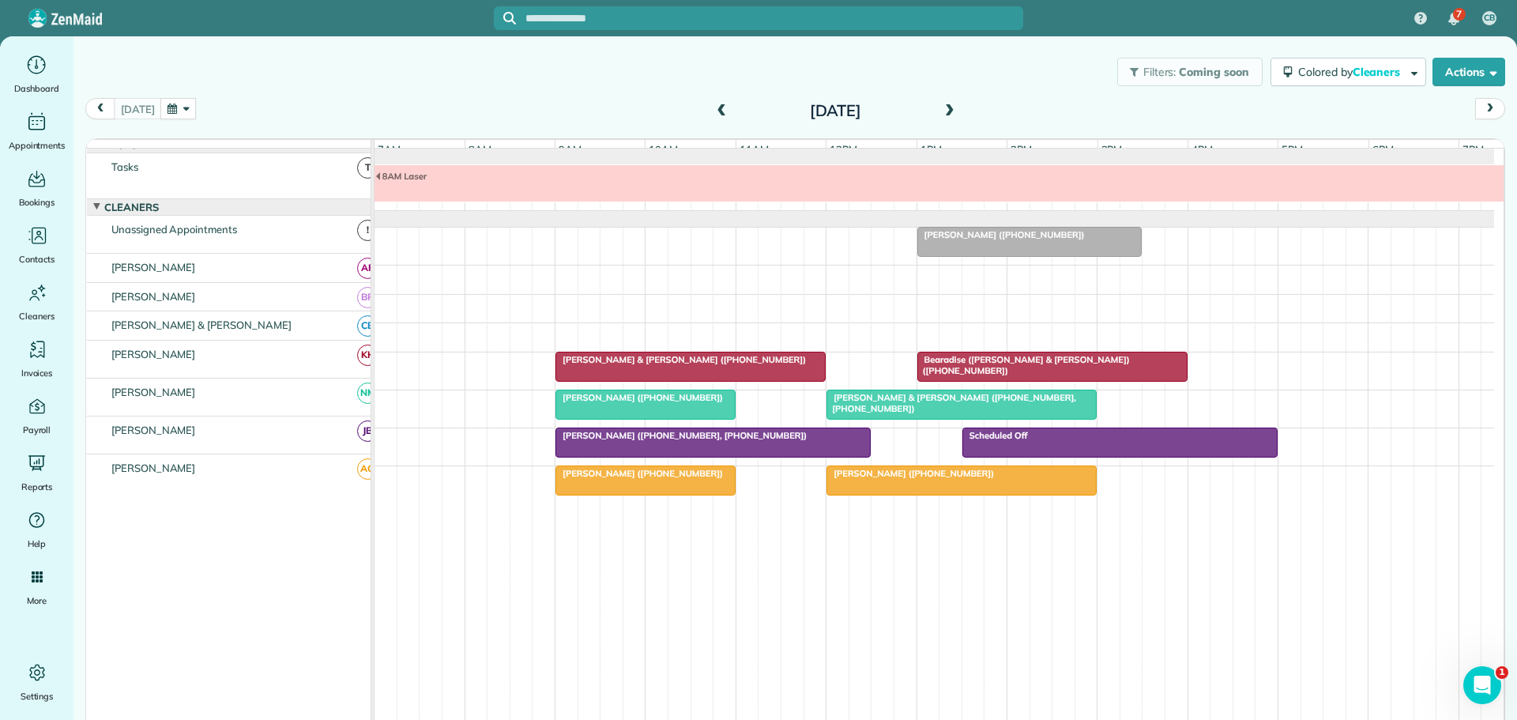
click at [439, 255] on div "[PERSON_NAME] ([PHONE_NUMBER])" at bounding box center [933, 246] width 1119 height 37
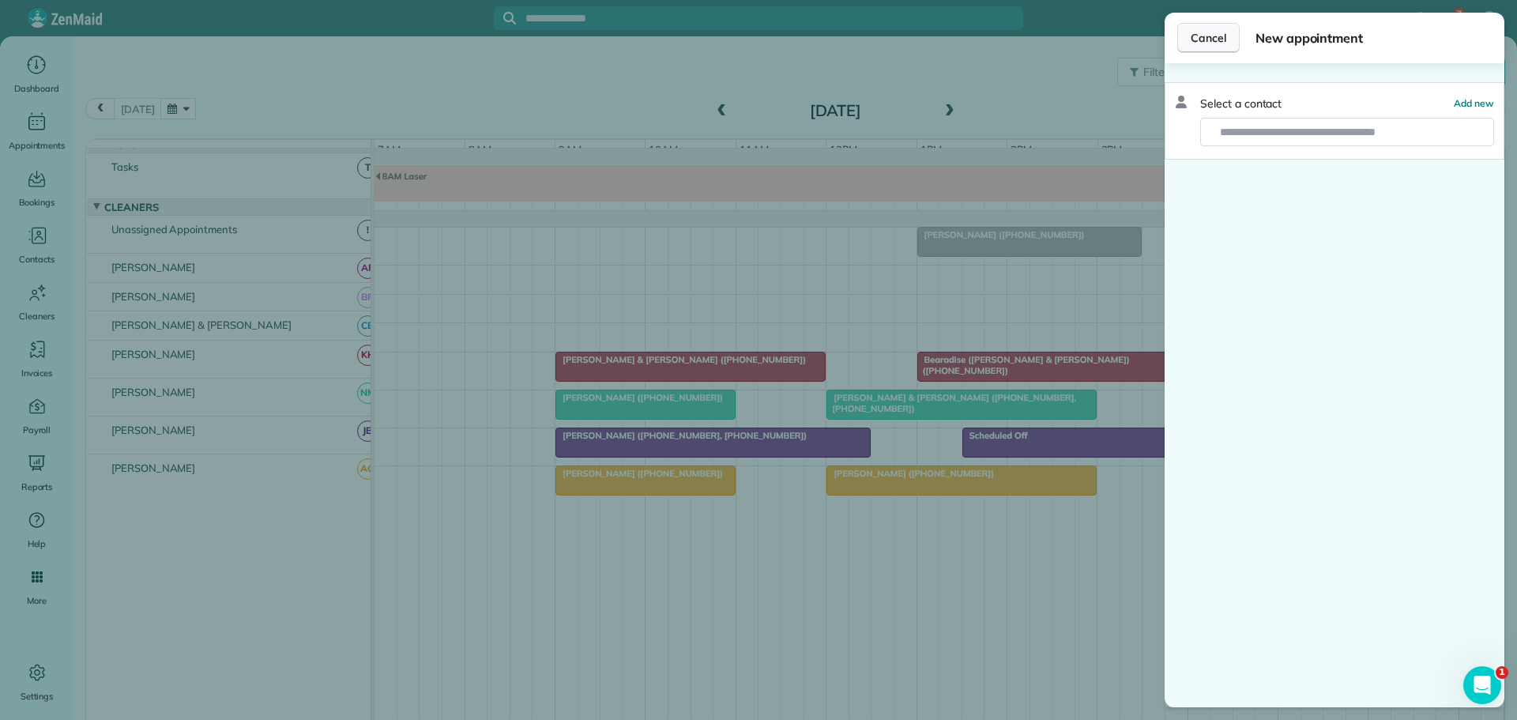
click at [1208, 33] on span "Cancel" at bounding box center [1209, 38] width 36 height 16
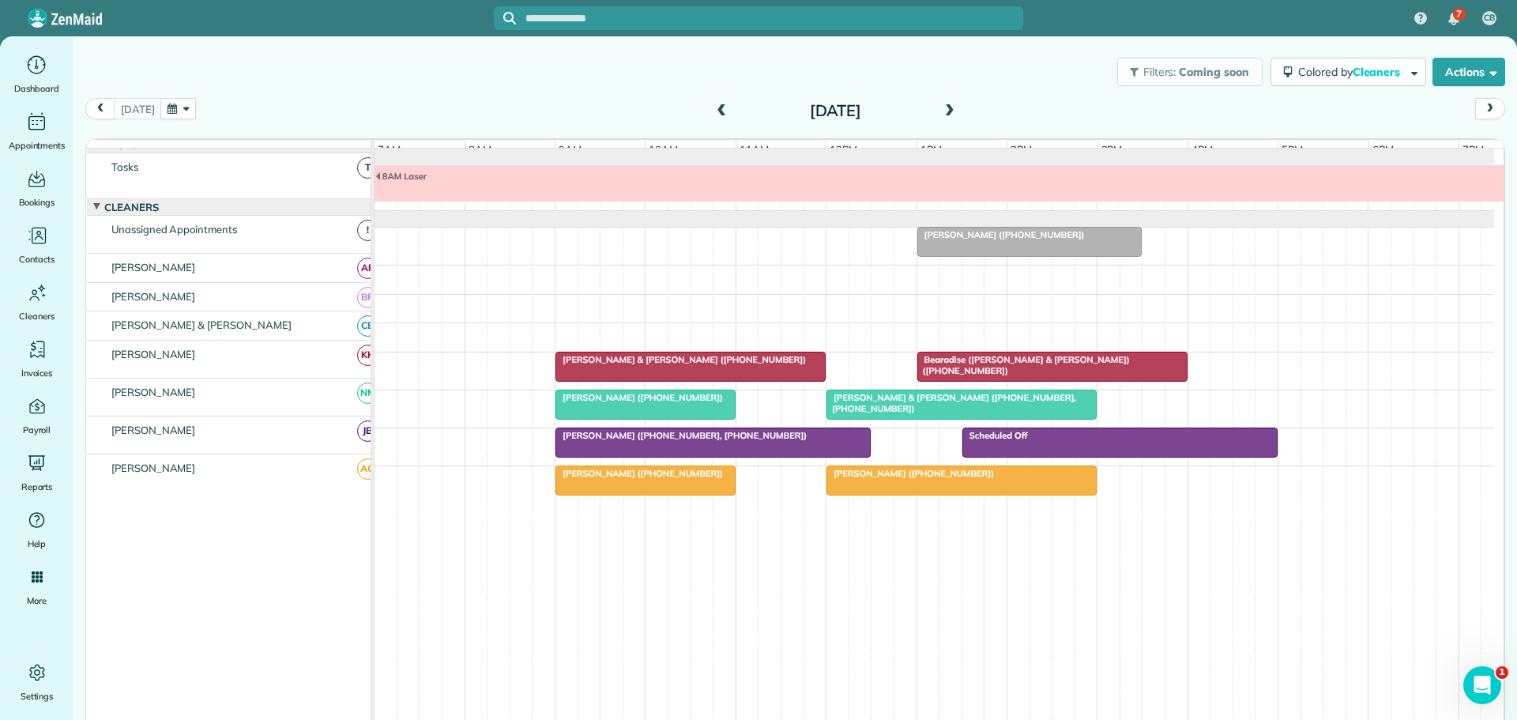
click at [432, 75] on div "Filters: Coming soon Colored by Cleaners Color by Cleaner Color by Team Color b…" at bounding box center [794, 72] width 1443 height 52
click at [496, 293] on div at bounding box center [933, 279] width 1119 height 28
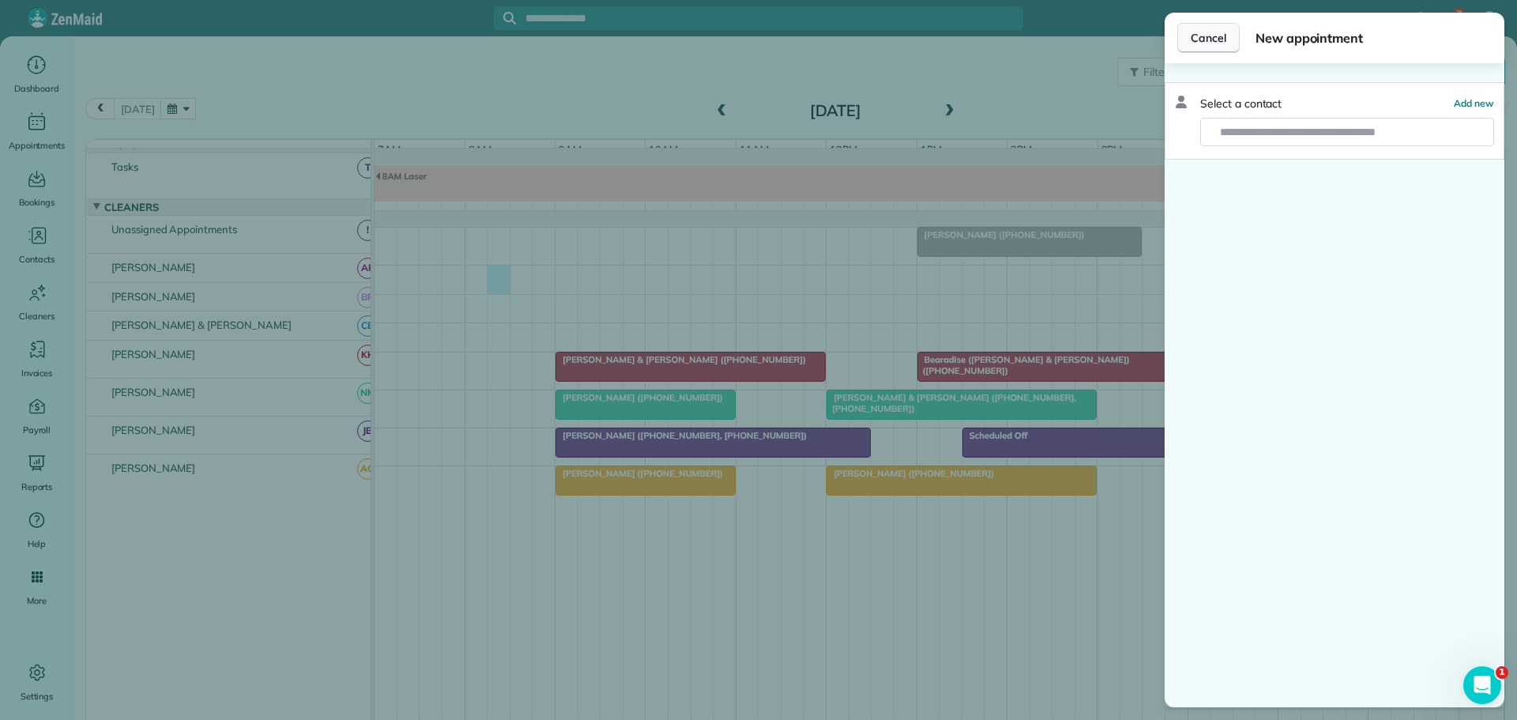
click at [1211, 28] on button "Cancel" at bounding box center [1208, 38] width 62 height 30
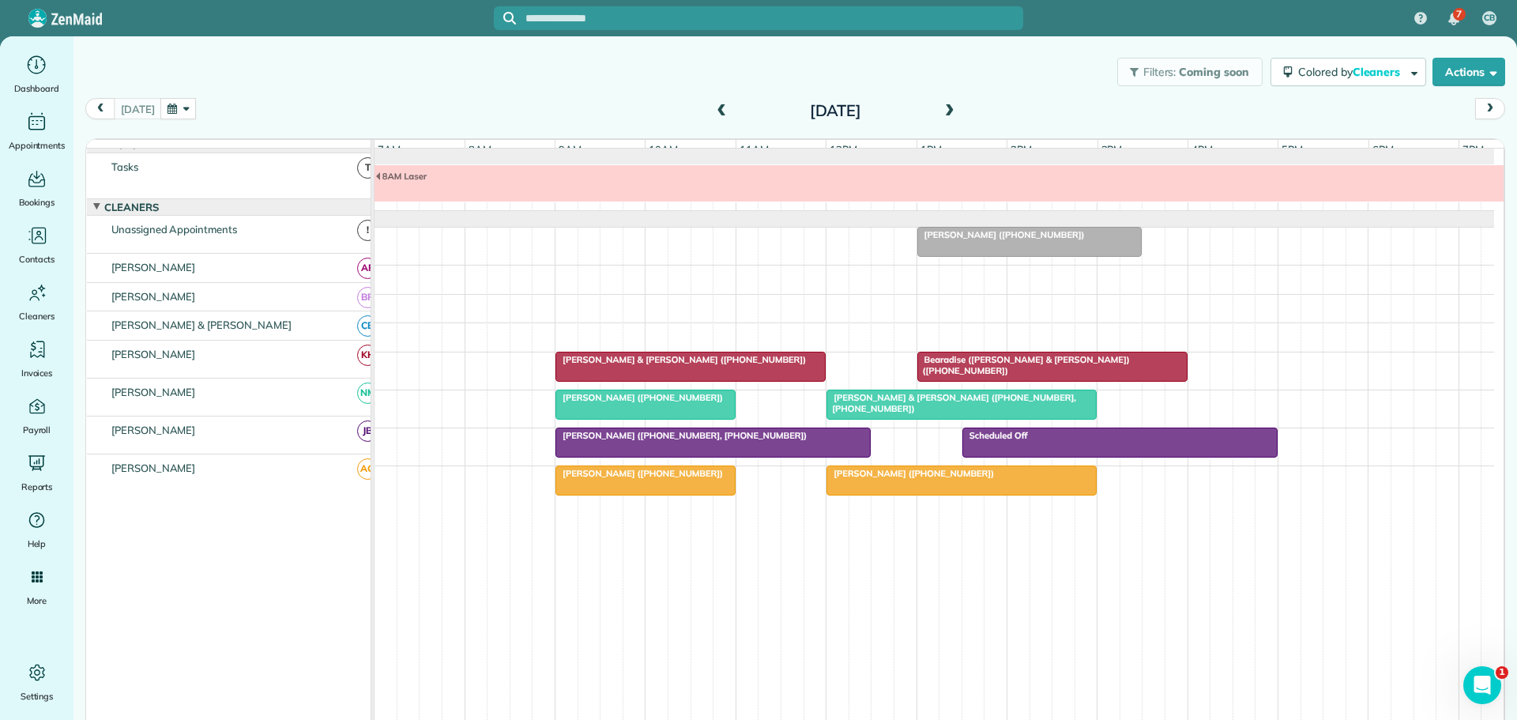
click at [685, 441] on span "[PERSON_NAME] ([PHONE_NUMBER], [PHONE_NUMBER])" at bounding box center [681, 435] width 253 height 11
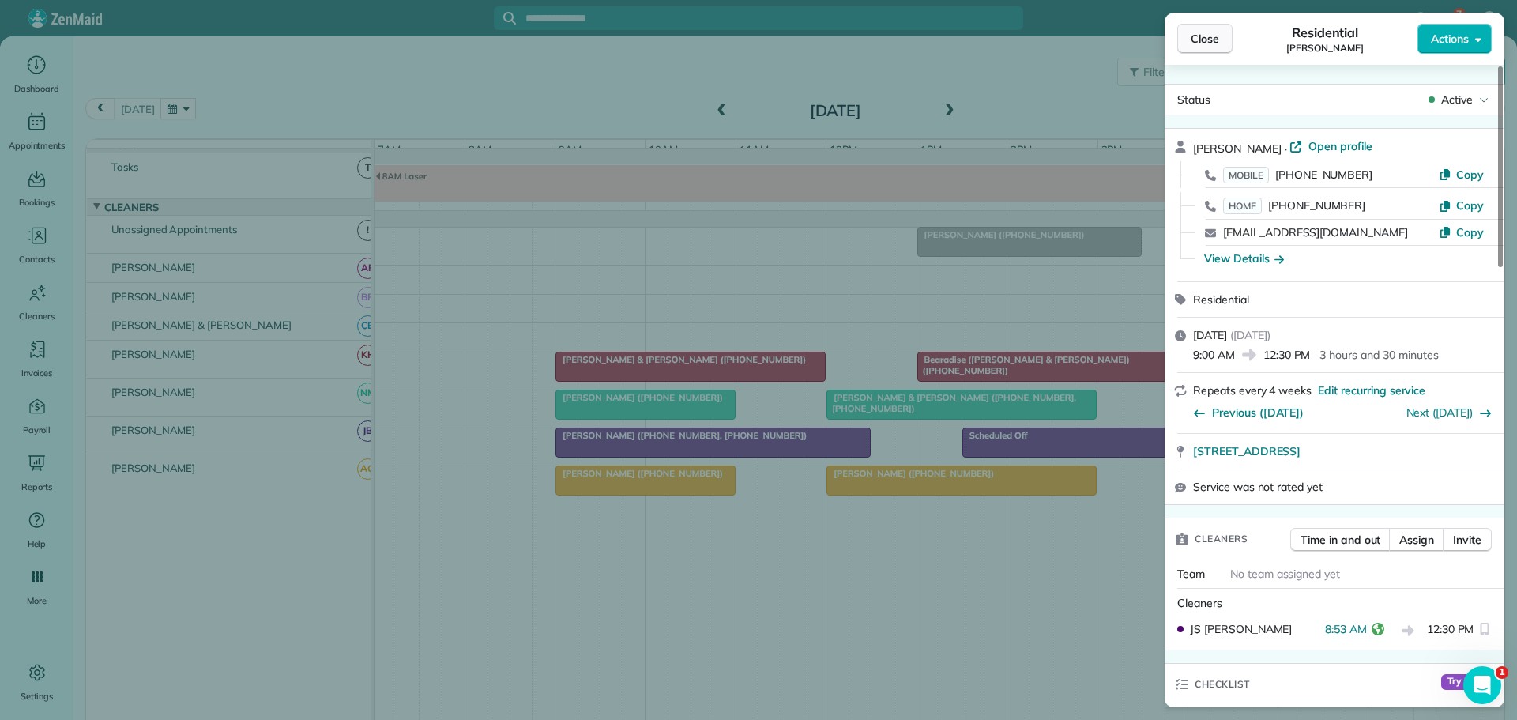
click at [1207, 32] on span "Close" at bounding box center [1205, 39] width 28 height 16
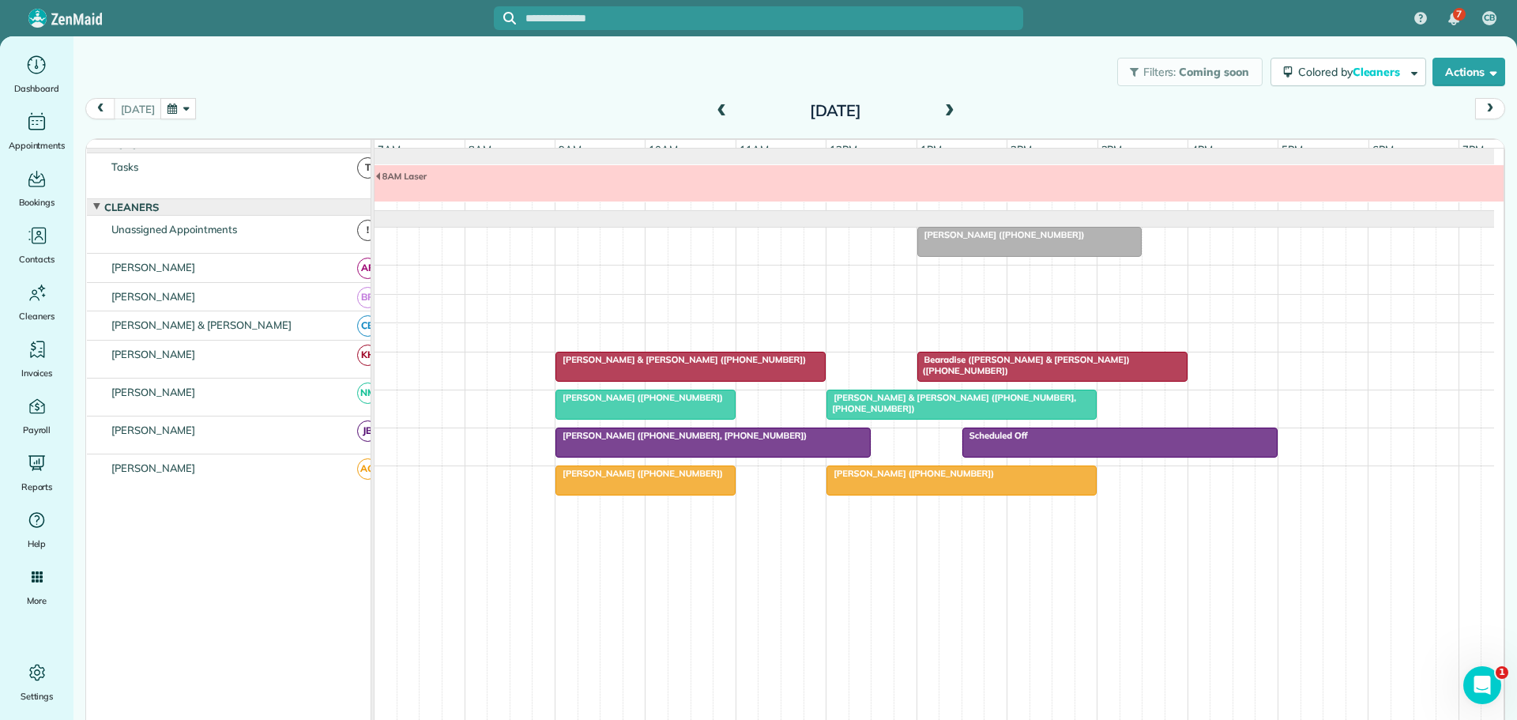
click at [468, 97] on div "Filters: Coming soon Colored by Cleaners Color by Cleaner Color by Team Color b…" at bounding box center [794, 72] width 1443 height 52
click at [421, 75] on div "Filters: Coming soon Colored by Cleaners Color by Cleaner Color by Team Color b…" at bounding box center [794, 72] width 1443 height 52
click at [459, 210] on div "8AM Laser" at bounding box center [933, 187] width 1119 height 45
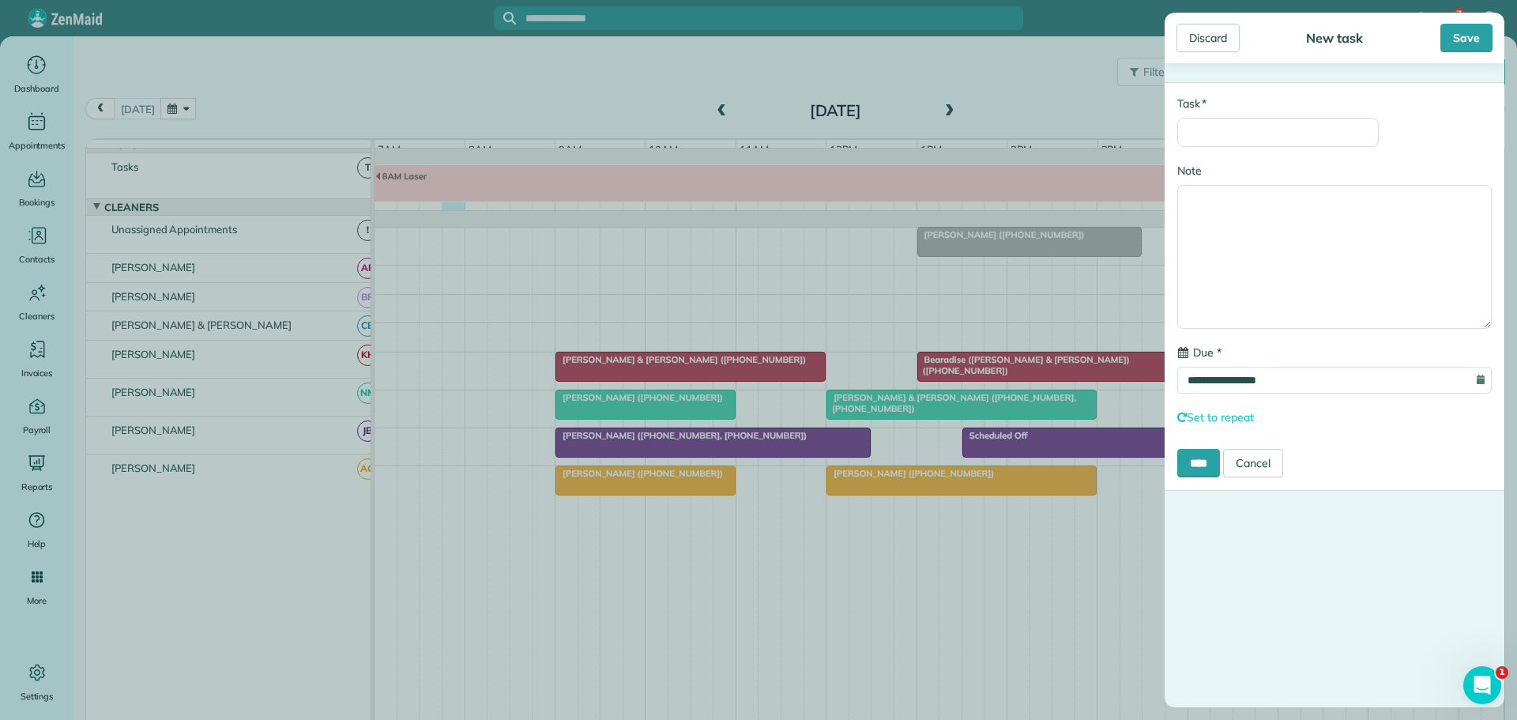
click at [1277, 117] on div "* Task" at bounding box center [1277, 121] width 201 height 51
click at [1267, 126] on input "* Task" at bounding box center [1277, 132] width 201 height 29
type input "********"
click at [1200, 467] on input "****" at bounding box center [1198, 463] width 43 height 28
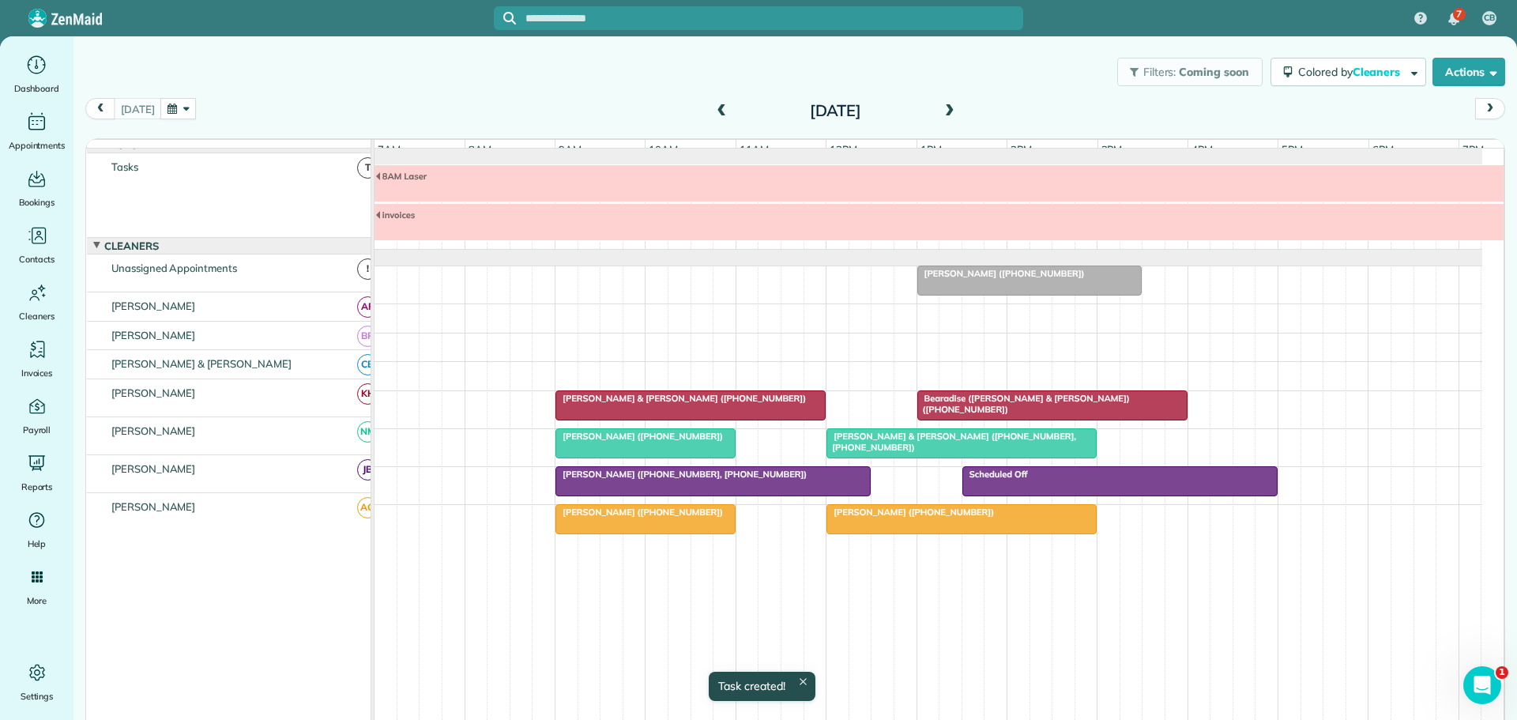
scroll to position [17, 0]
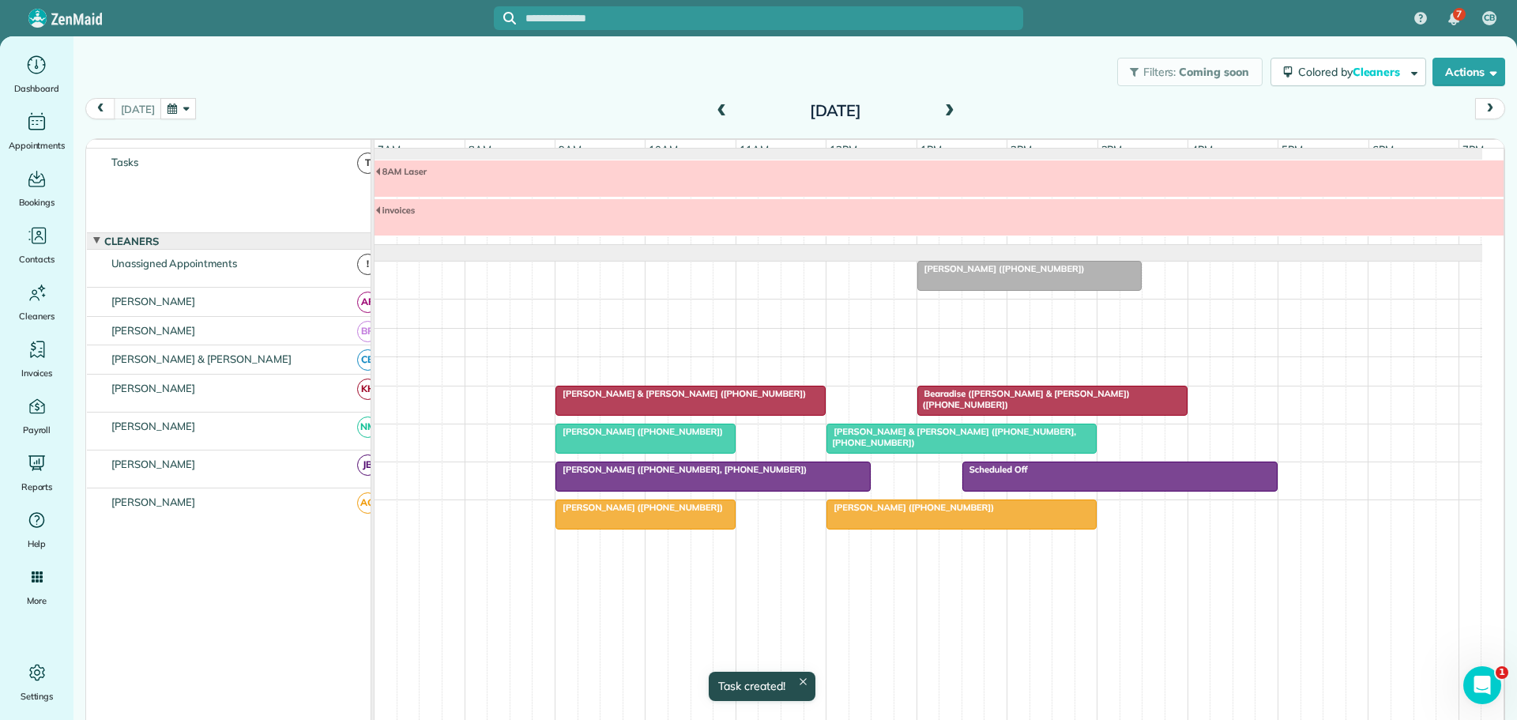
click at [941, 107] on span at bounding box center [949, 111] width 17 height 14
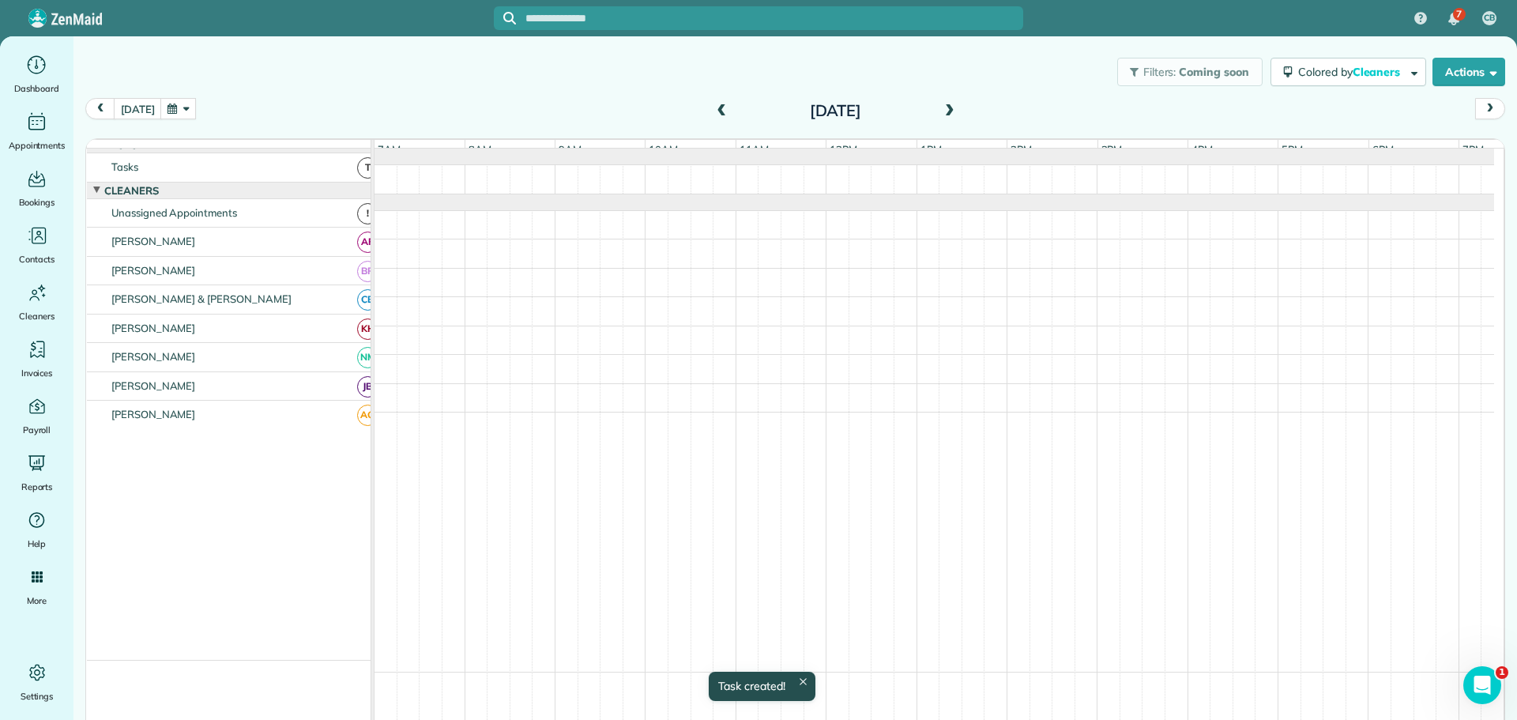
scroll to position [0, 0]
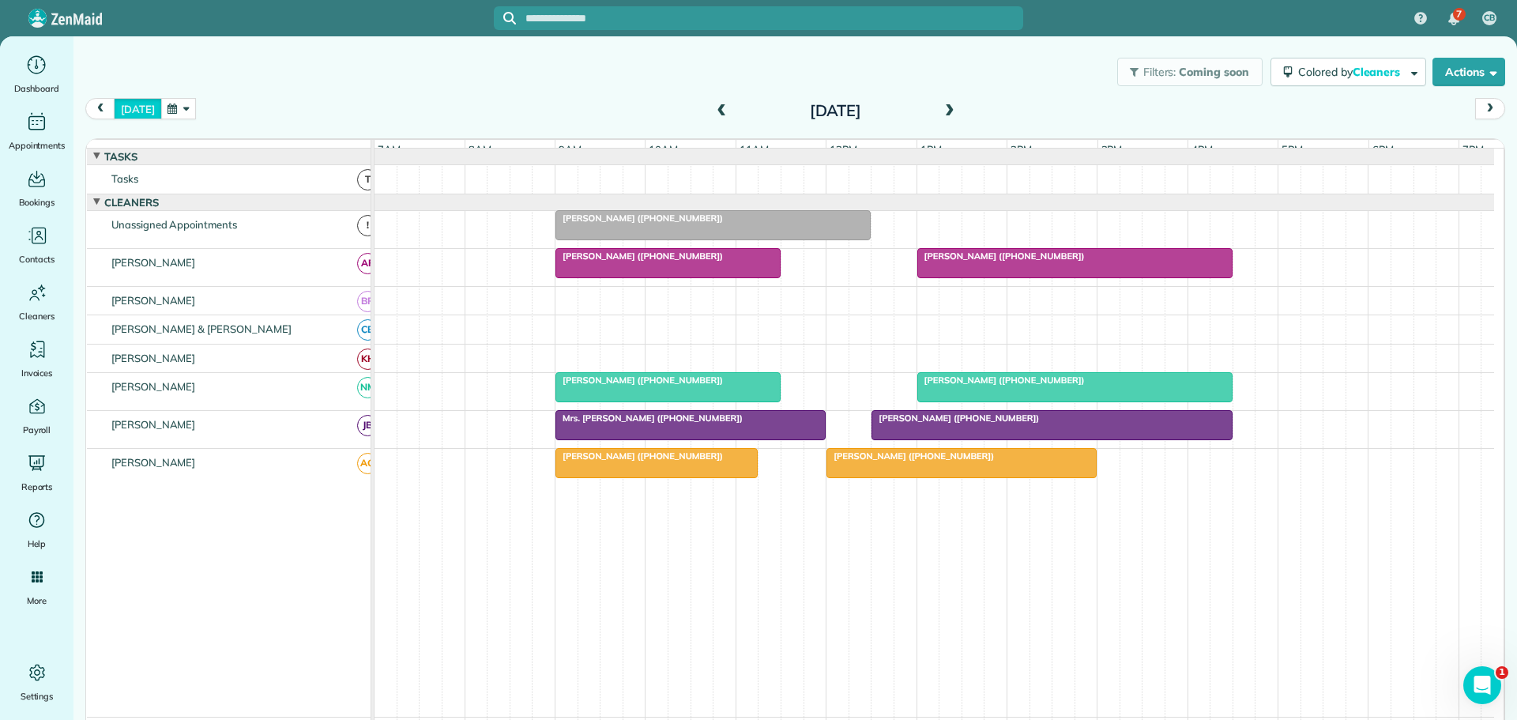
click at [131, 107] on button "[DATE]" at bounding box center [137, 108] width 47 height 21
